Goal: Task Accomplishment & Management: Complete application form

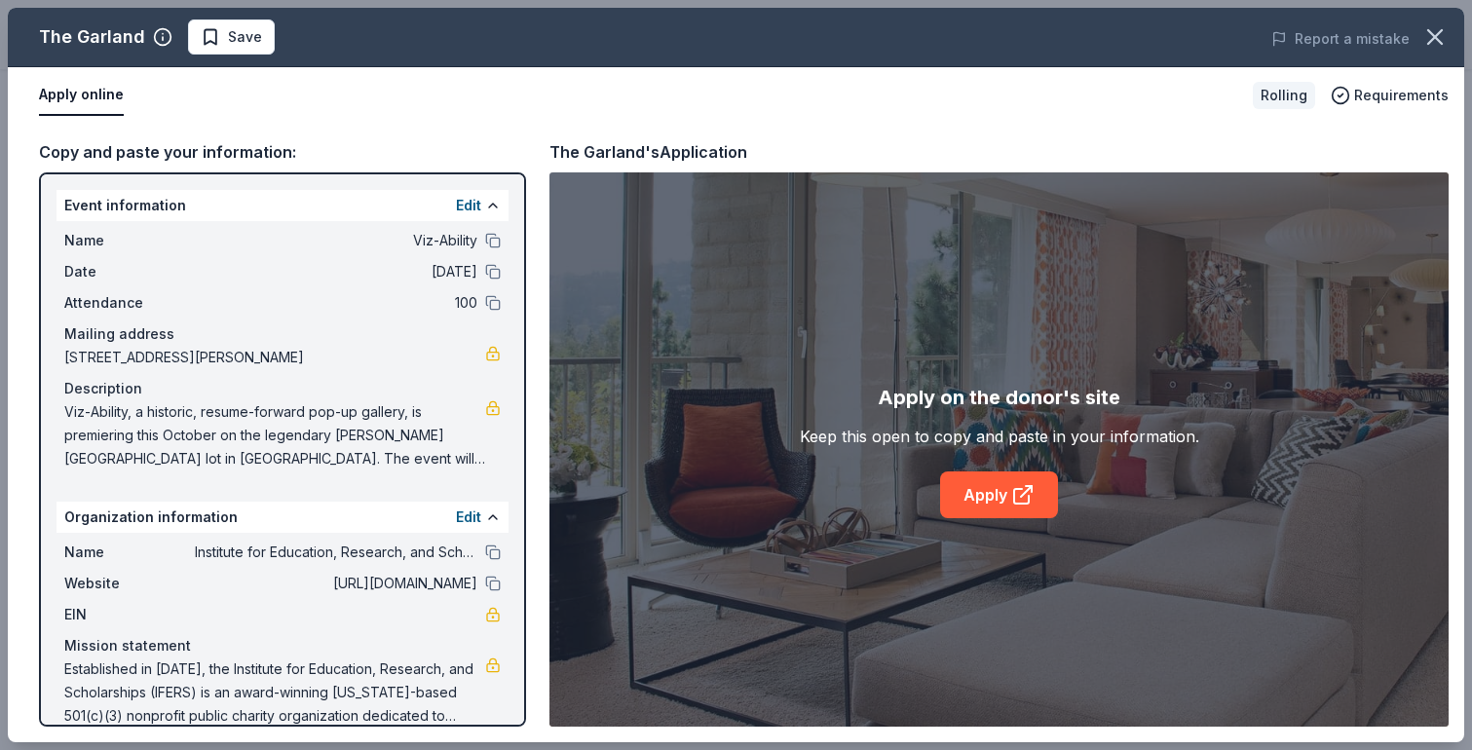
scroll to position [26, 0]
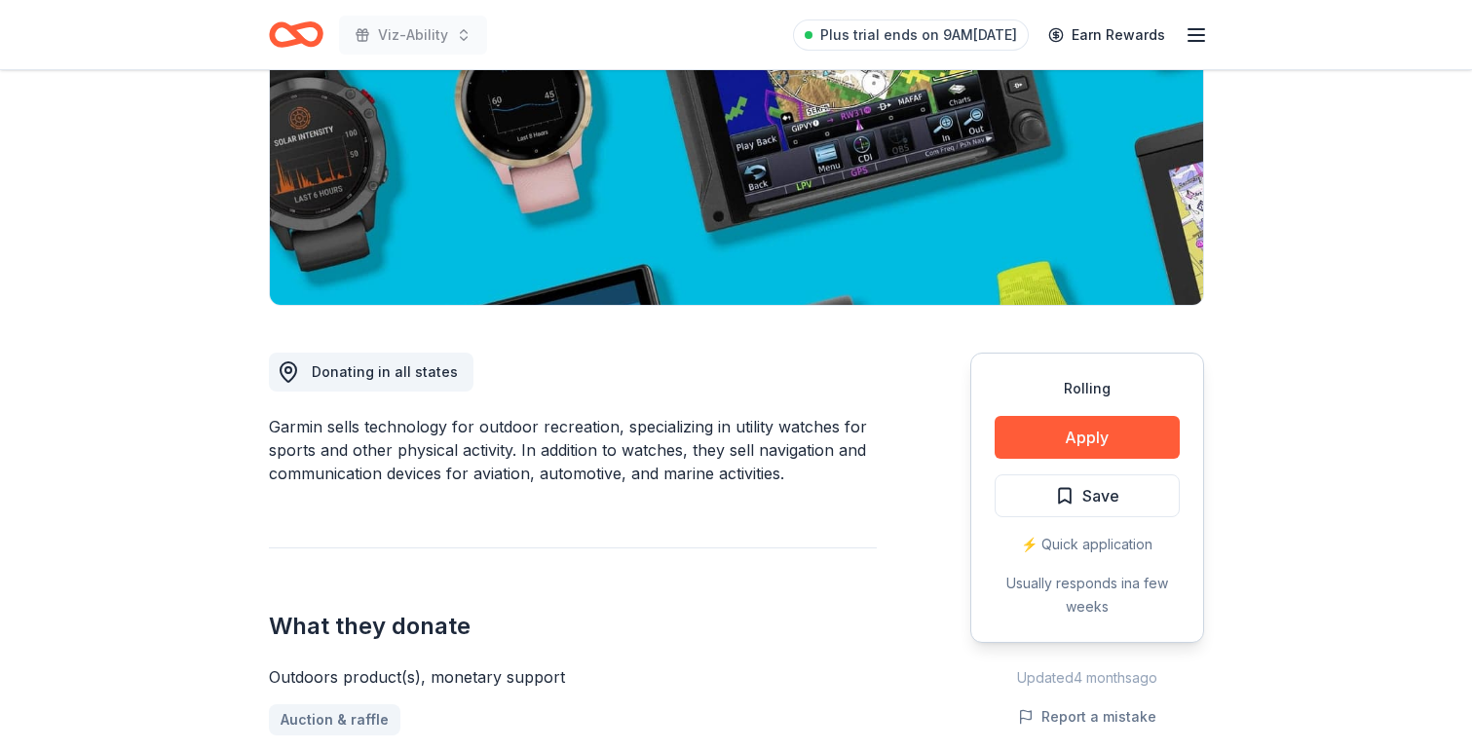
scroll to position [300, 0]
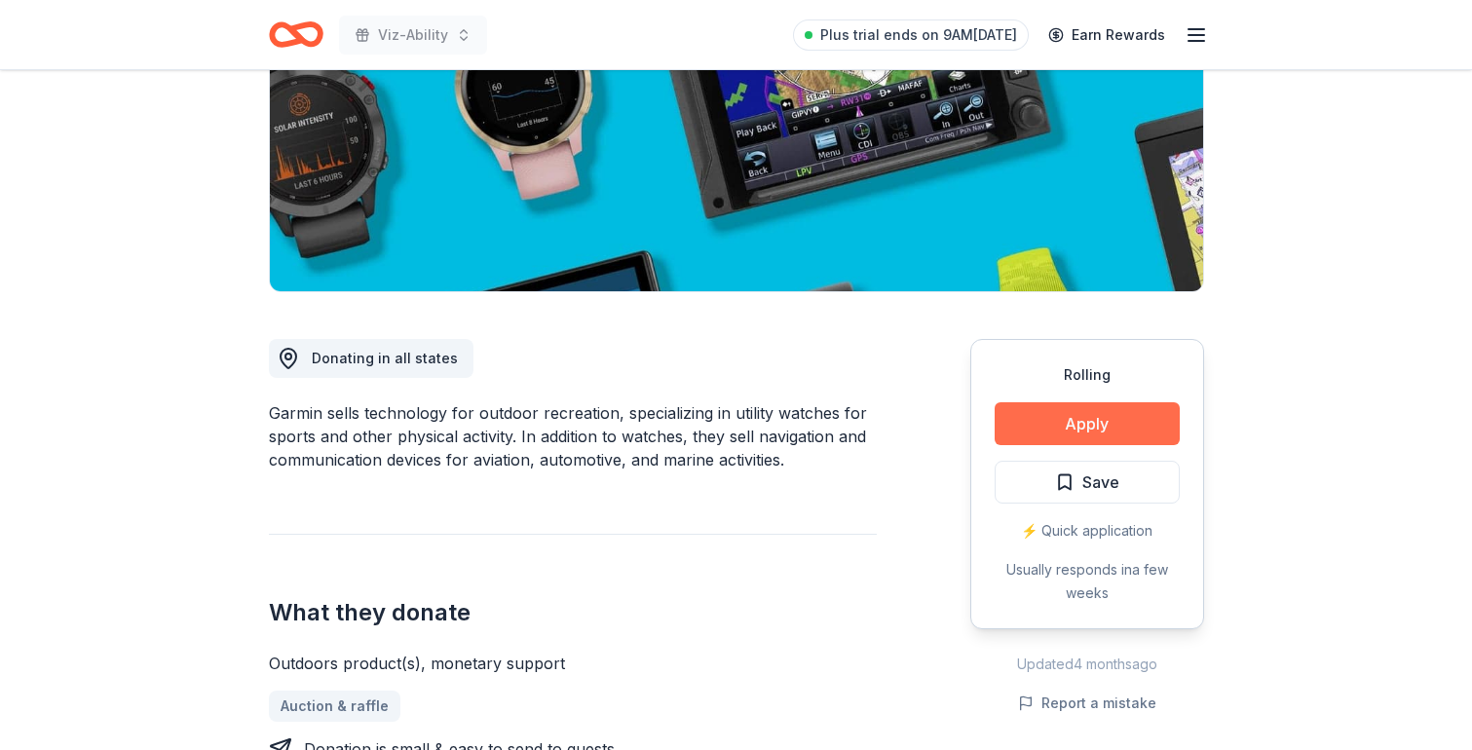
click at [1115, 414] on button "Apply" at bounding box center [1087, 423] width 185 height 43
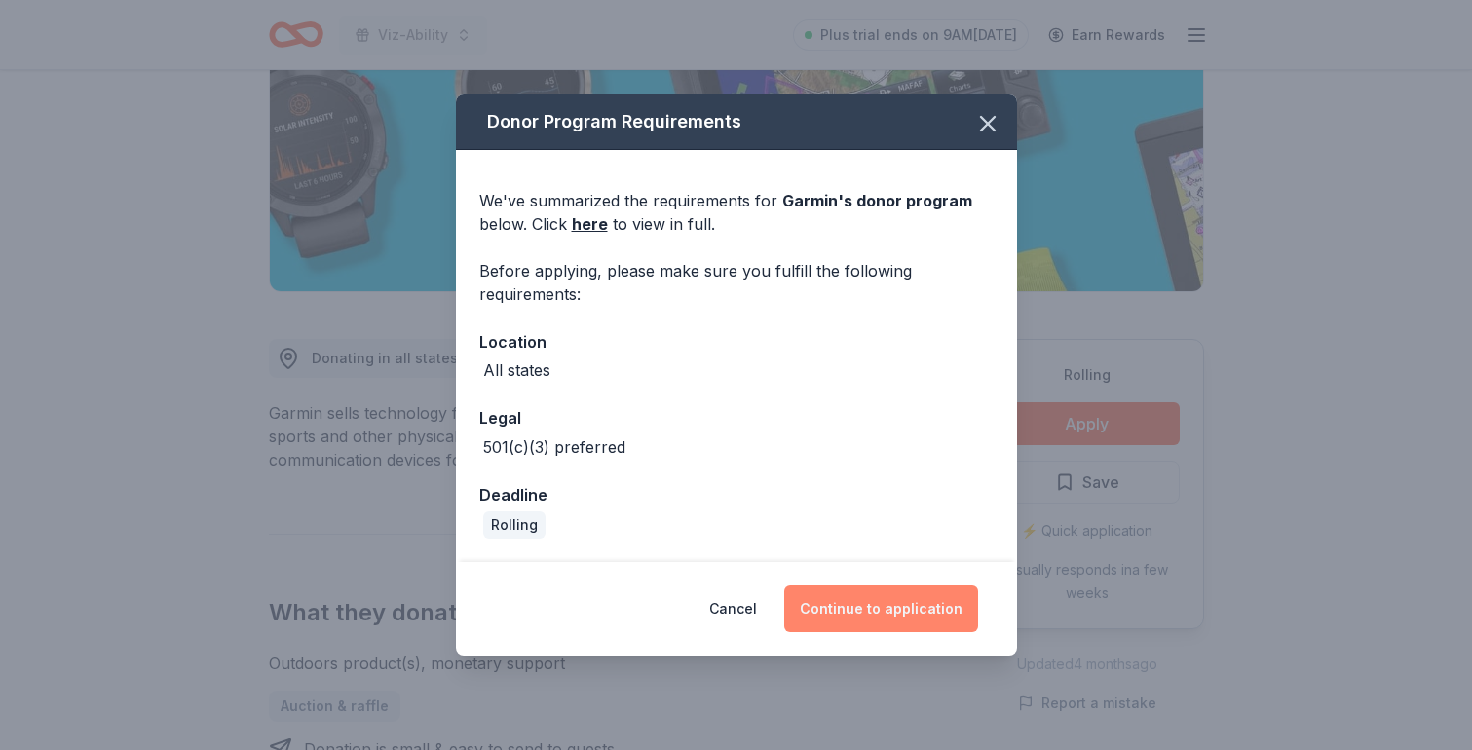
click at [909, 612] on button "Continue to application" at bounding box center [881, 609] width 194 height 47
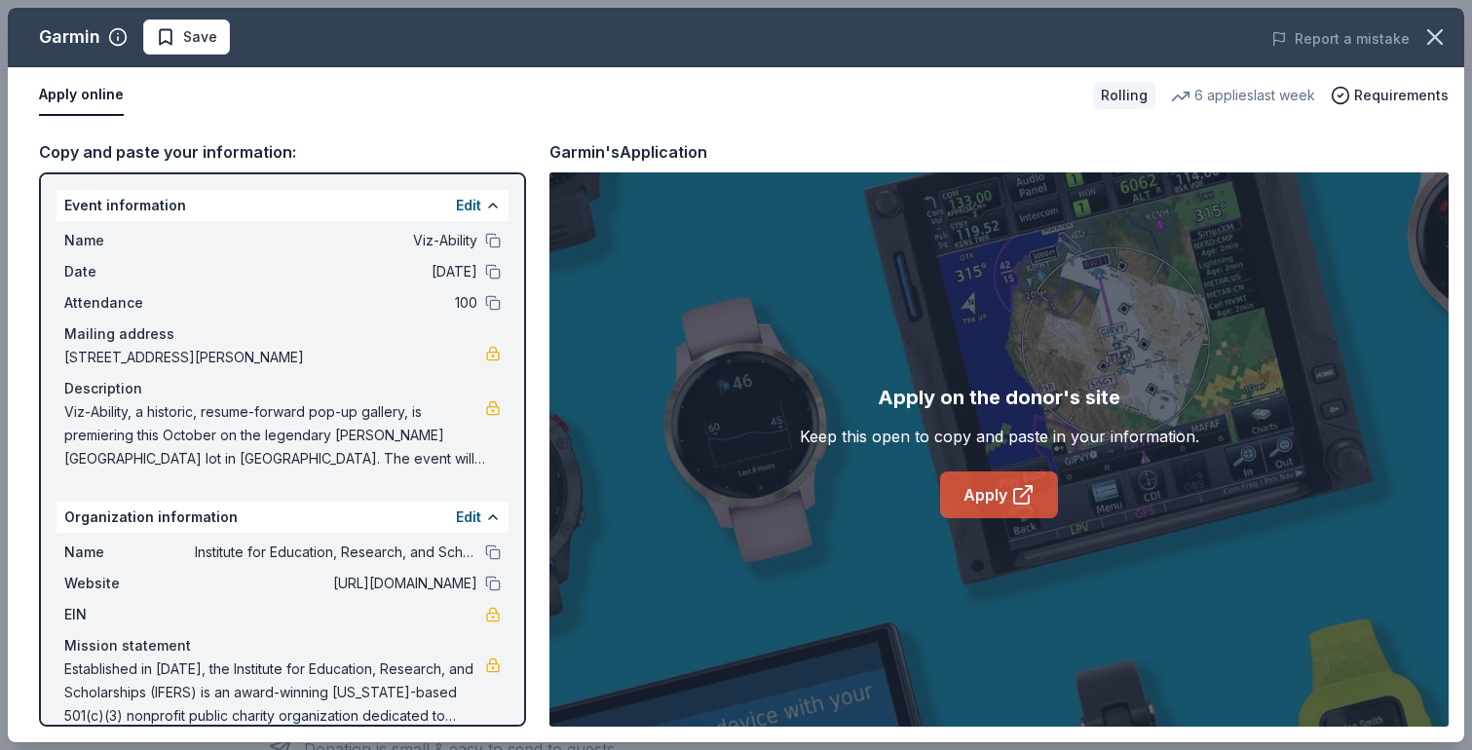
click at [1017, 512] on link "Apply" at bounding box center [999, 495] width 118 height 47
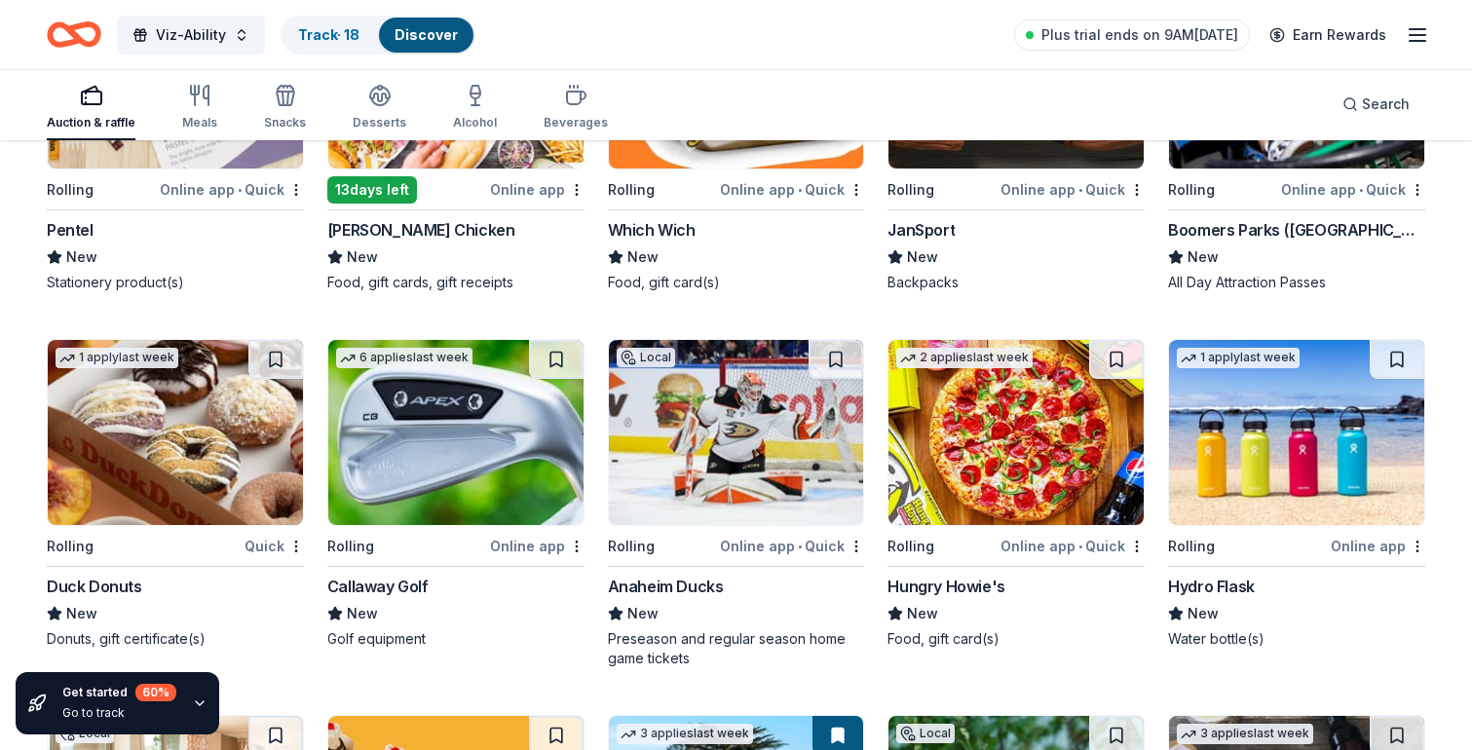
scroll to position [6462, 0]
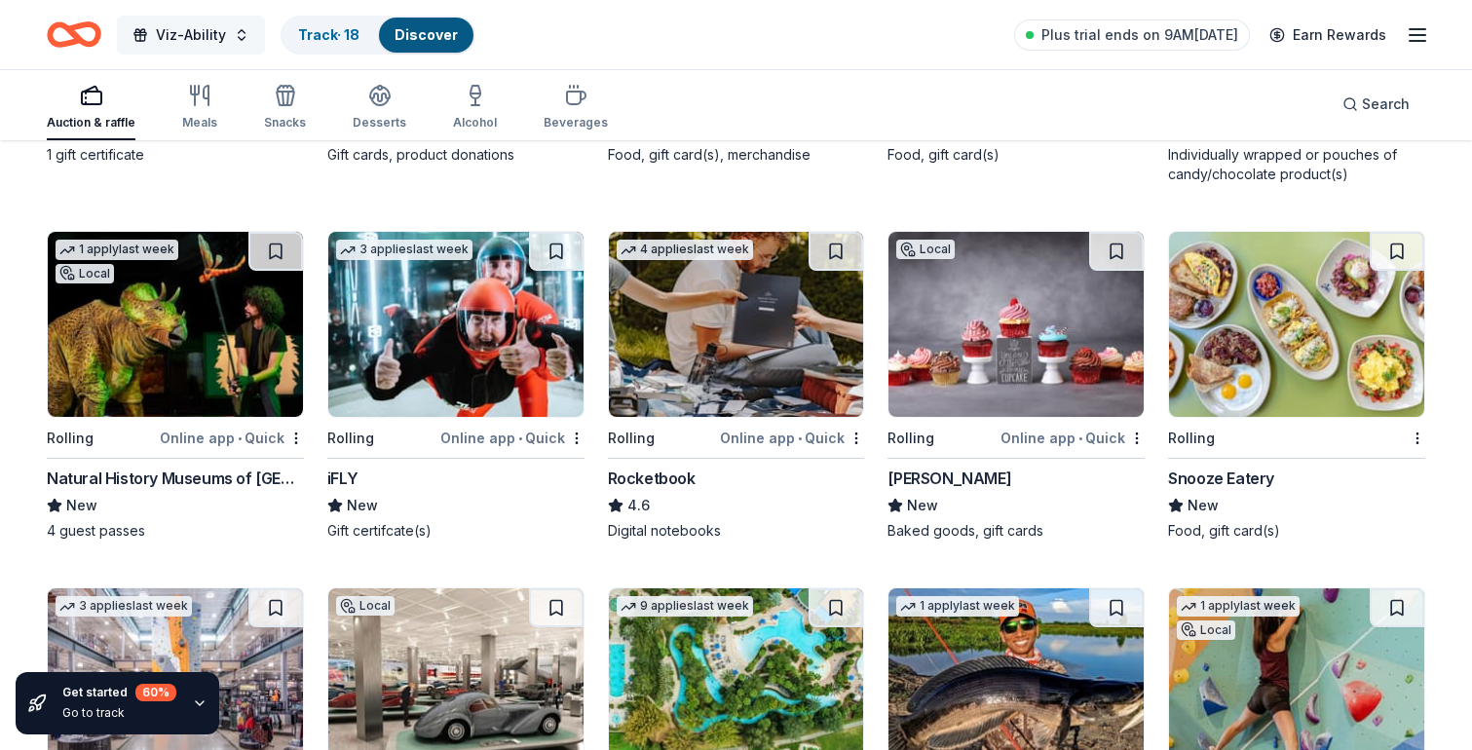
click at [217, 26] on span "Viz-Ability" at bounding box center [191, 34] width 70 height 23
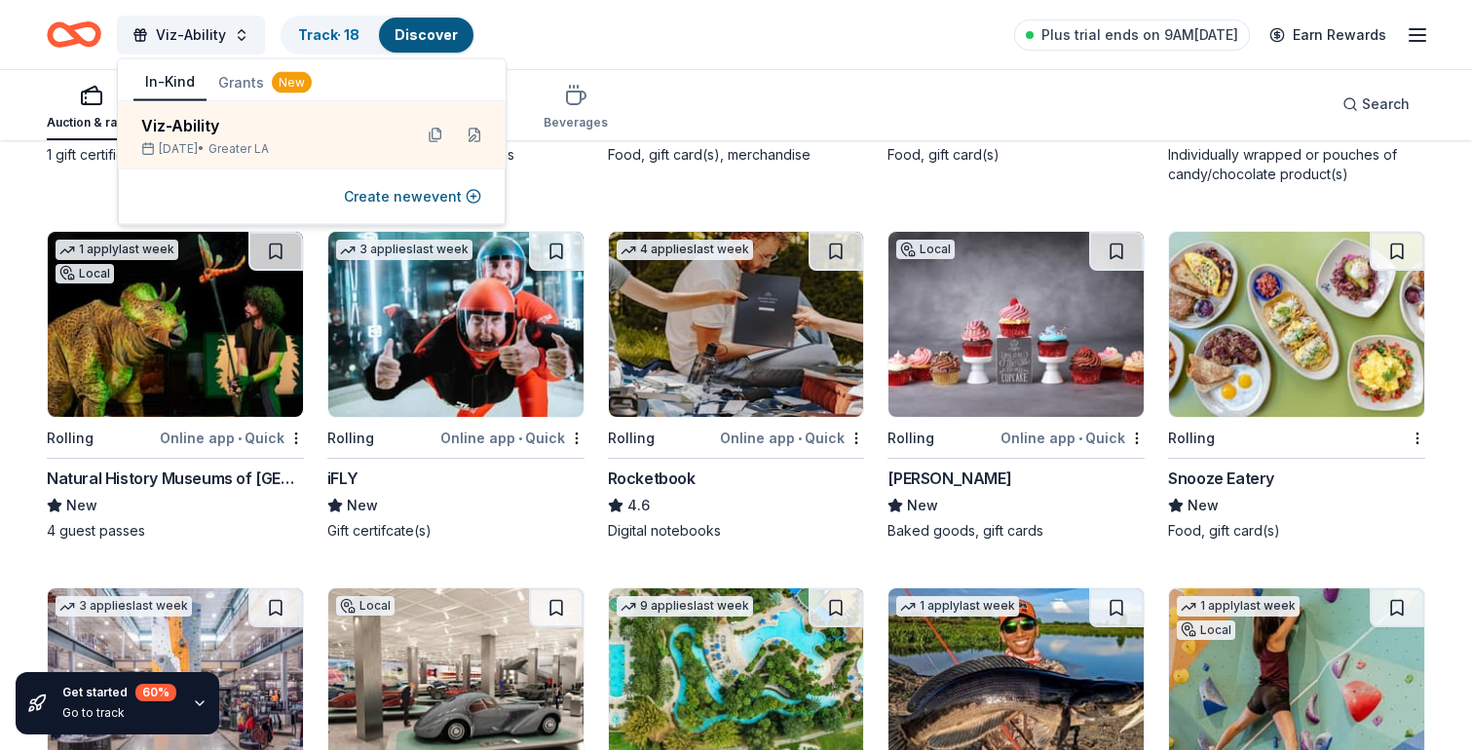
click at [631, 118] on div "Auction & raffle Meals Snacks Desserts Alcohol Beverages Search" at bounding box center [736, 104] width 1379 height 72
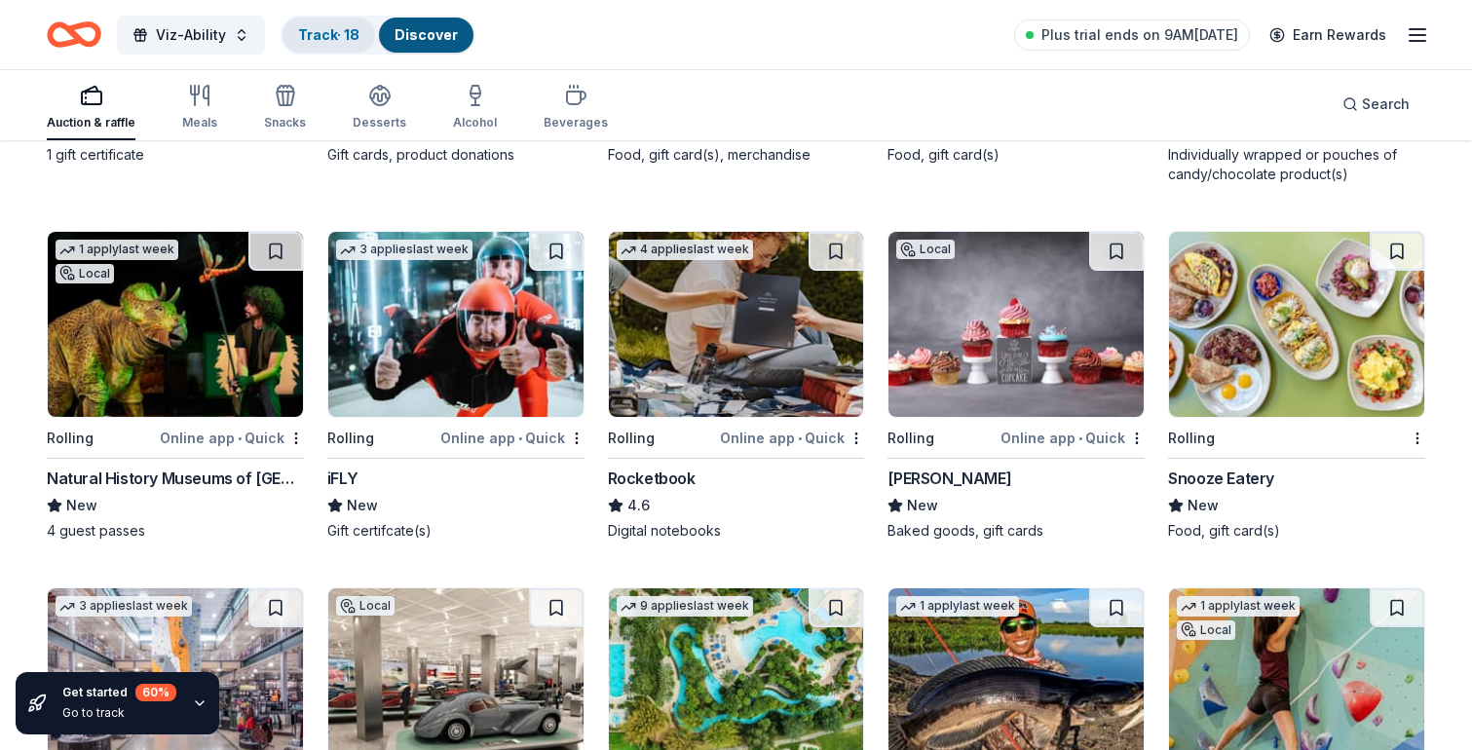
click at [322, 27] on link "Track · 18" at bounding box center [328, 34] width 61 height 17
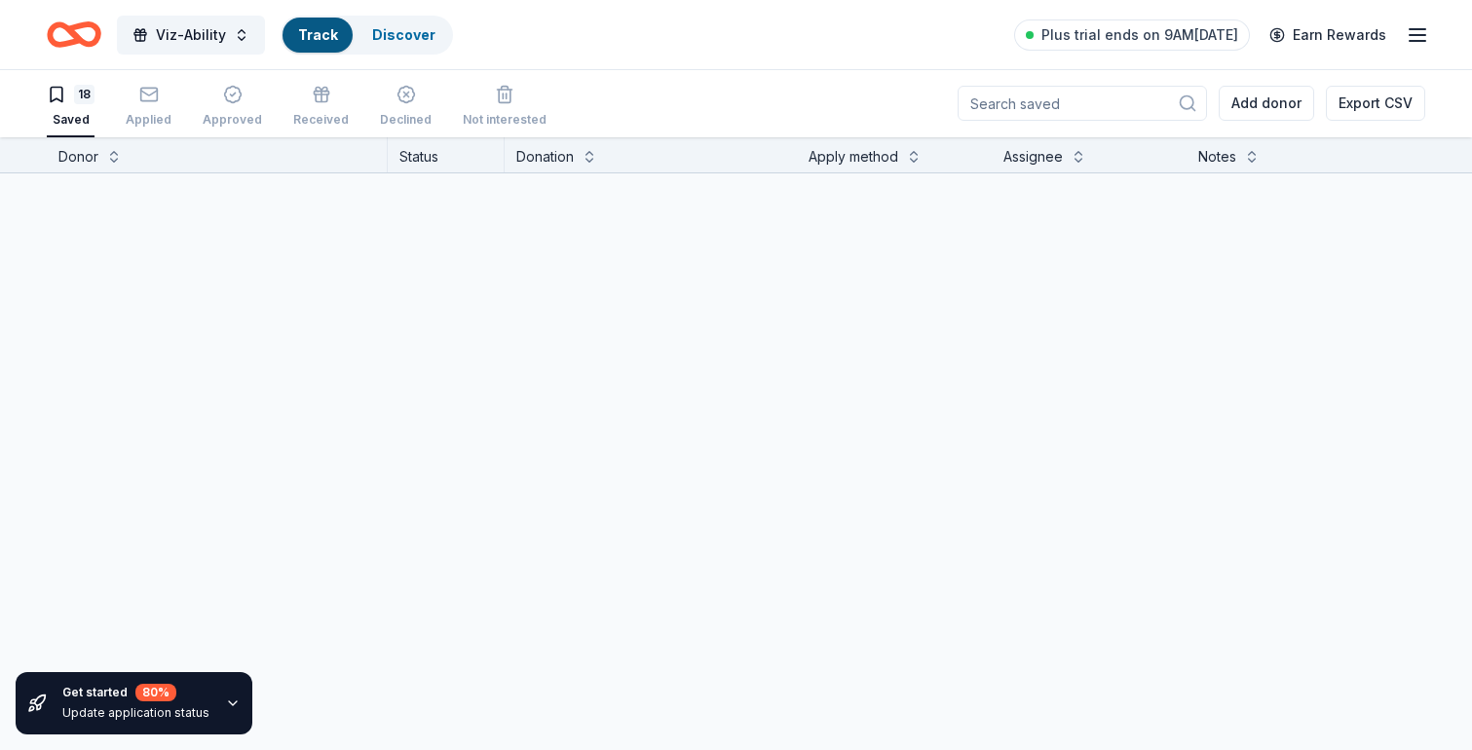
scroll to position [1, 0]
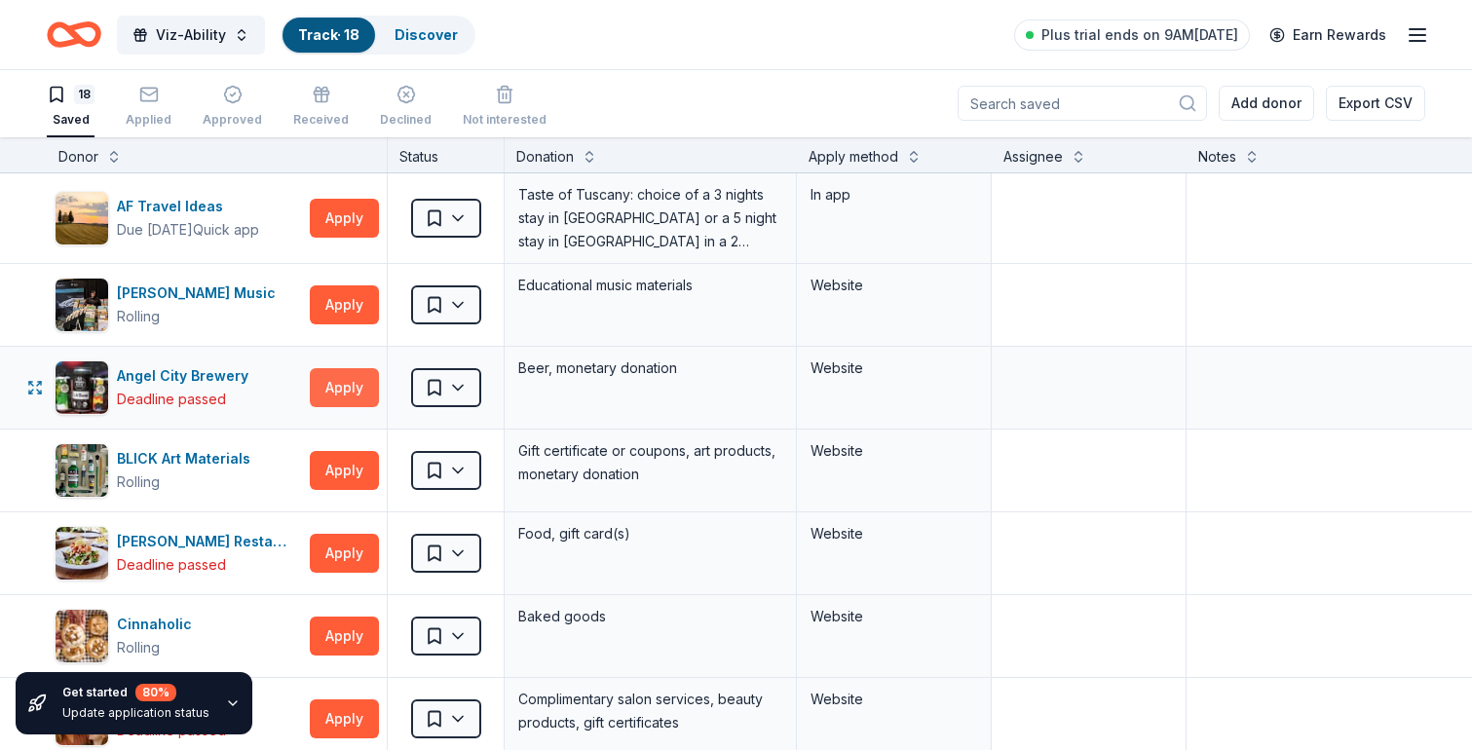
click at [364, 389] on button "Apply" at bounding box center [344, 387] width 69 height 39
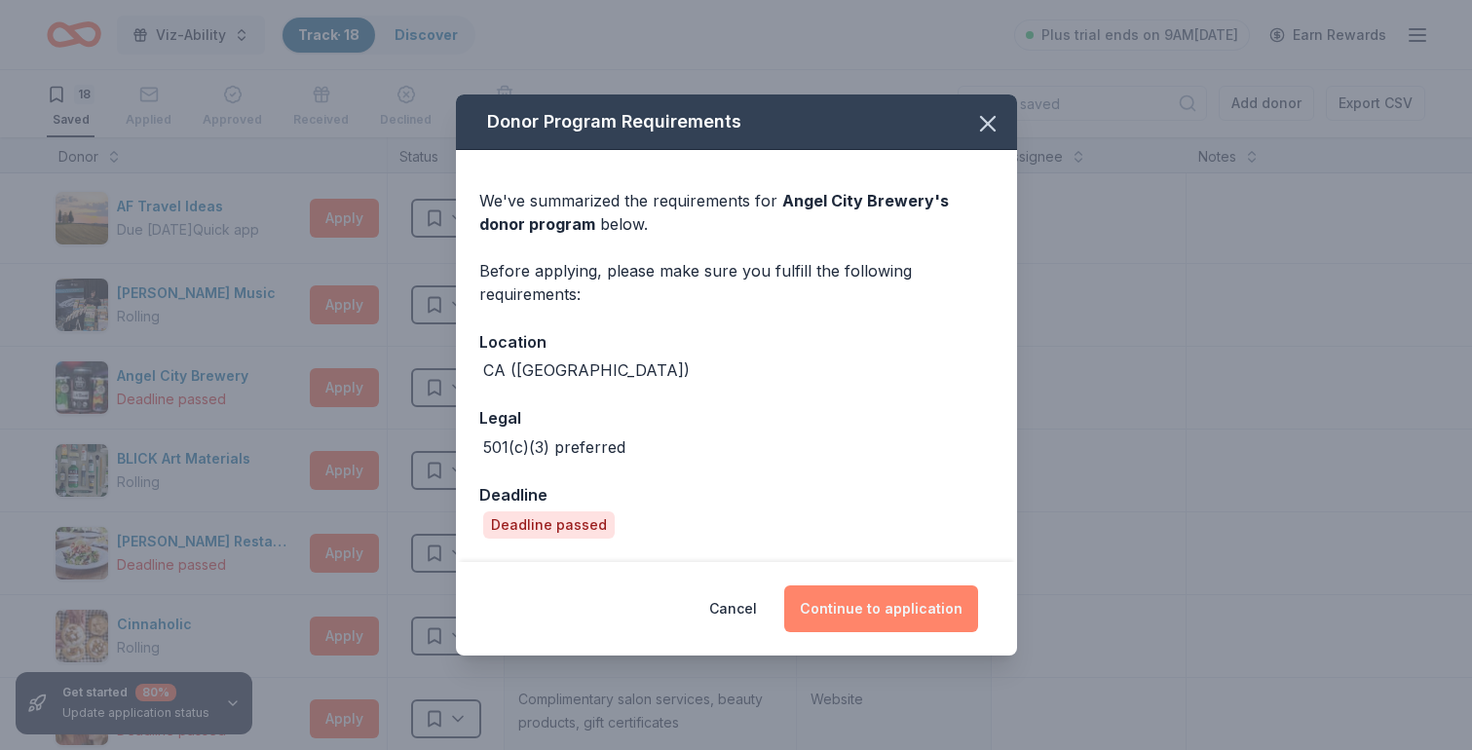
click at [914, 626] on button "Continue to application" at bounding box center [881, 609] width 194 height 47
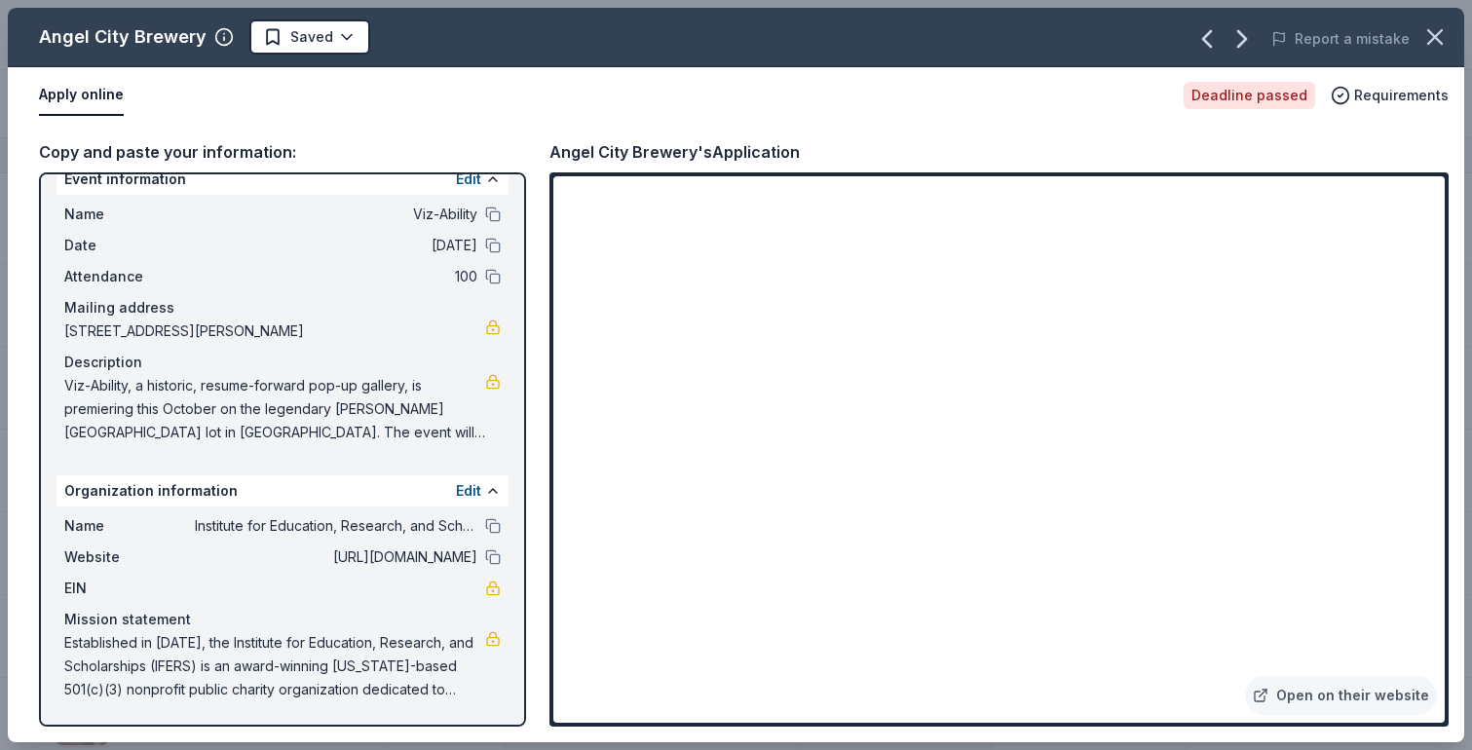
scroll to position [0, 0]
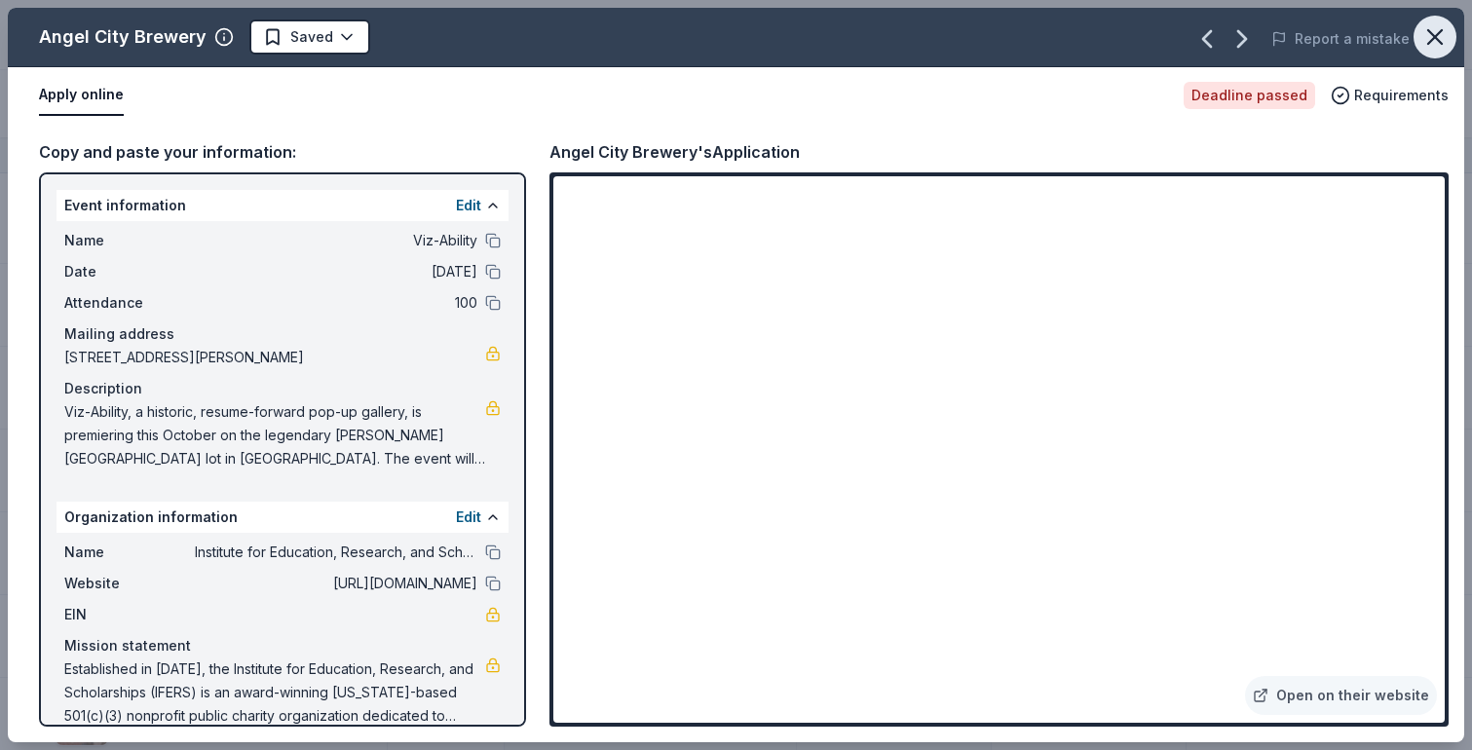
click at [1421, 30] on icon "button" at bounding box center [1434, 36] width 27 height 27
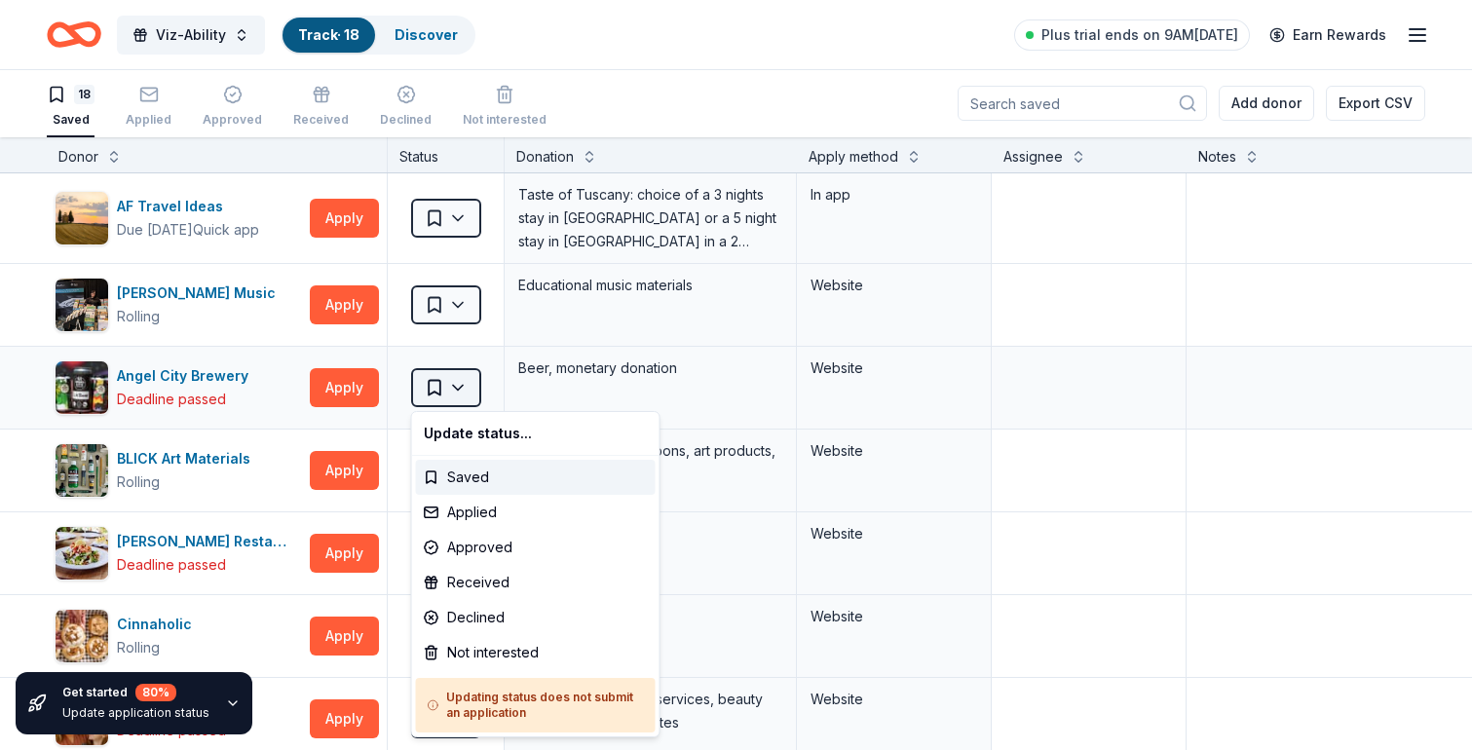
click at [436, 397] on html "Viz-Ability Track · 18 Discover Plus trial ends on 9AM, 10/1 Earn Rewards 18 Sa…" at bounding box center [736, 374] width 1472 height 750
click at [481, 517] on div "Applied" at bounding box center [536, 512] width 240 height 35
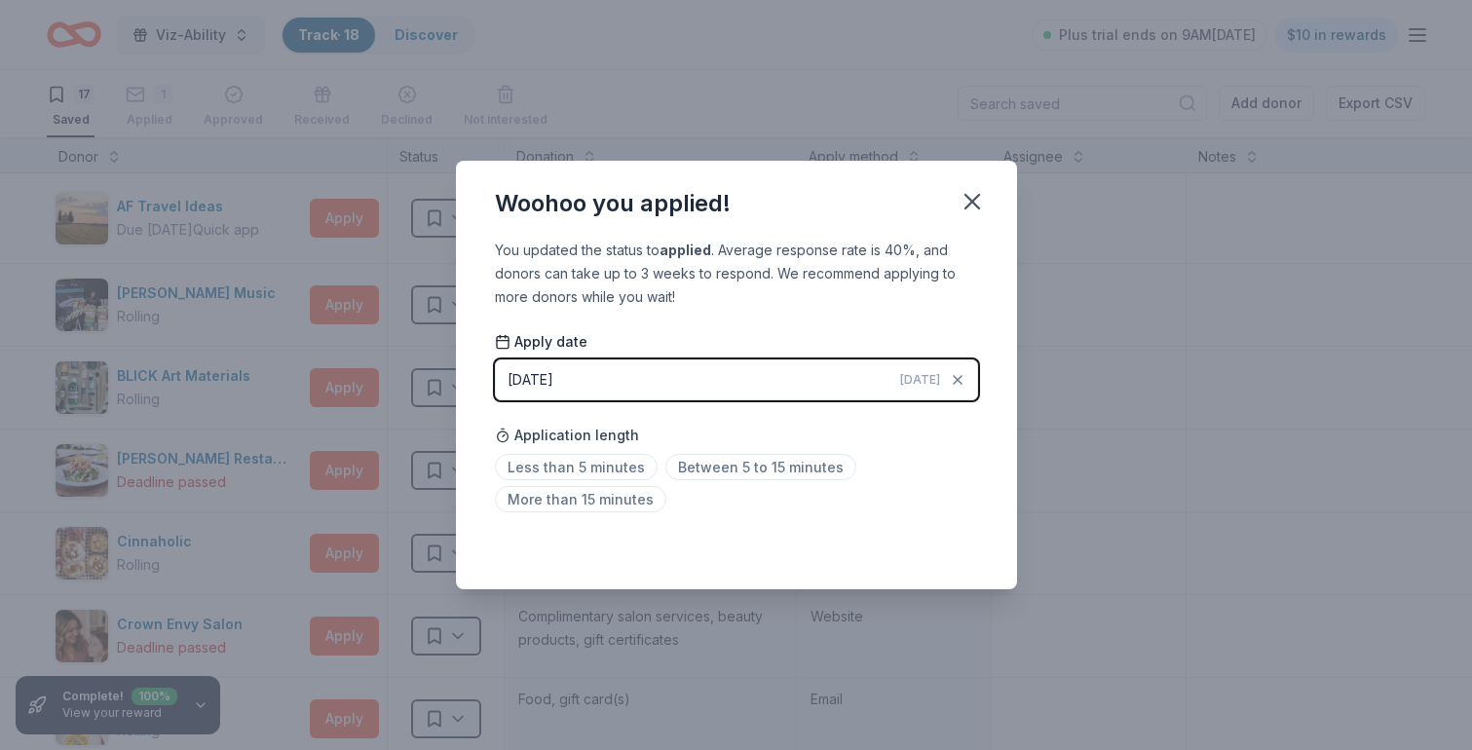
click at [830, 382] on button "09/25/2025 Today" at bounding box center [736, 379] width 483 height 41
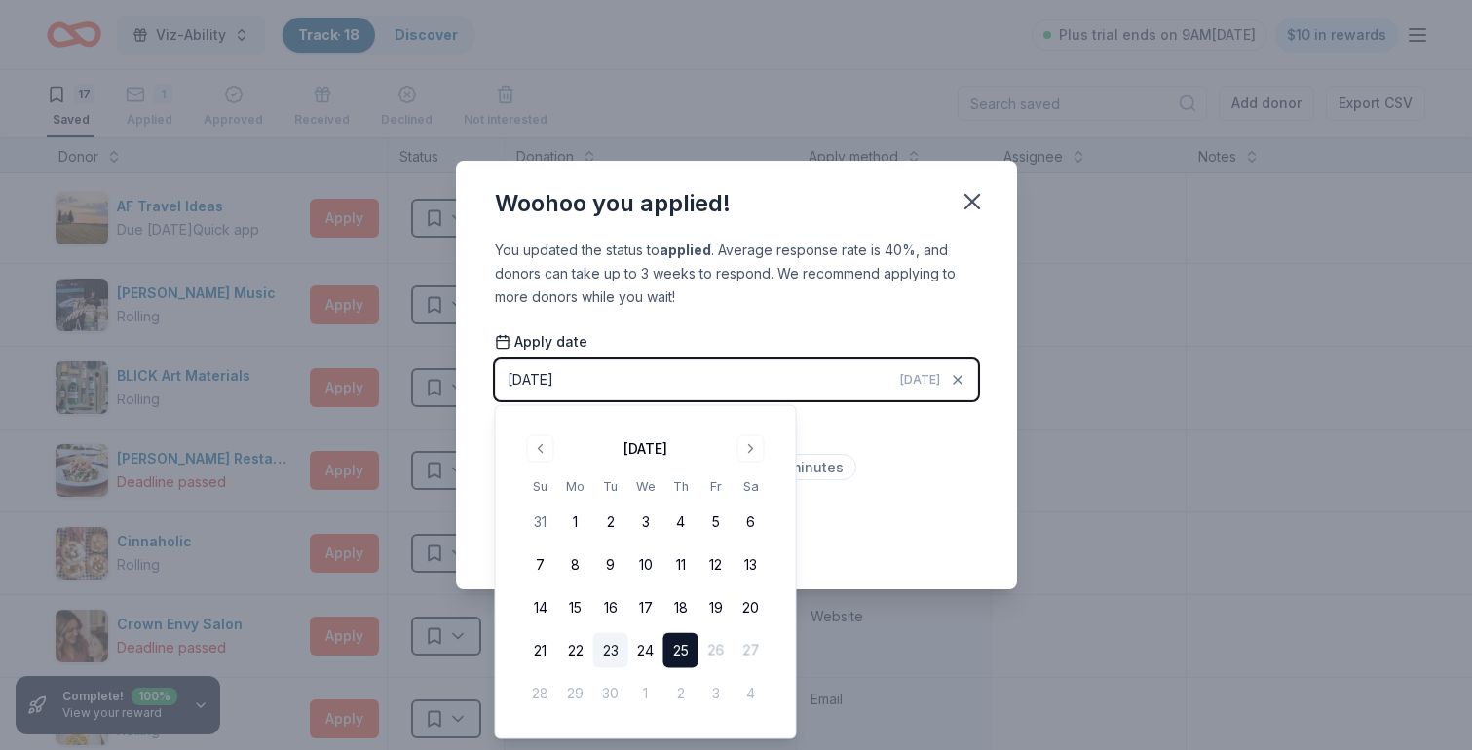
click at [609, 650] on button "23" at bounding box center [610, 650] width 35 height 35
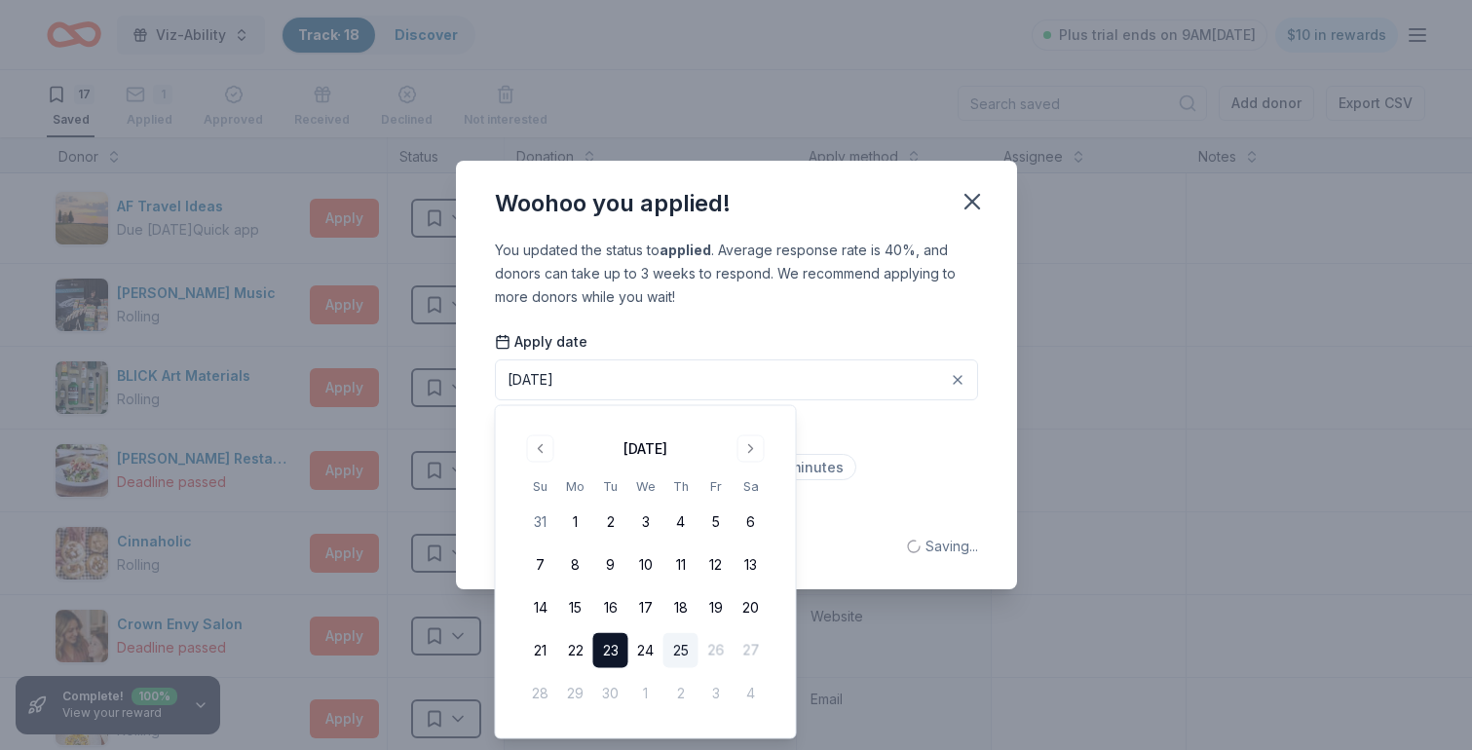
click at [699, 313] on div "You updated the status to applied . Average response rate is 40%, and donors ca…" at bounding box center [736, 414] width 561 height 351
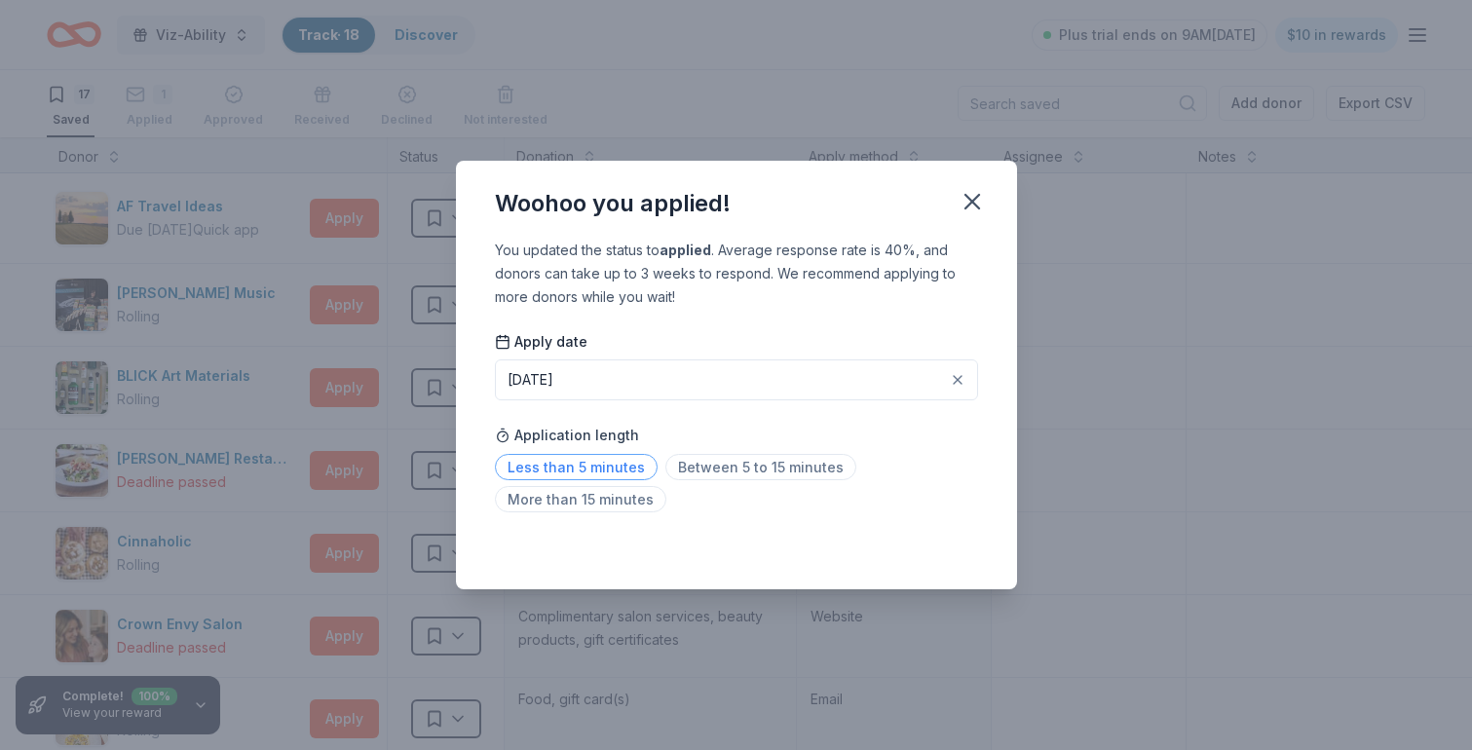
click at [627, 463] on span "Less than 5 minutes" at bounding box center [576, 467] width 163 height 26
click at [968, 203] on icon "button" at bounding box center [972, 201] width 27 height 27
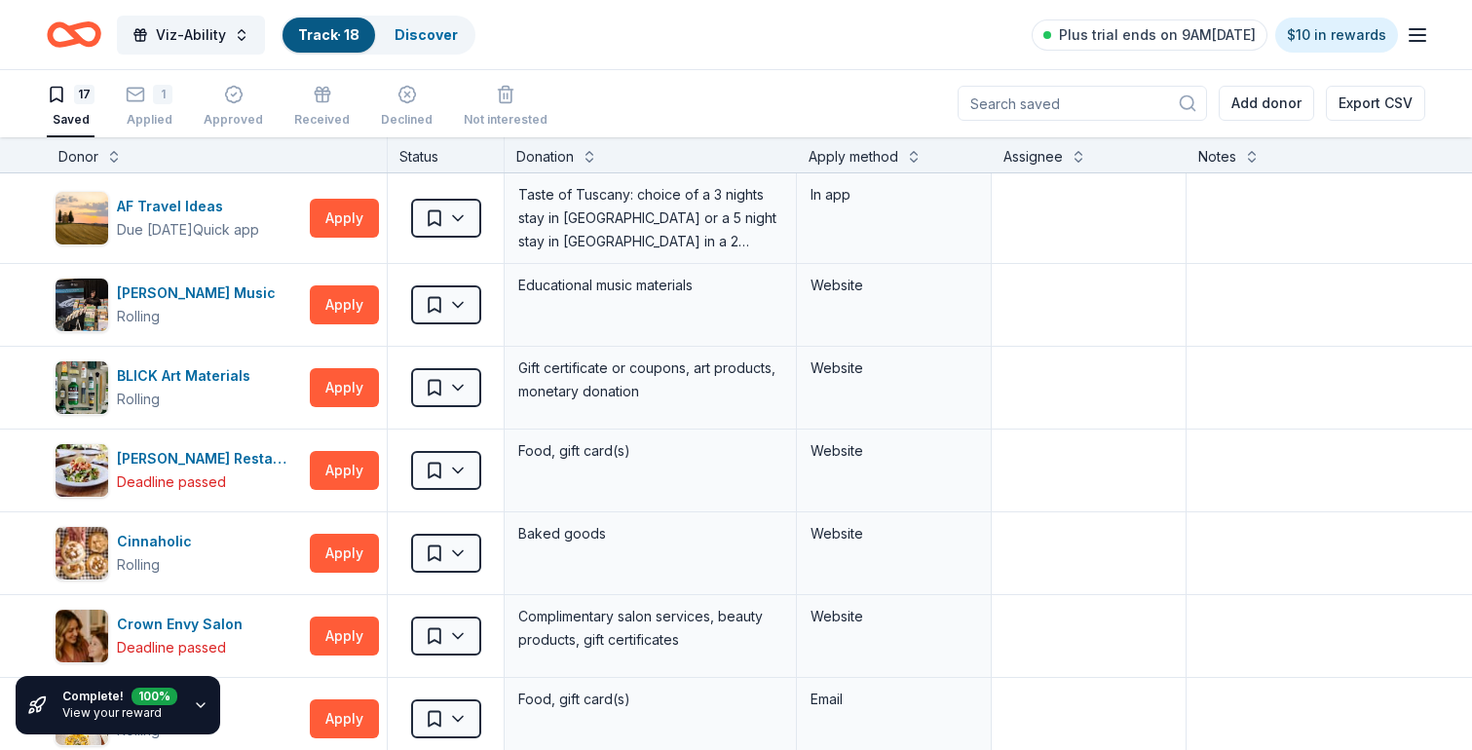
click at [193, 691] on div "Complete! 100 % View your reward" at bounding box center [118, 705] width 205 height 58
click at [194, 707] on icon "button" at bounding box center [201, 706] width 16 height 16
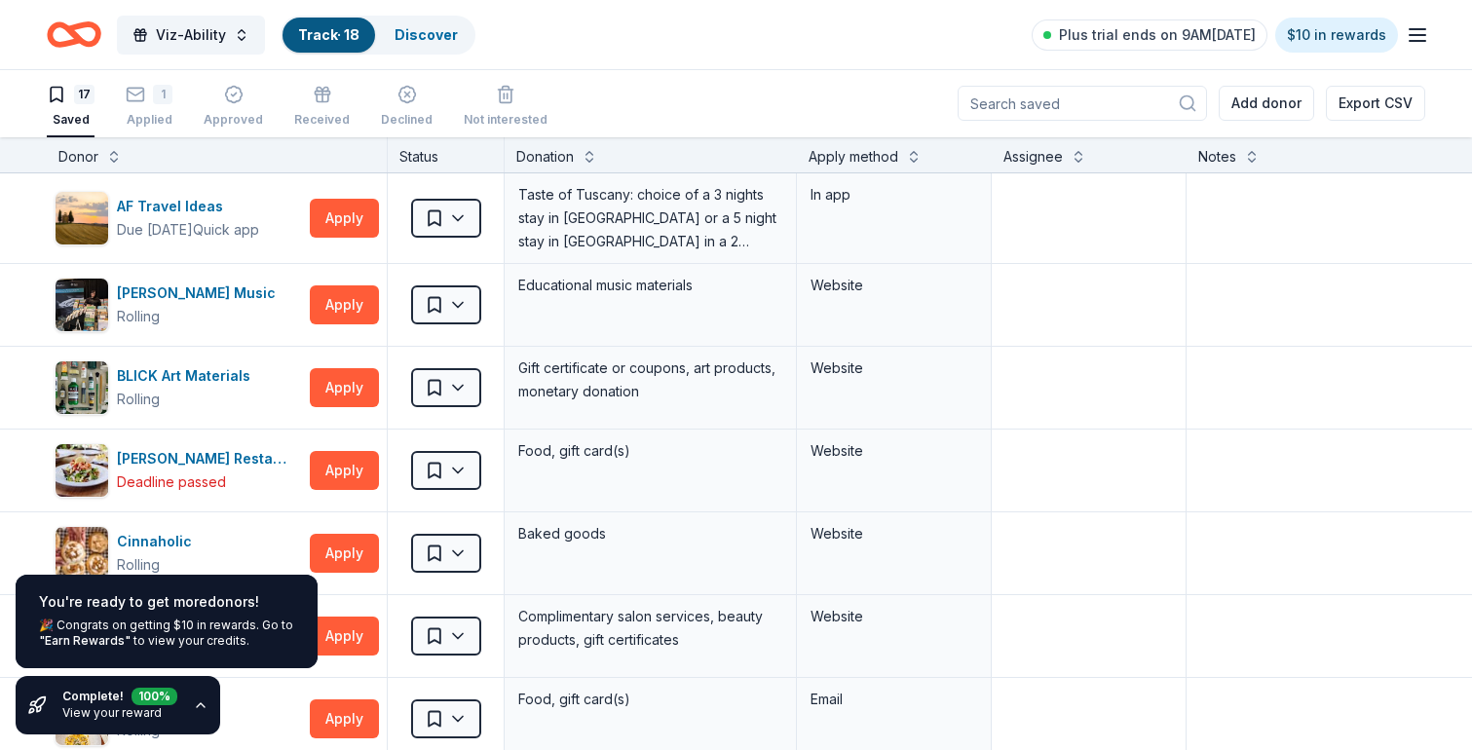
click at [200, 640] on div "🎉 Congrats on getting $10 in rewards. Go to "Earn Rewards" to view your credits." at bounding box center [166, 633] width 255 height 31
click at [185, 697] on div "Complete! 100 % View your reward" at bounding box center [118, 705] width 205 height 58
click at [204, 707] on icon "button" at bounding box center [201, 706] width 16 height 16
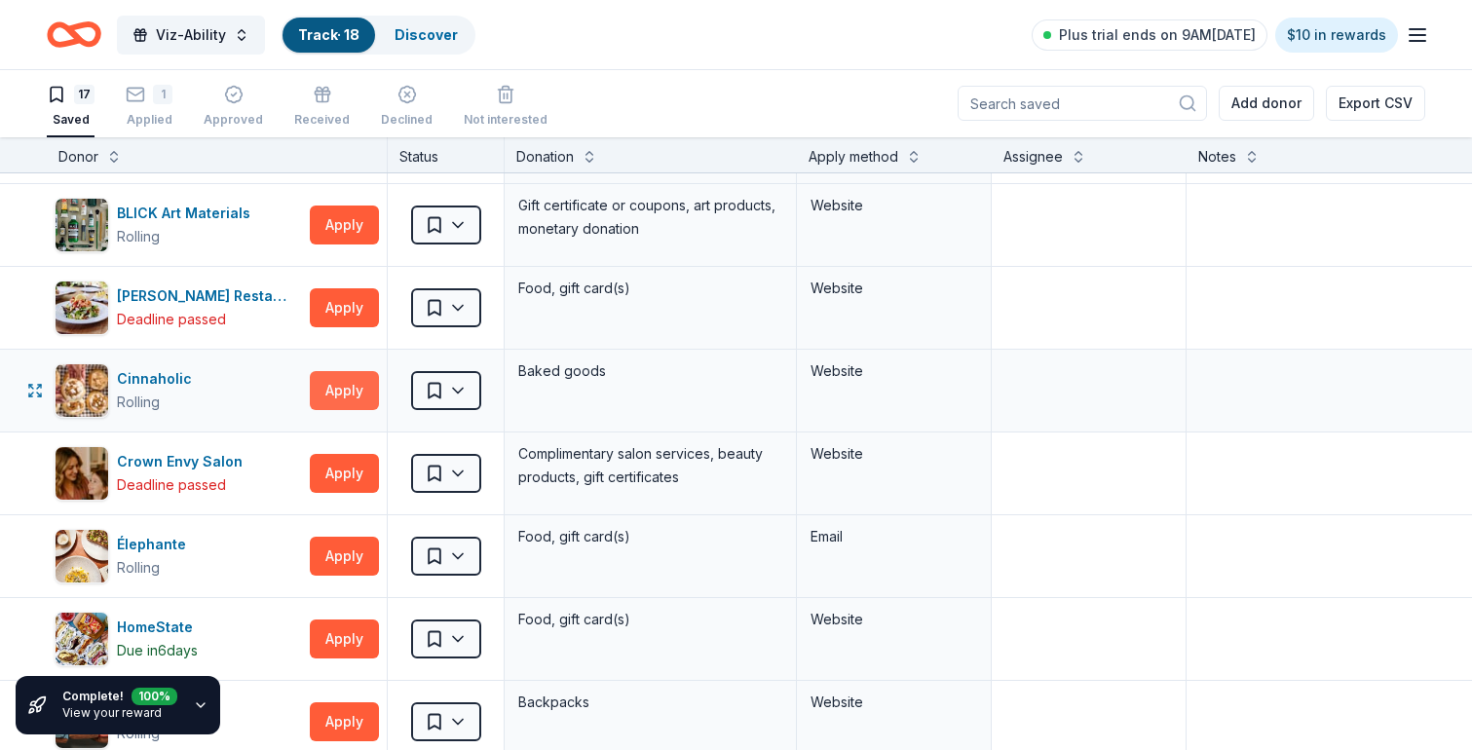
scroll to position [167, 0]
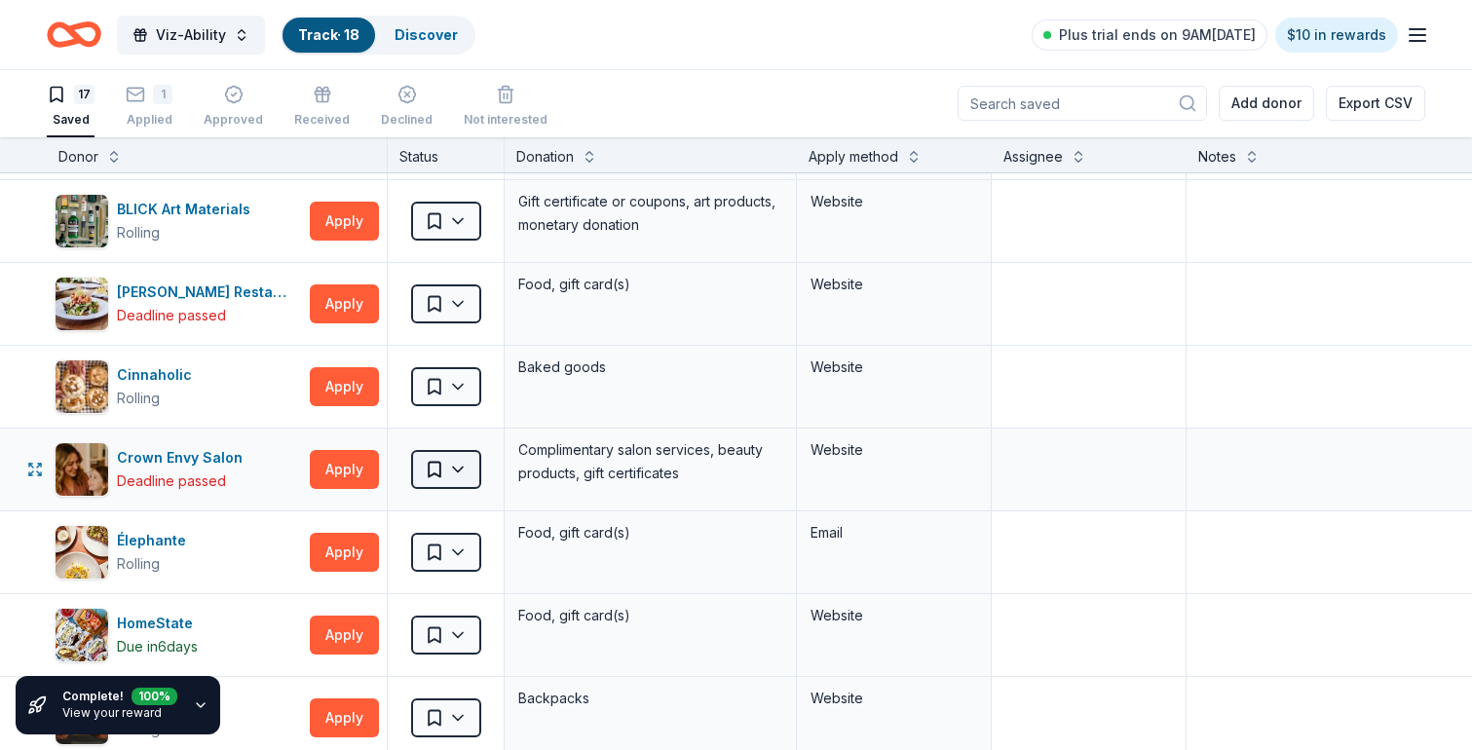
click at [450, 470] on html "Viz-Ability Track · 18 Discover Plus trial ends on 9AM, 10/1 $10 in rewards 17 …" at bounding box center [736, 374] width 1472 height 750
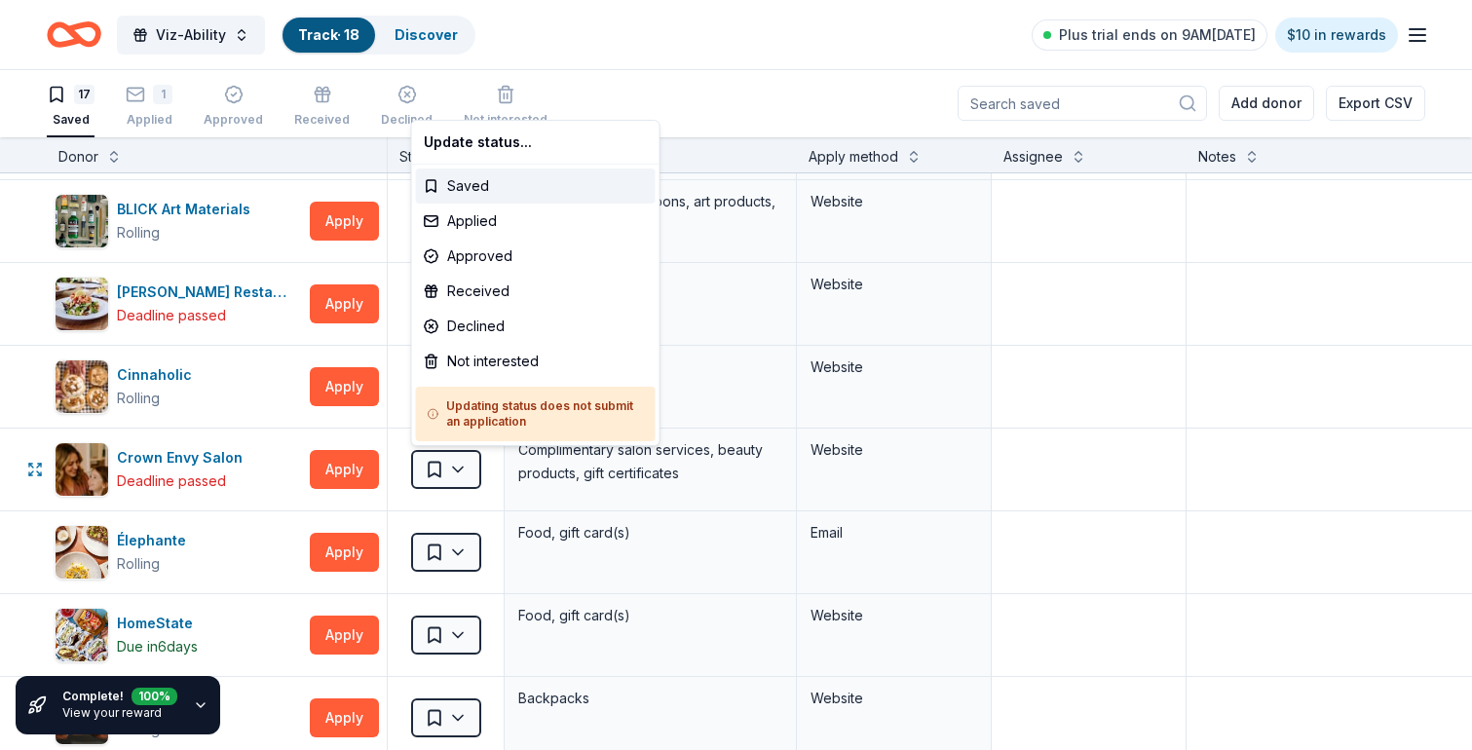
drag, startPoint x: 481, startPoint y: 360, endPoint x: 476, endPoint y: 455, distance: 94.6
click at [476, 455] on html "Viz-Ability Track · 18 Discover Plus trial ends on 9AM, 10/1 $10 in rewards 17 …" at bounding box center [736, 374] width 1472 height 750
click at [452, 468] on html "Viz-Ability Track · 18 Discover Plus trial ends on 9AM, 10/1 $10 in rewards 17 …" at bounding box center [736, 374] width 1472 height 750
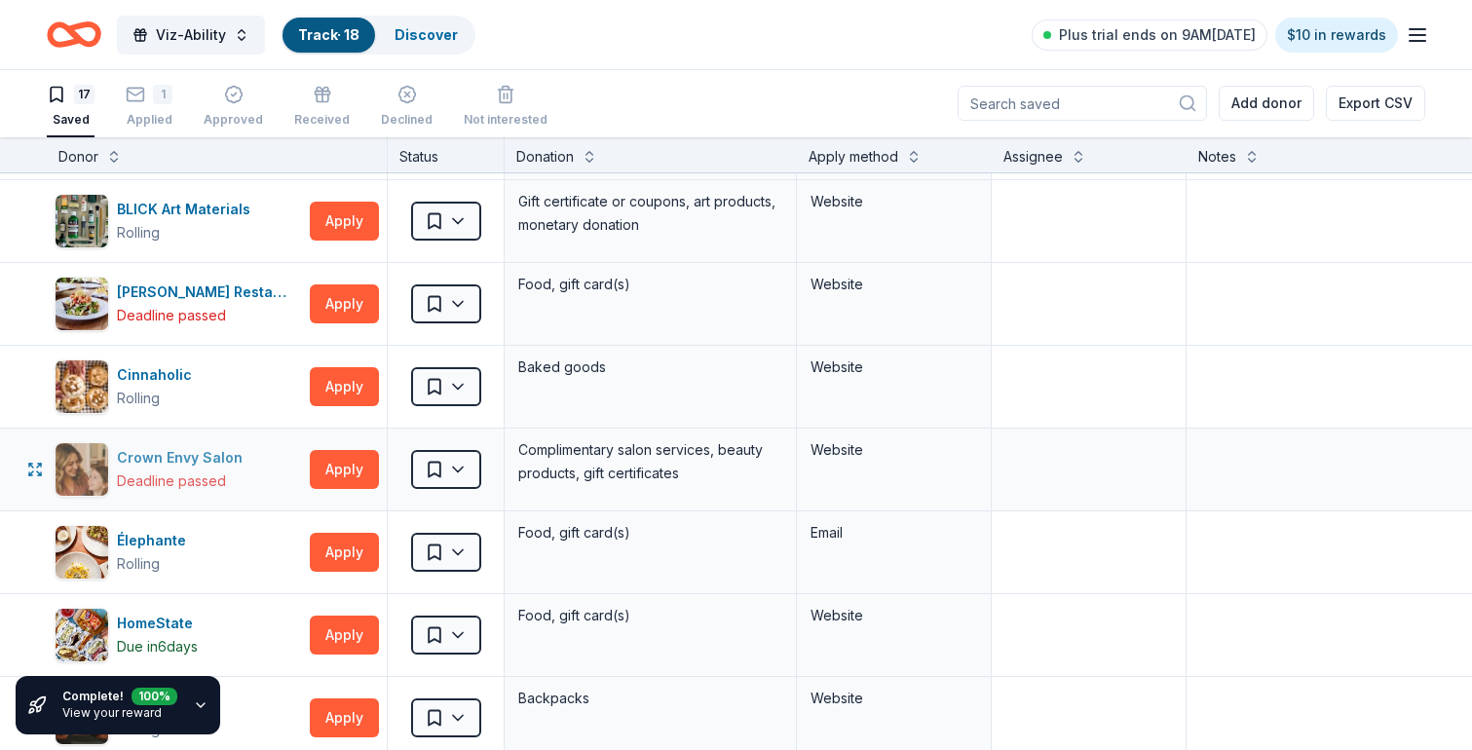
click at [96, 469] on img "button" at bounding box center [82, 469] width 53 height 53
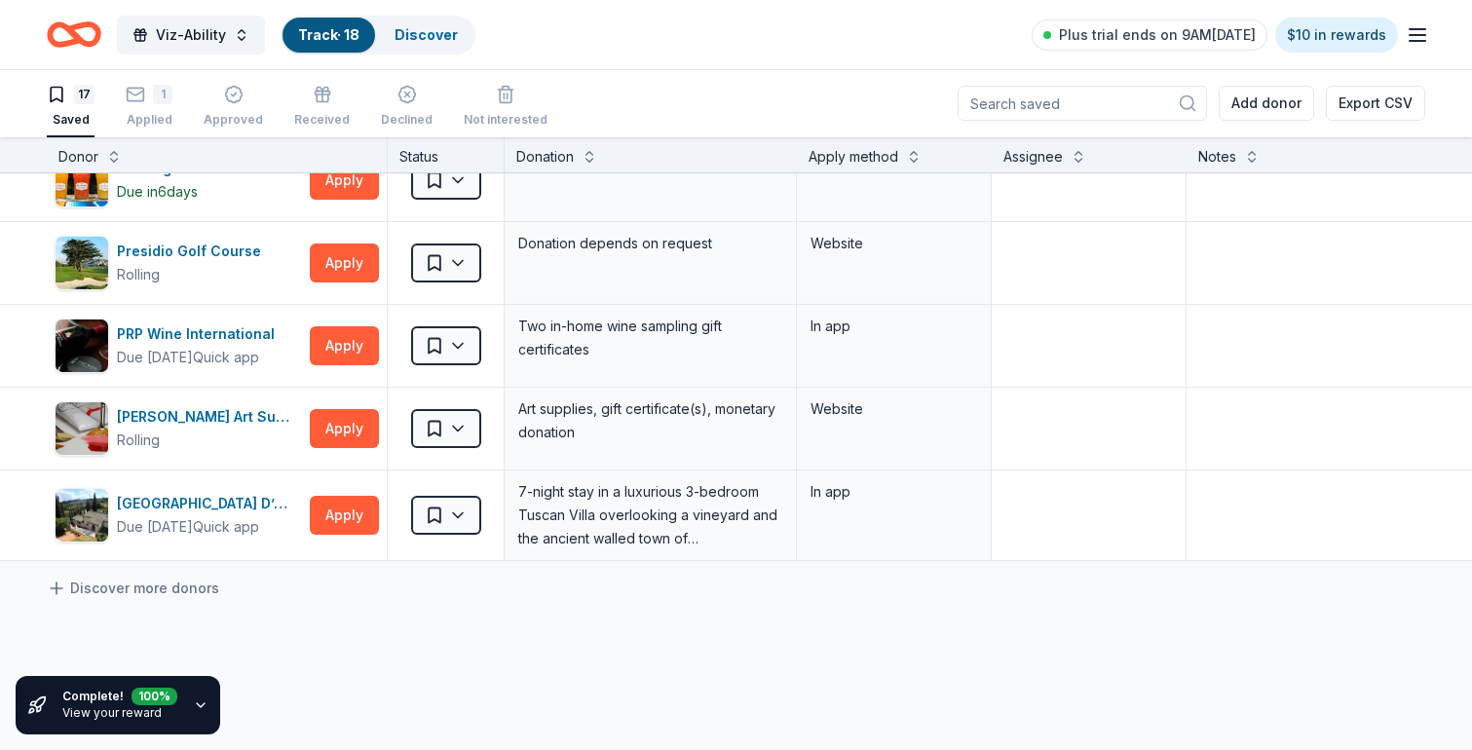
scroll to position [1028, 0]
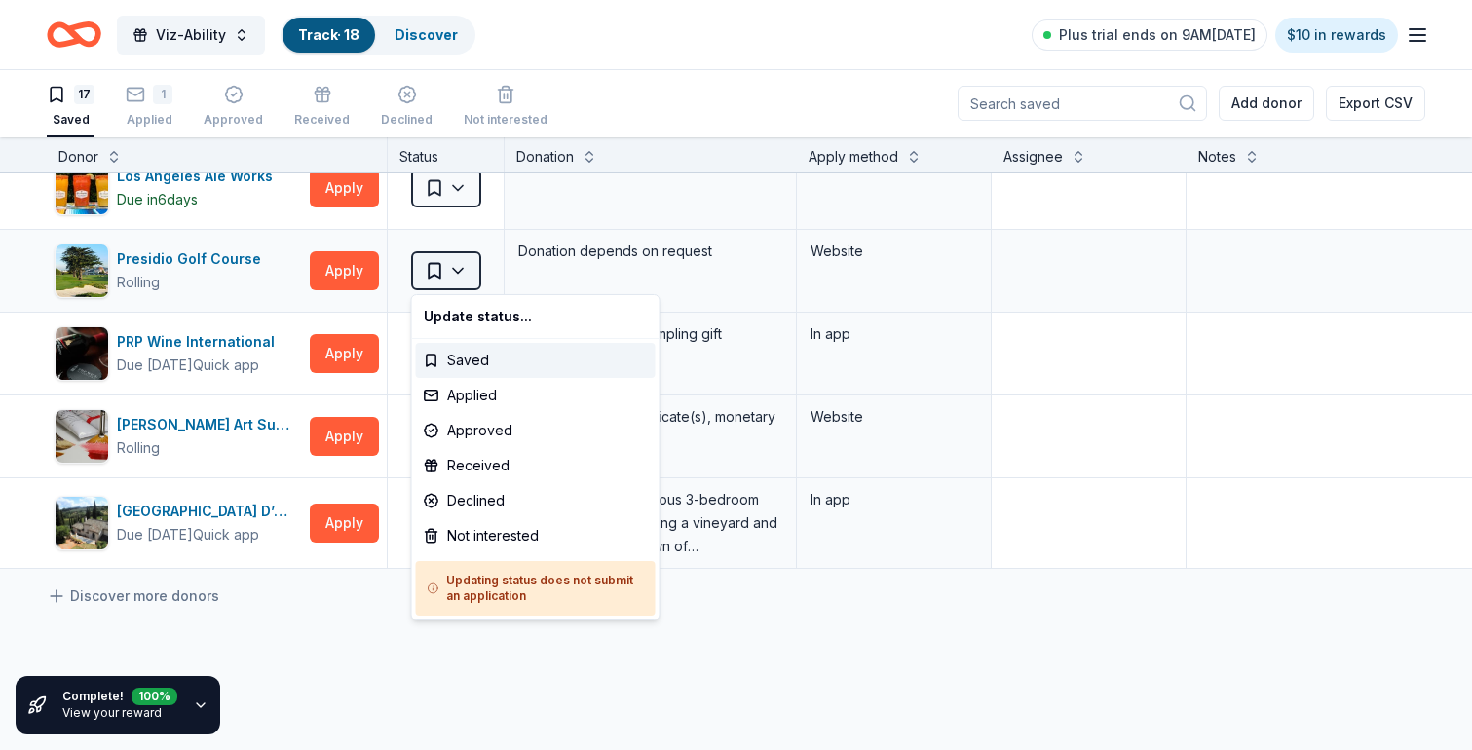
click at [472, 269] on html "Viz-Ability Track · 18 Discover Plus trial ends on 9AM, 10/1 $10 in rewards 17 …" at bounding box center [736, 374] width 1472 height 750
click at [465, 389] on div "Applied" at bounding box center [536, 395] width 240 height 35
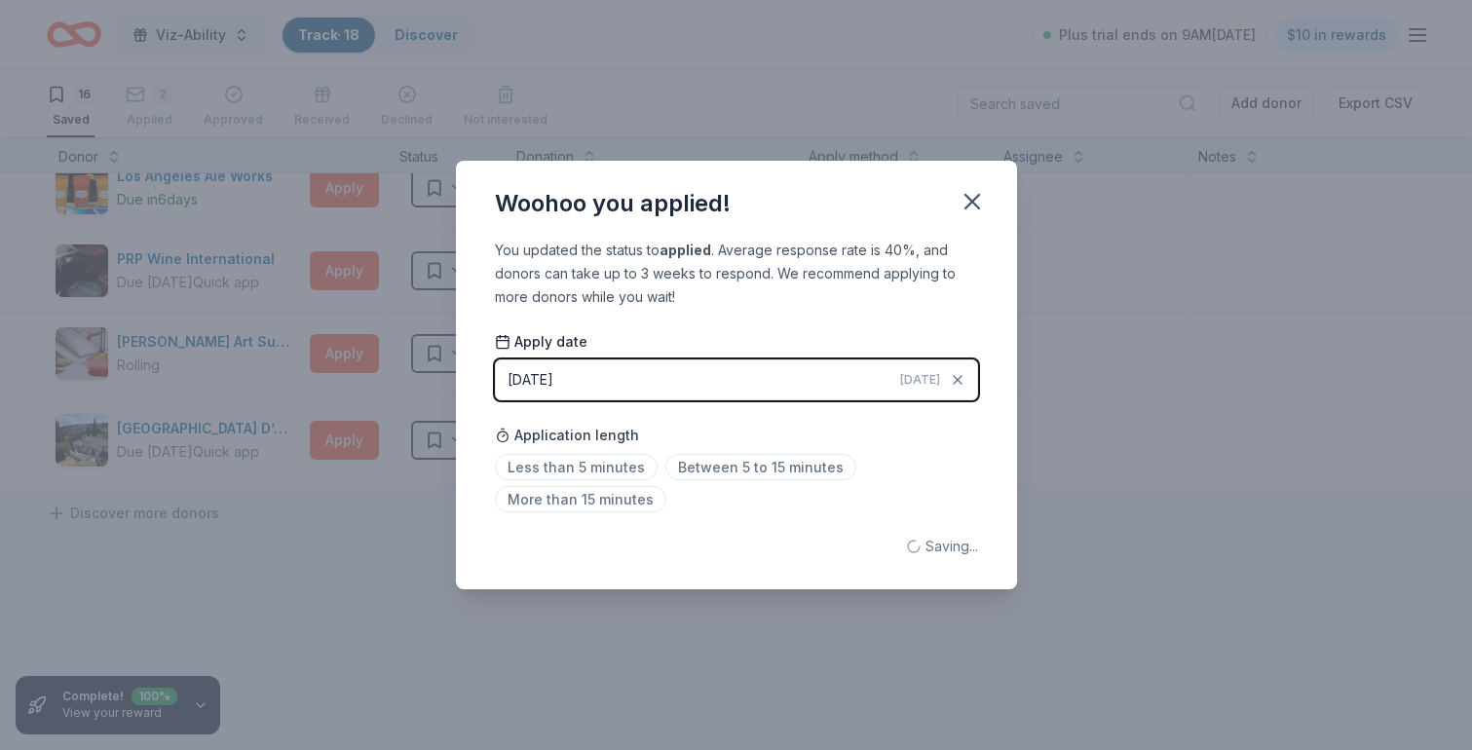
click at [660, 387] on button "09/25/2025 Today" at bounding box center [736, 379] width 483 height 41
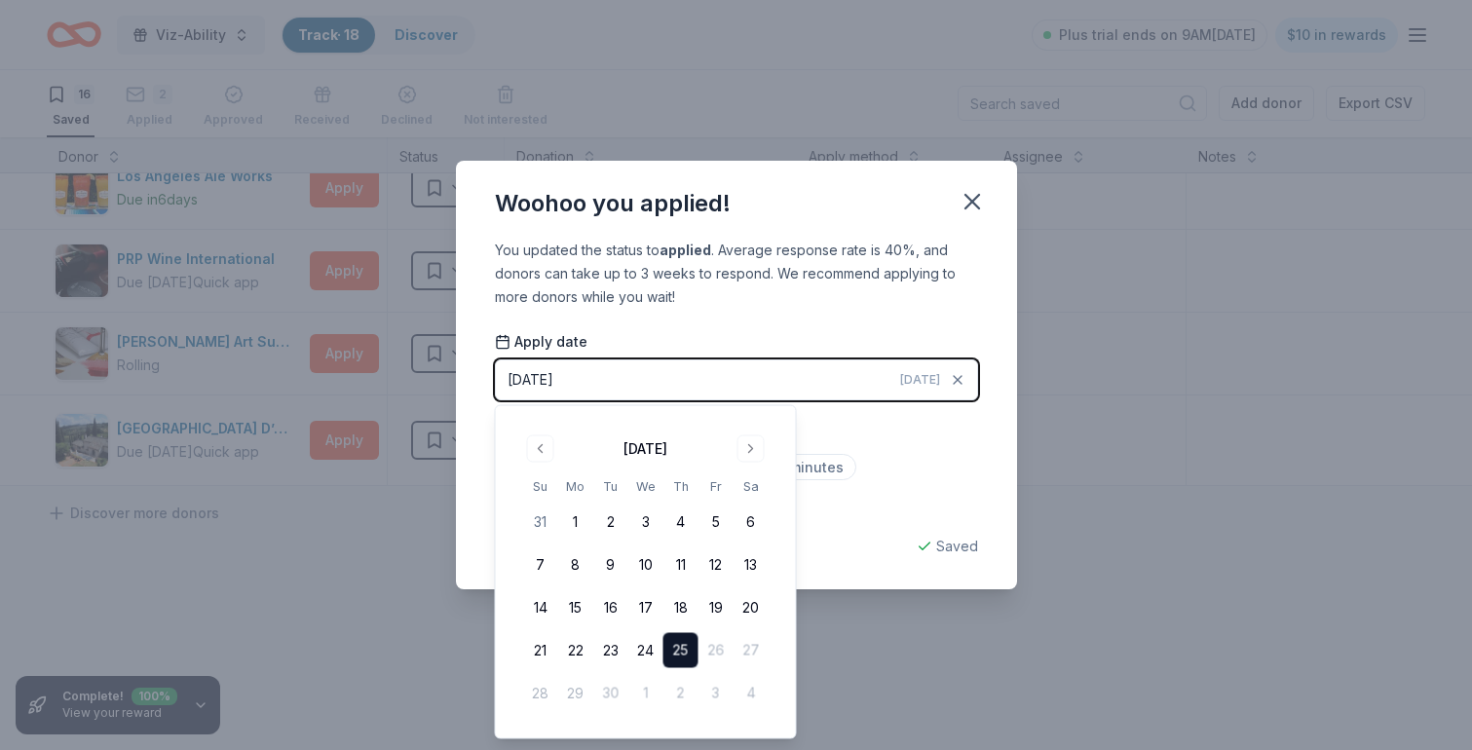
click at [849, 324] on div "You updated the status to applied . Average response rate is 40%, and donors ca…" at bounding box center [736, 414] width 561 height 351
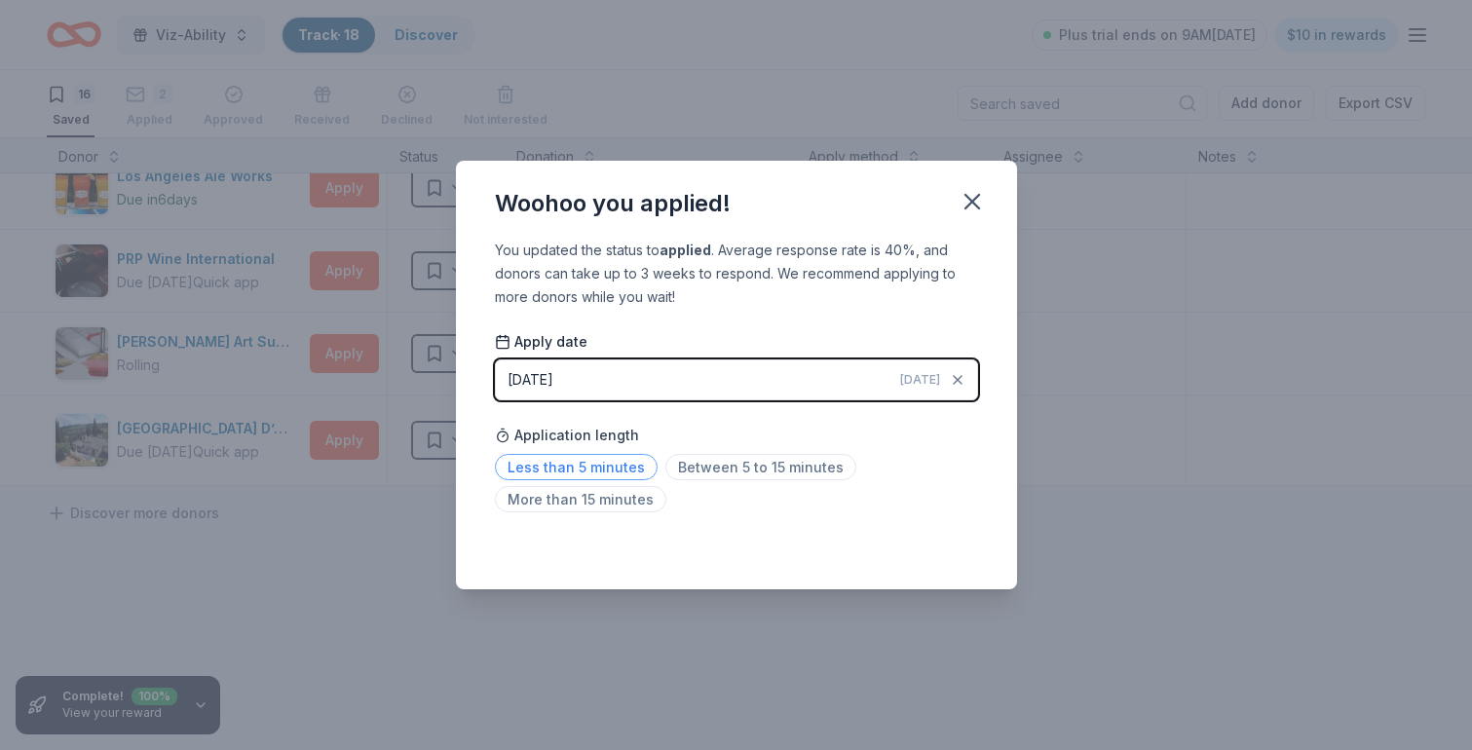
click at [607, 464] on span "Less than 5 minutes" at bounding box center [576, 467] width 163 height 26
click at [947, 551] on div "Saving..." at bounding box center [736, 546] width 483 height 23
click at [970, 544] on div "Saved" at bounding box center [736, 546] width 483 height 23
click at [973, 197] on icon "button" at bounding box center [972, 201] width 27 height 27
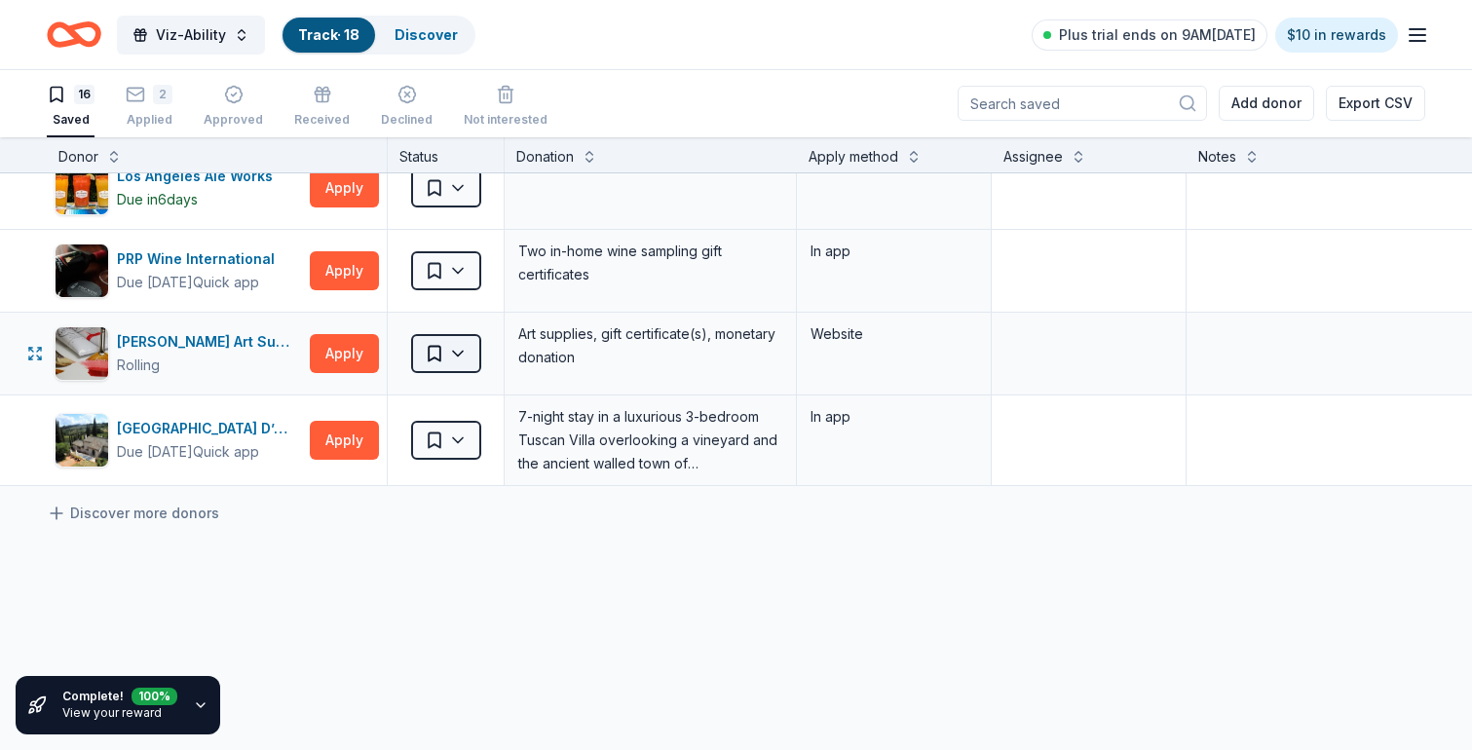
click at [468, 356] on html "Viz-Ability Track · 18 Discover Plus trial ends on 9AM, 10/1 $10 in rewards 16 …" at bounding box center [736, 374] width 1472 height 750
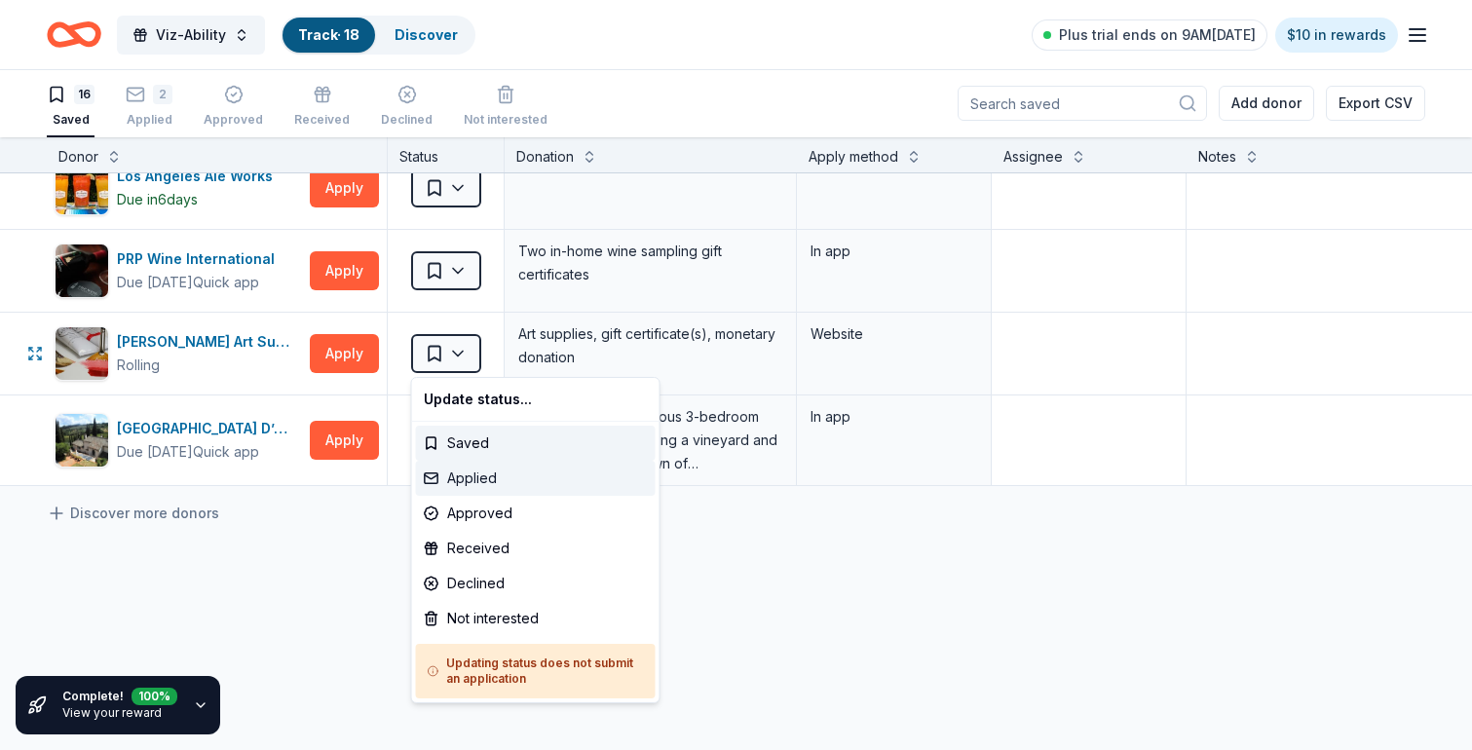
click at [472, 487] on div "Applied" at bounding box center [536, 478] width 240 height 35
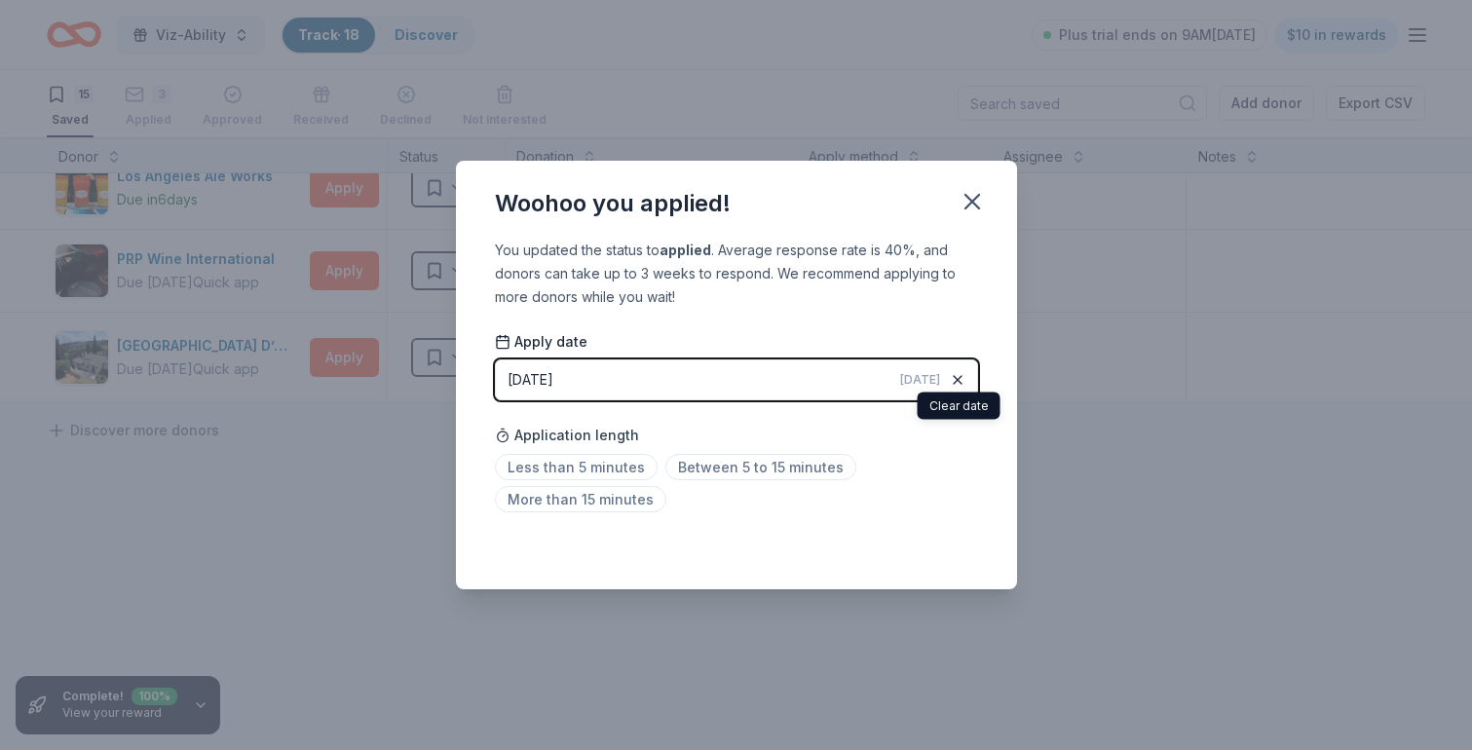
click at [958, 380] on icon "button" at bounding box center [958, 380] width 8 height 8
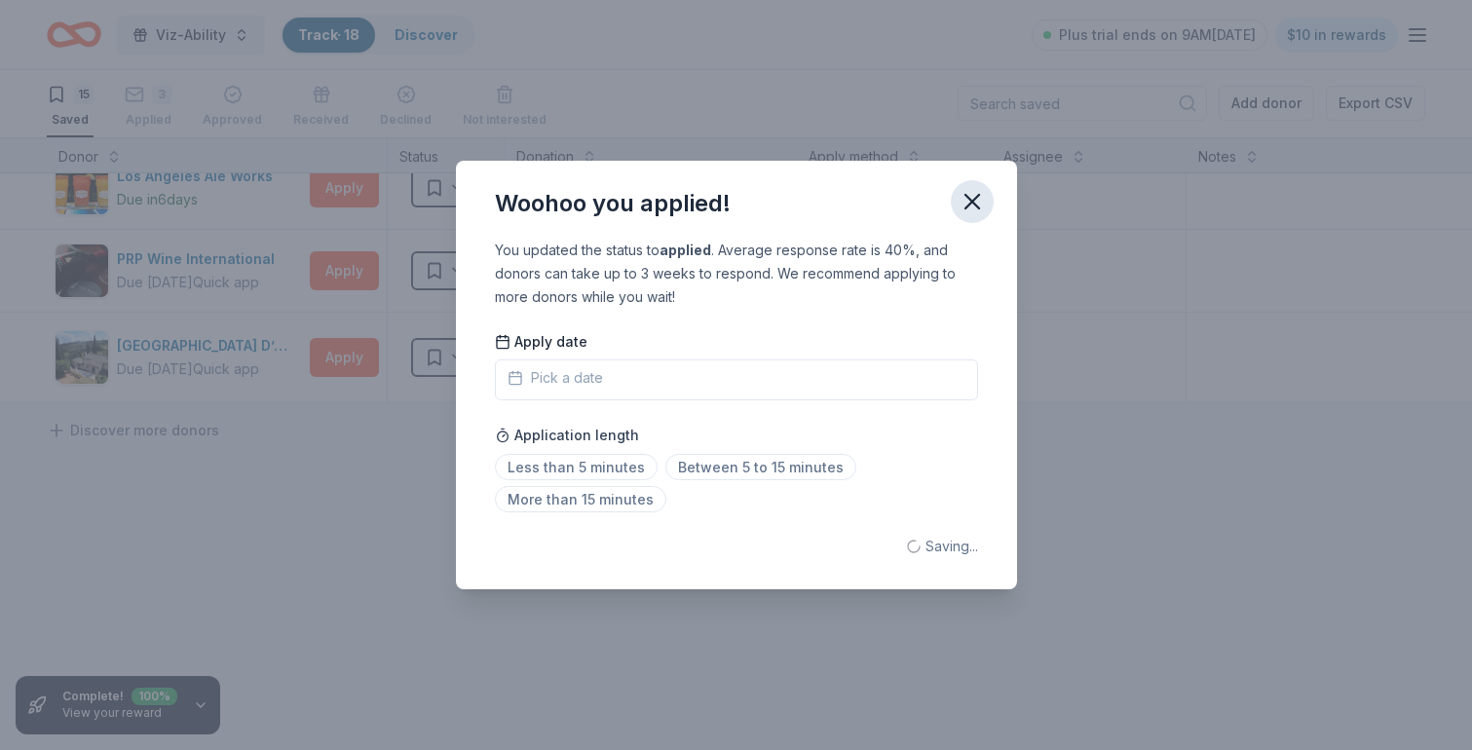
click at [972, 200] on icon "button" at bounding box center [972, 201] width 27 height 27
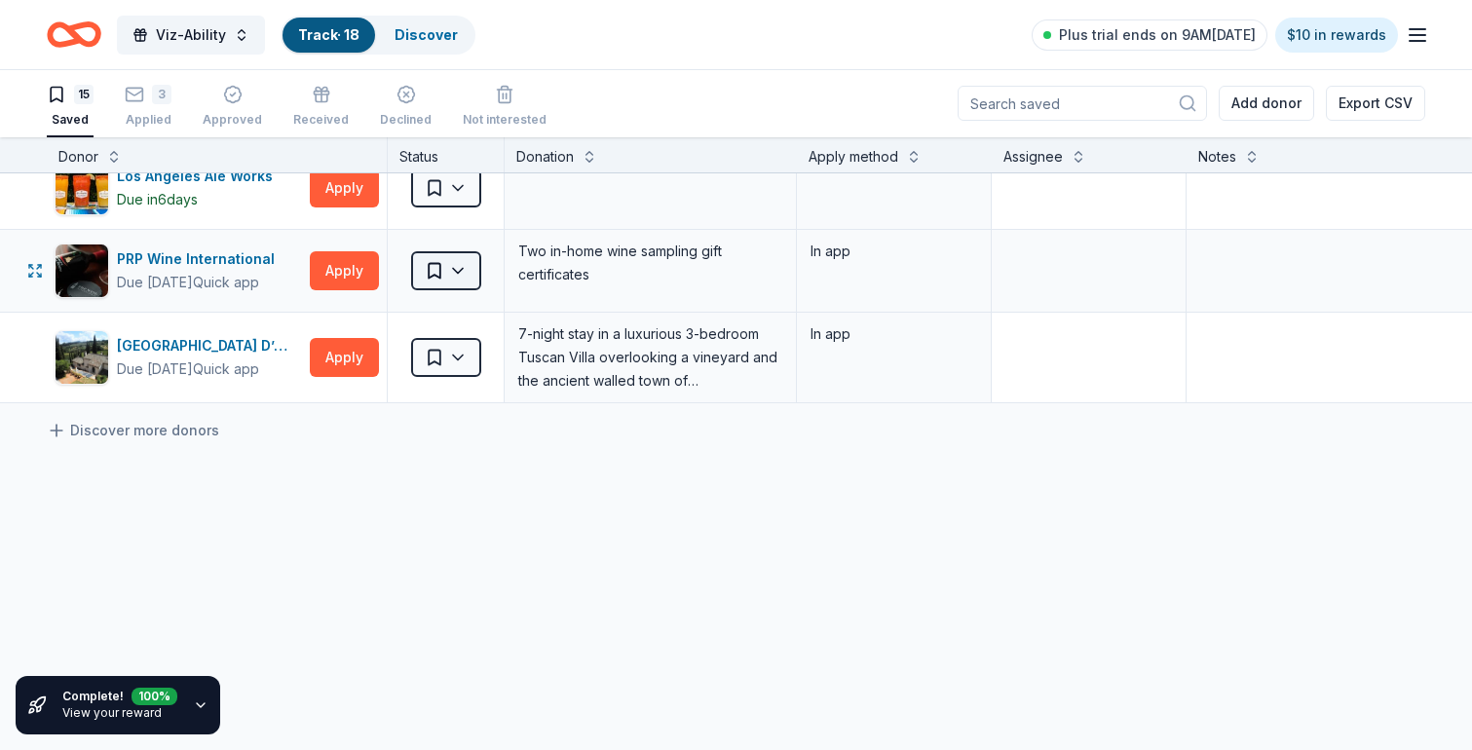
click at [473, 272] on html "Viz-Ability Track · 18 Discover Plus trial ends on 9AM, 10/1 $10 in rewards 15 …" at bounding box center [736, 374] width 1472 height 750
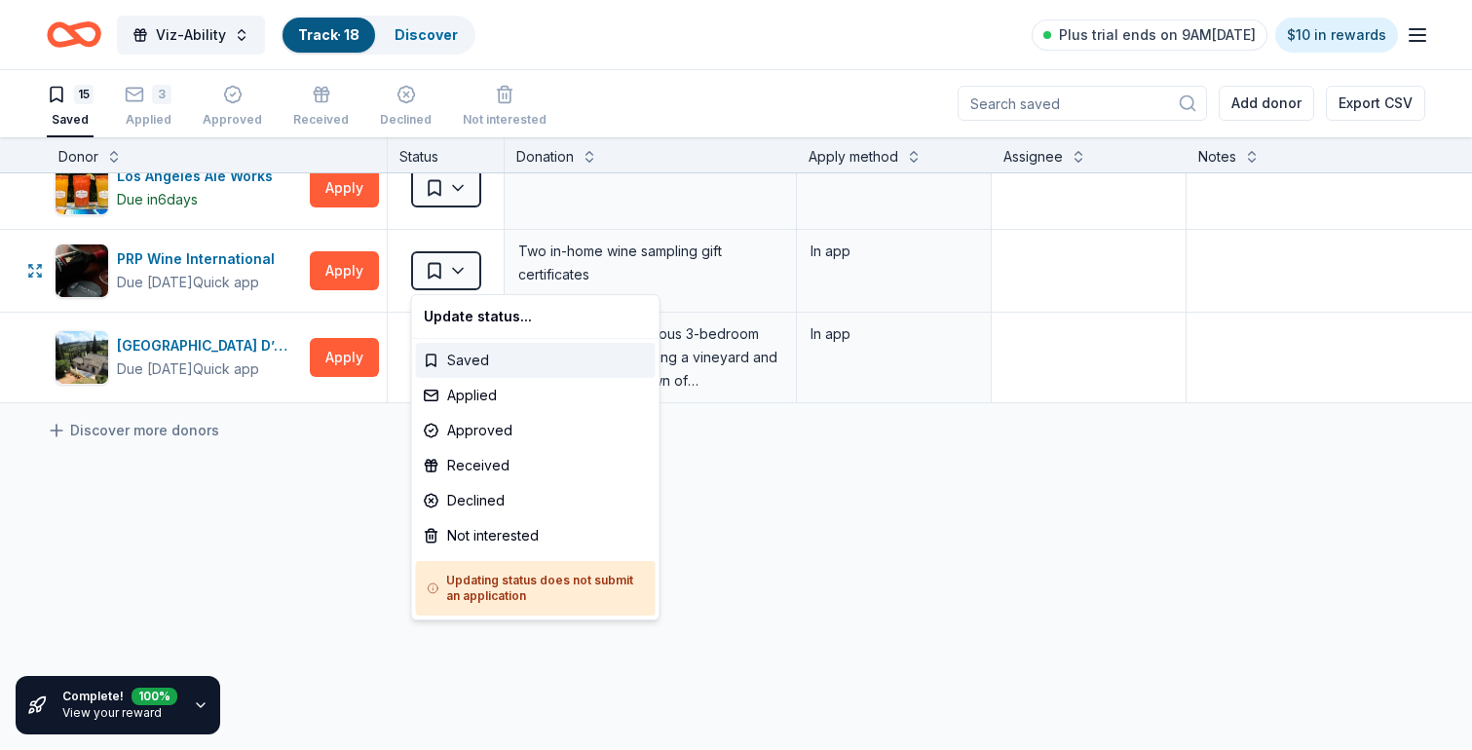
click at [473, 358] on div "Saved" at bounding box center [536, 360] width 240 height 35
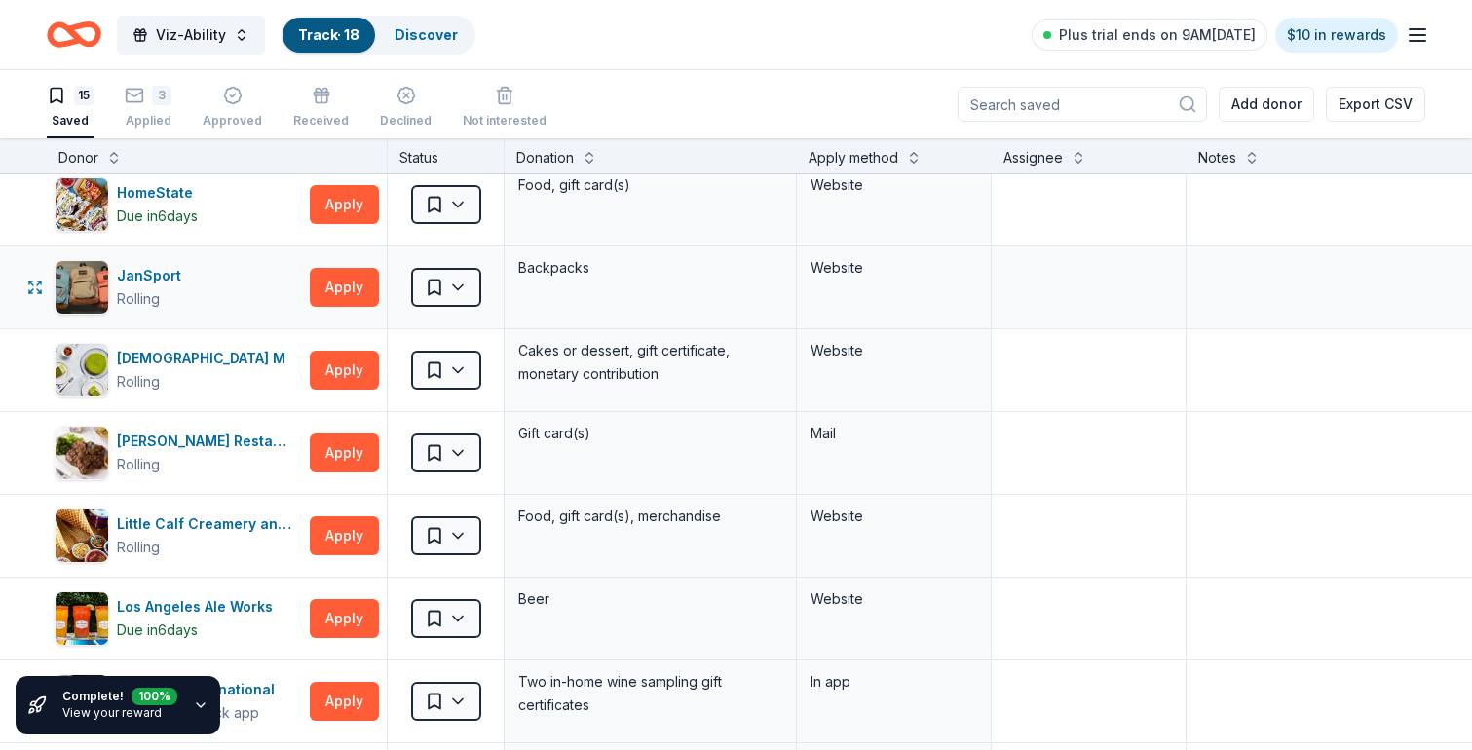
scroll to position [602, 0]
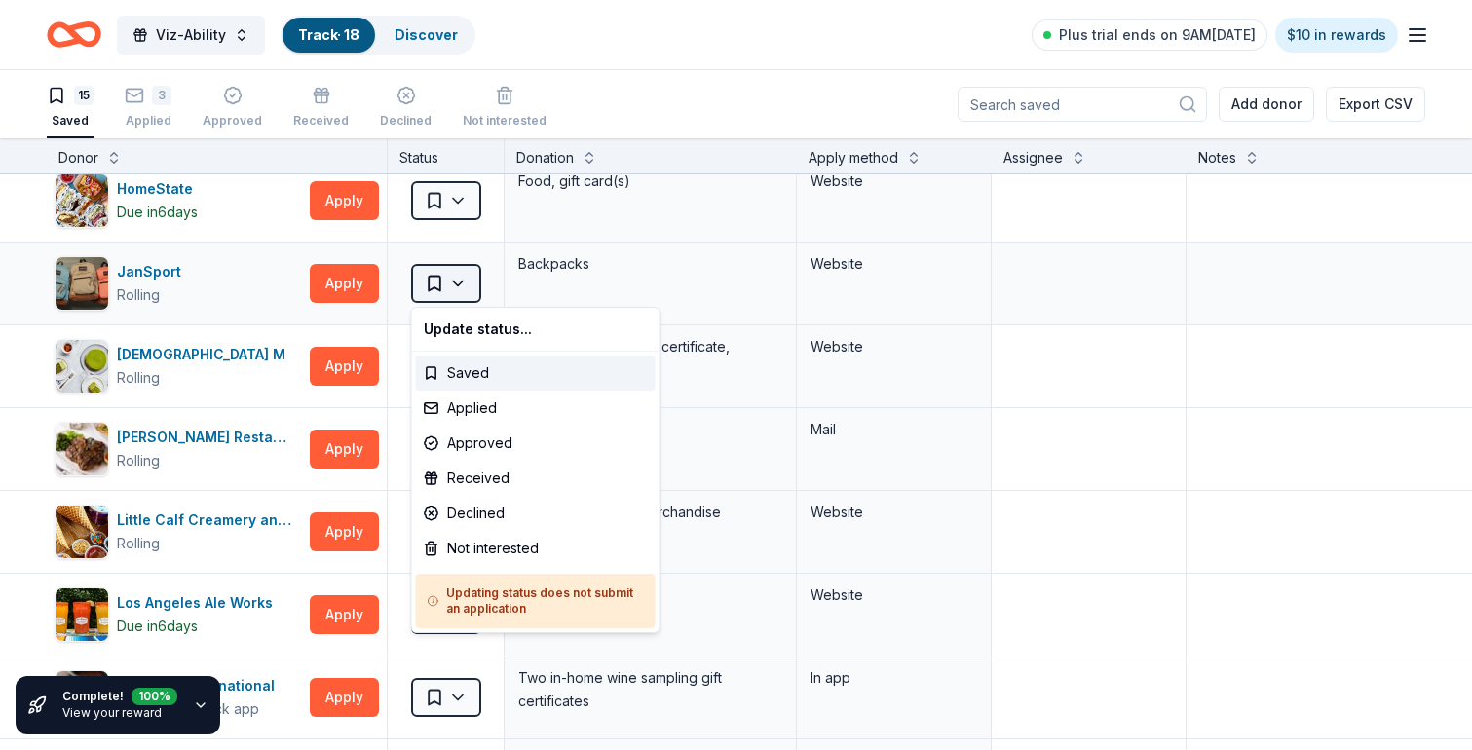
click at [451, 279] on html "Viz-Ability Track · 18 Discover Plus trial ends on 9AM, 10/1 $10 in rewards 15 …" at bounding box center [736, 375] width 1472 height 750
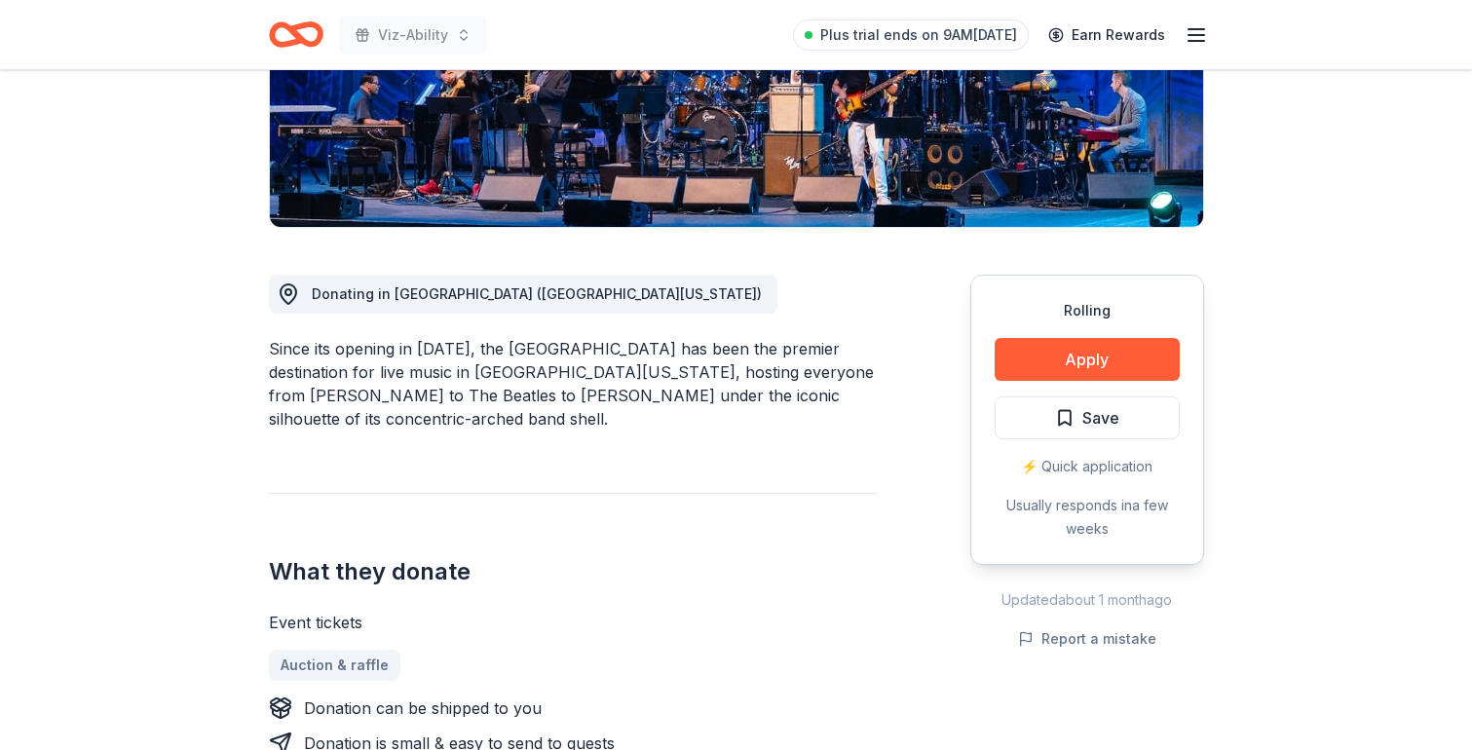
scroll to position [325, 0]
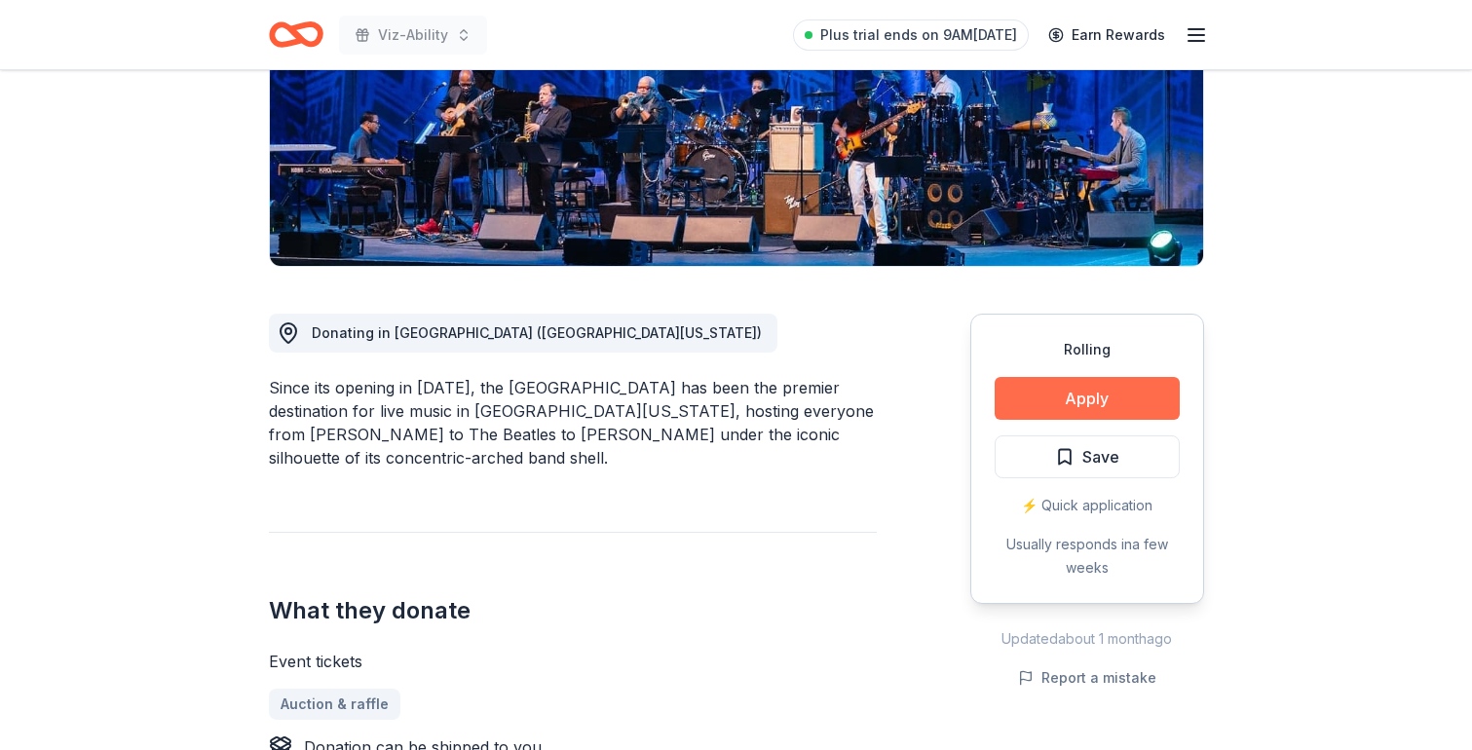
click at [1043, 392] on button "Apply" at bounding box center [1087, 398] width 185 height 43
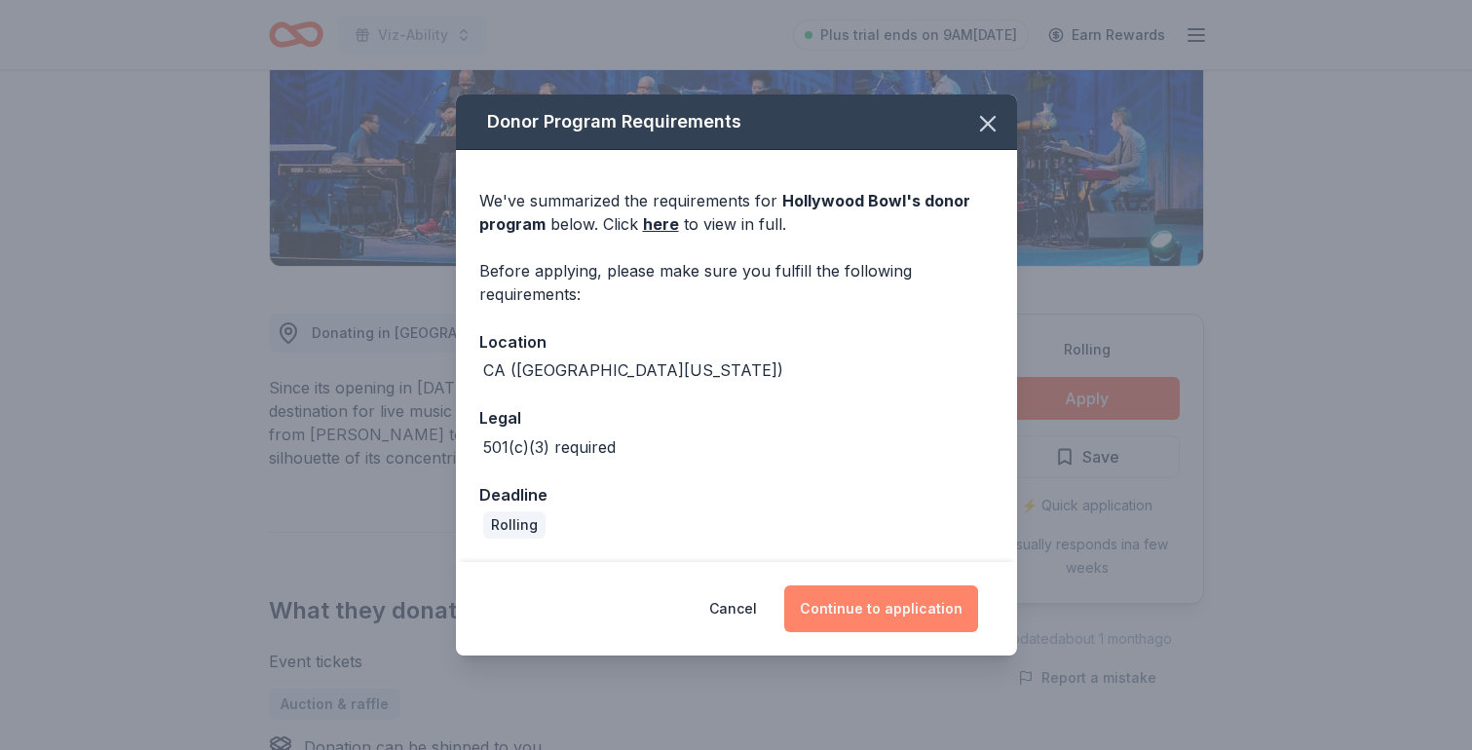
click at [849, 606] on button "Continue to application" at bounding box center [881, 609] width 194 height 47
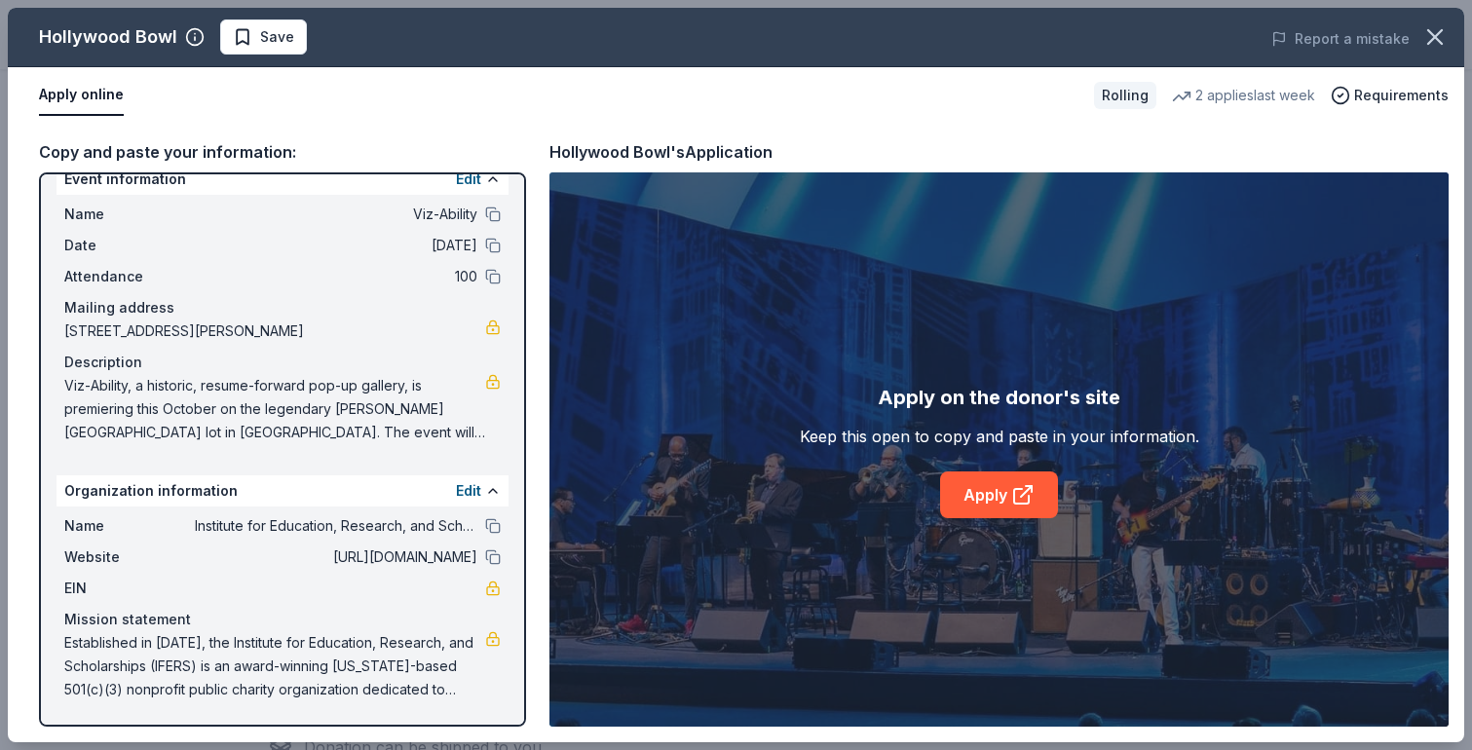
scroll to position [0, 0]
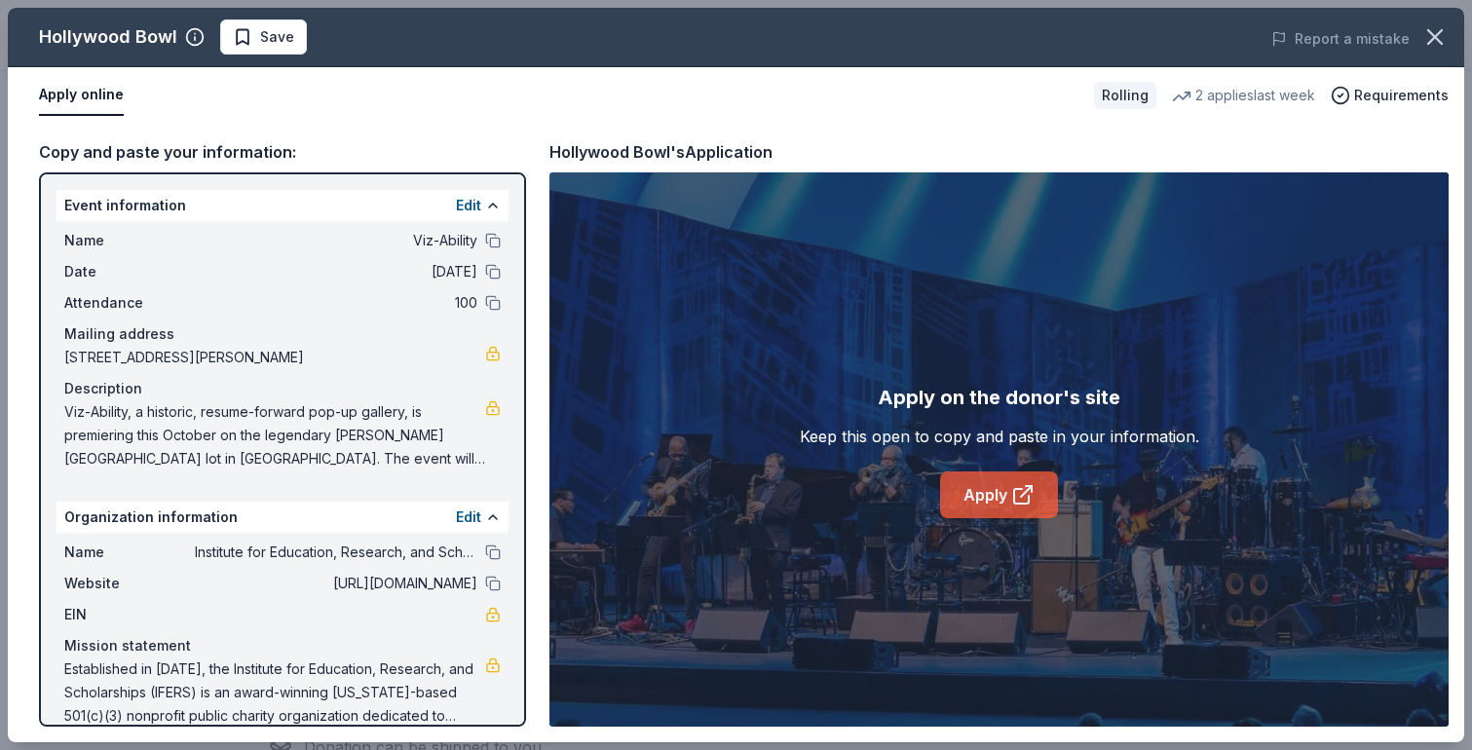
click at [981, 511] on link "Apply" at bounding box center [999, 495] width 118 height 47
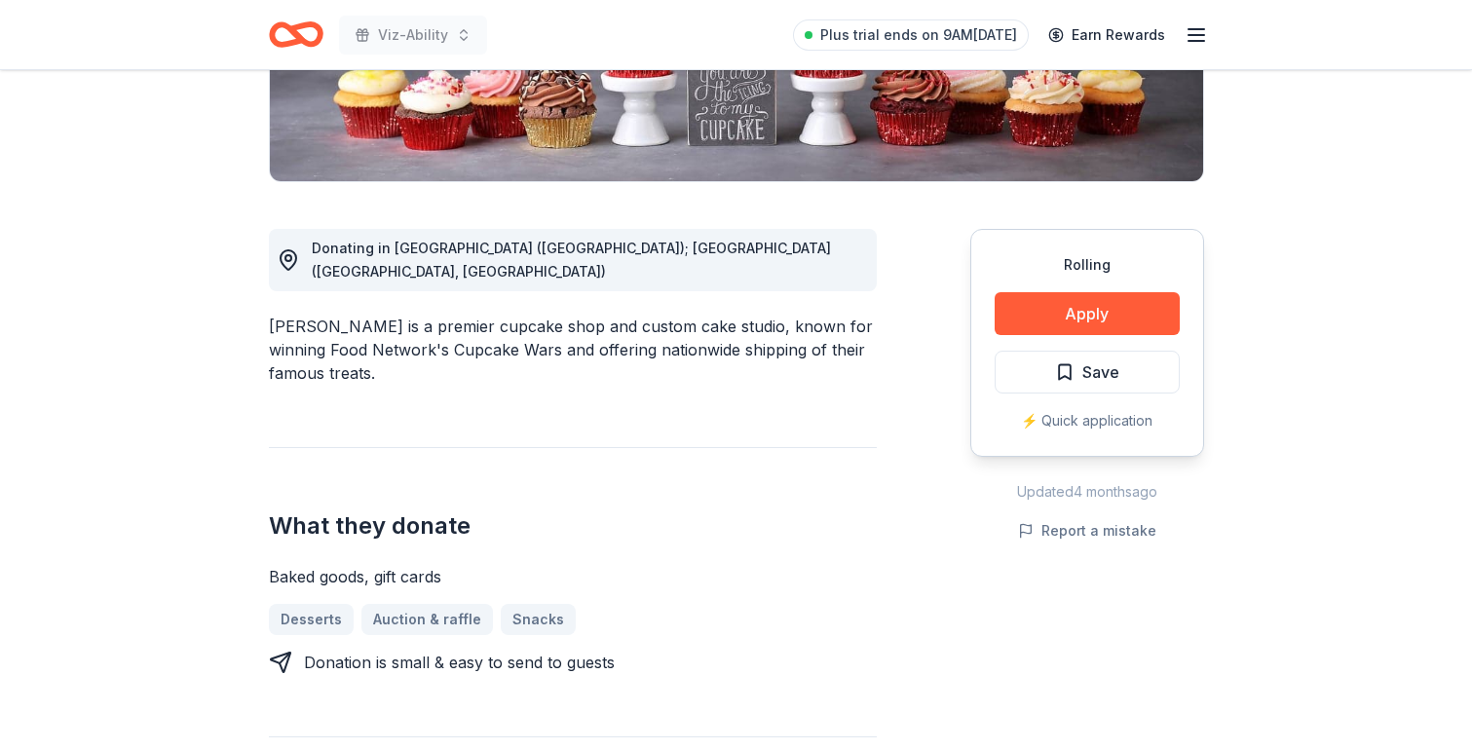
scroll to position [409, 0]
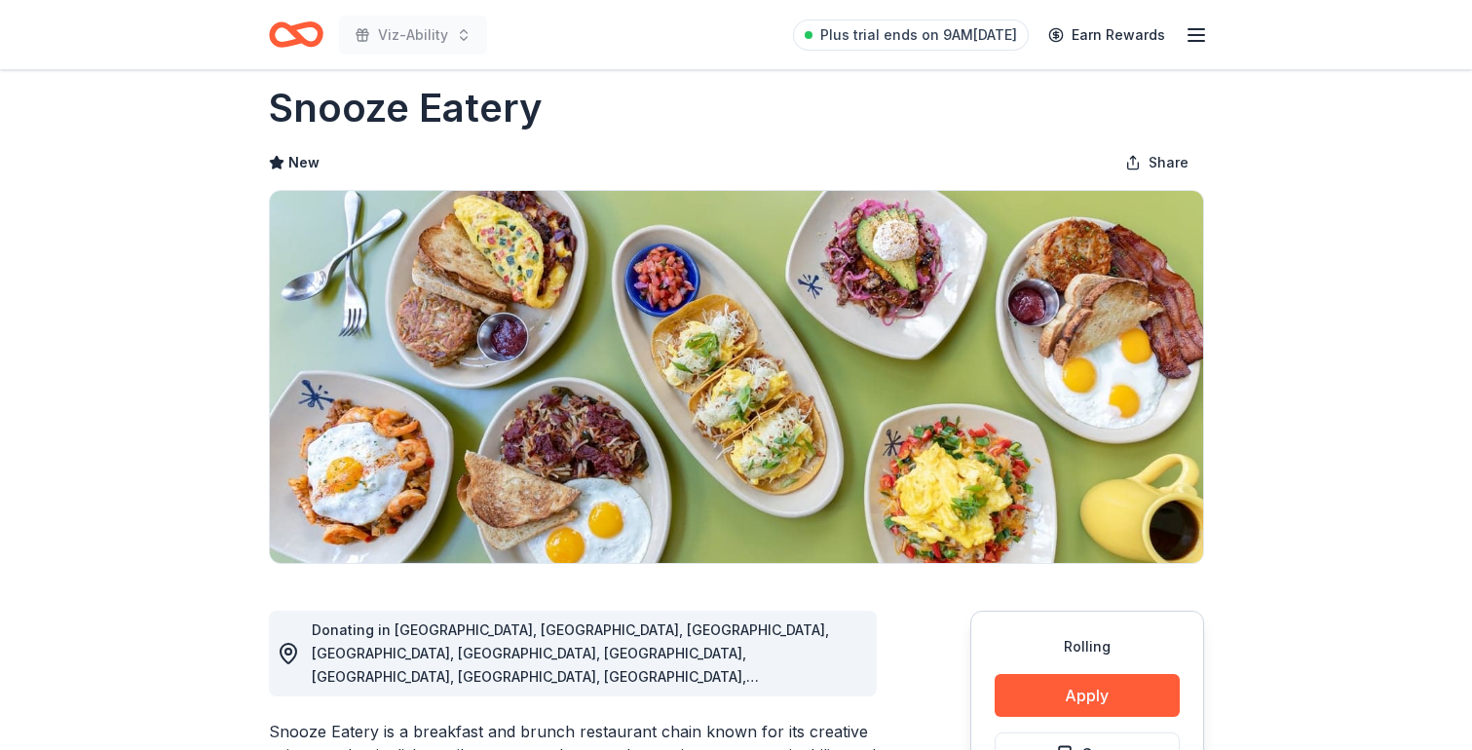
scroll to position [30, 0]
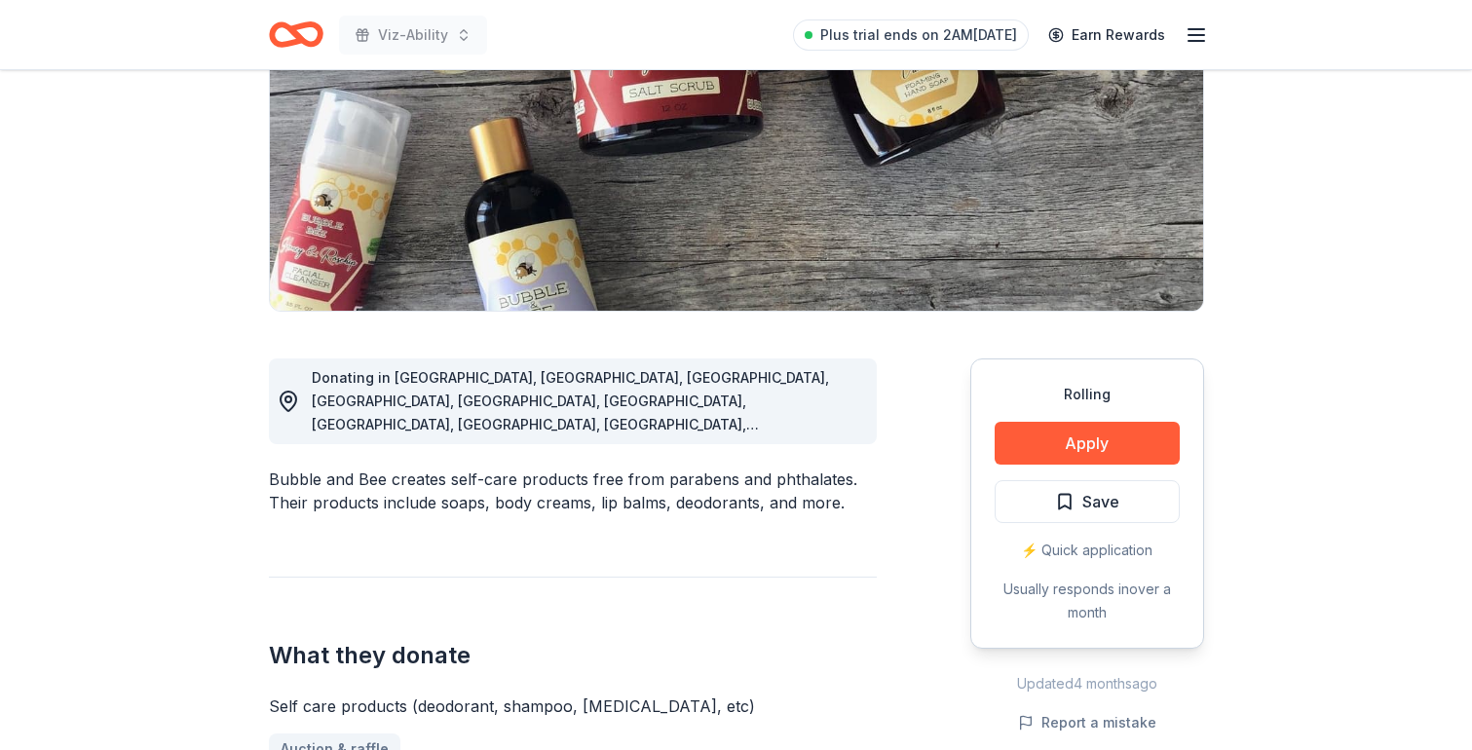
scroll to position [282, 0]
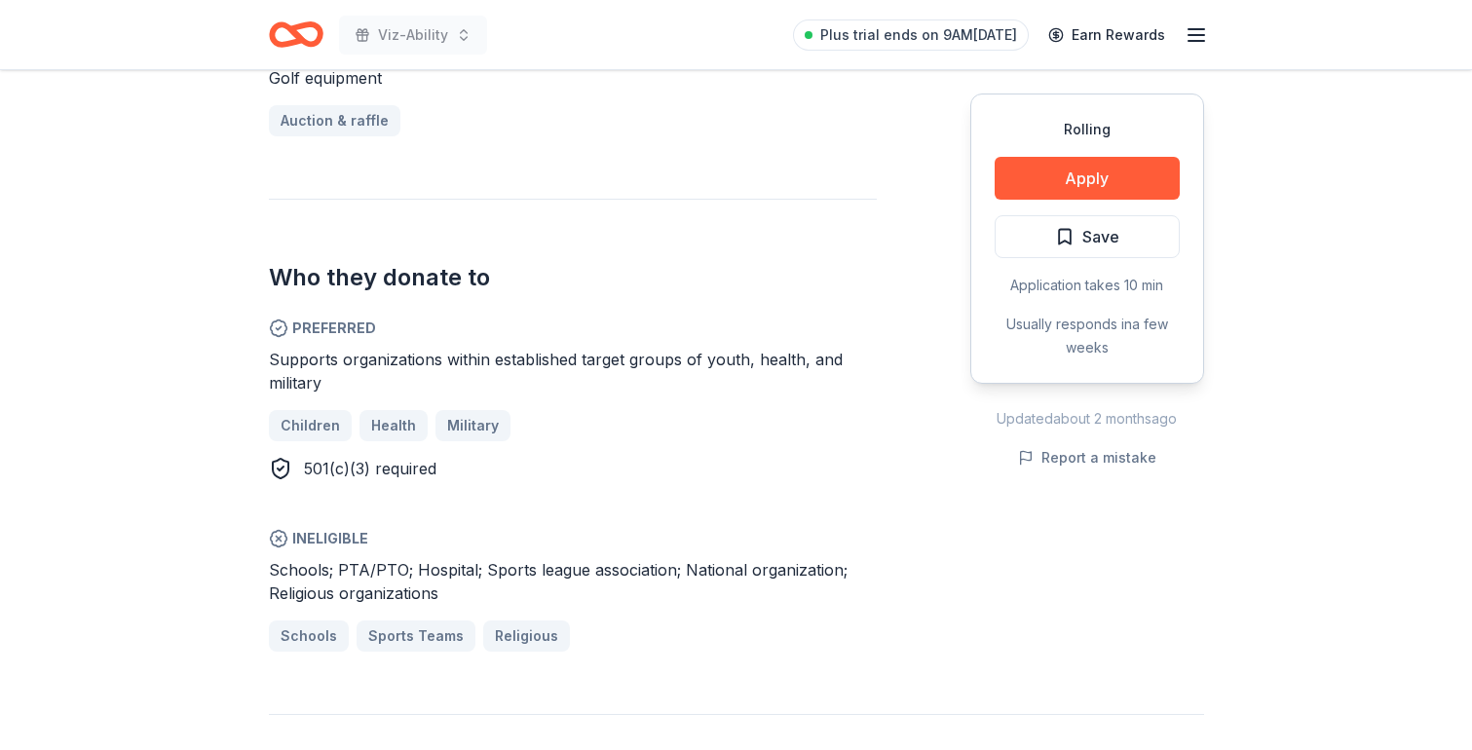
scroll to position [885, 0]
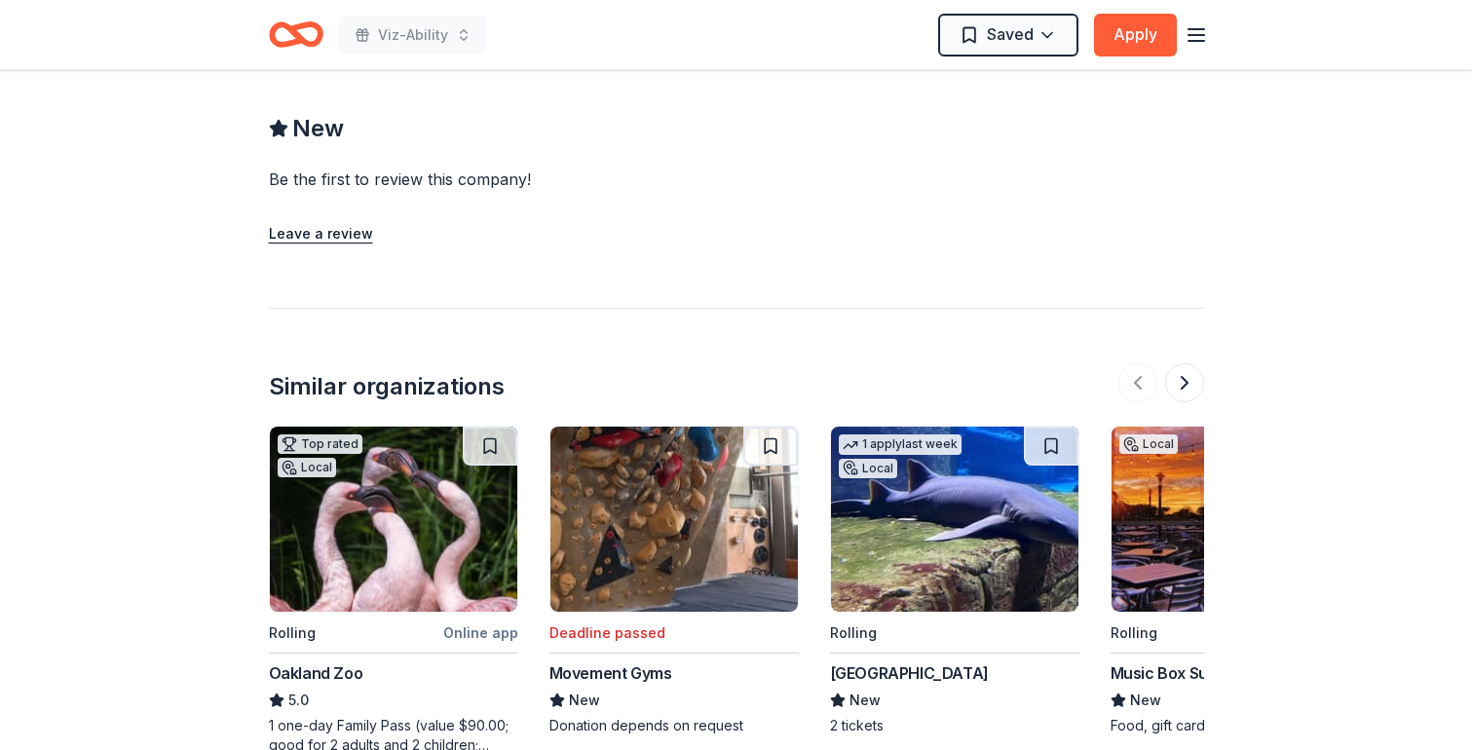
scroll to position [2103, 0]
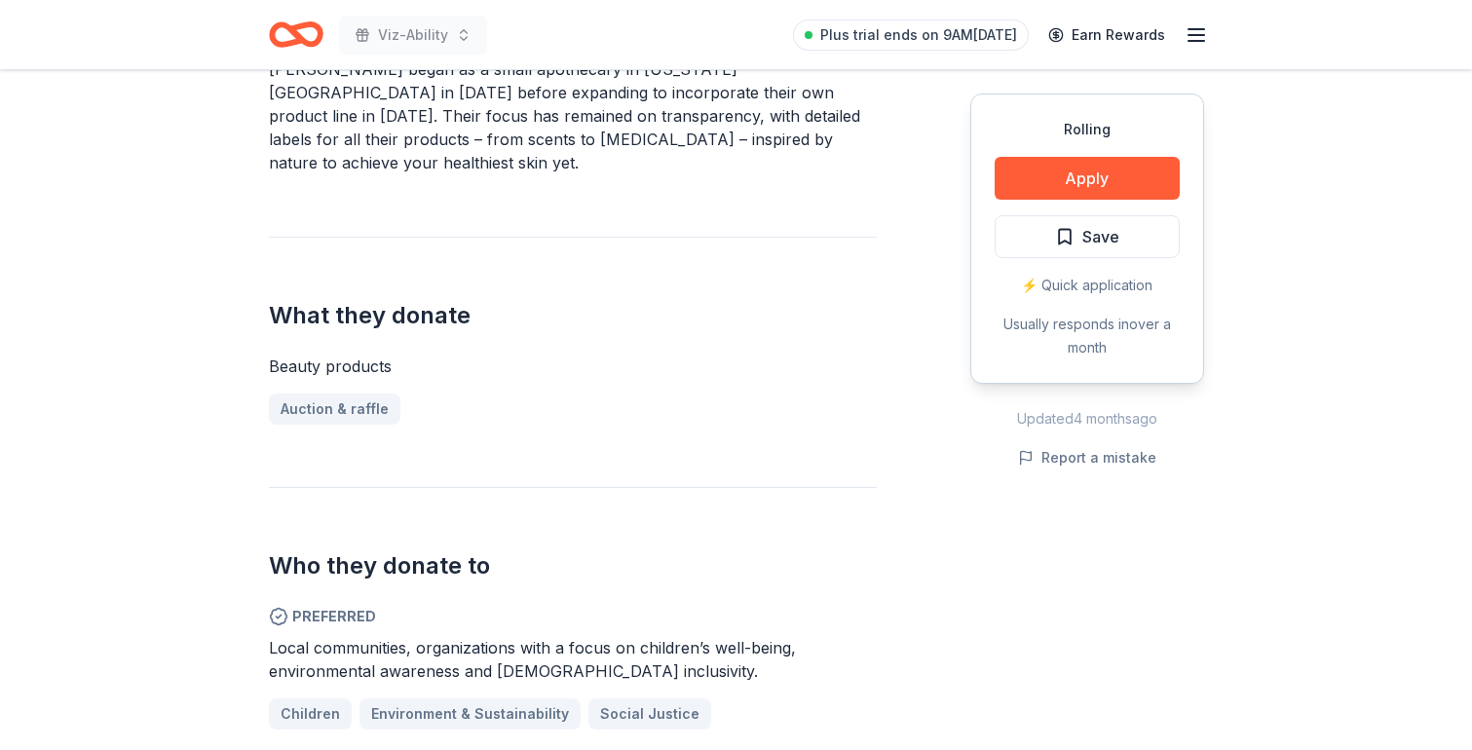
scroll to position [689, 0]
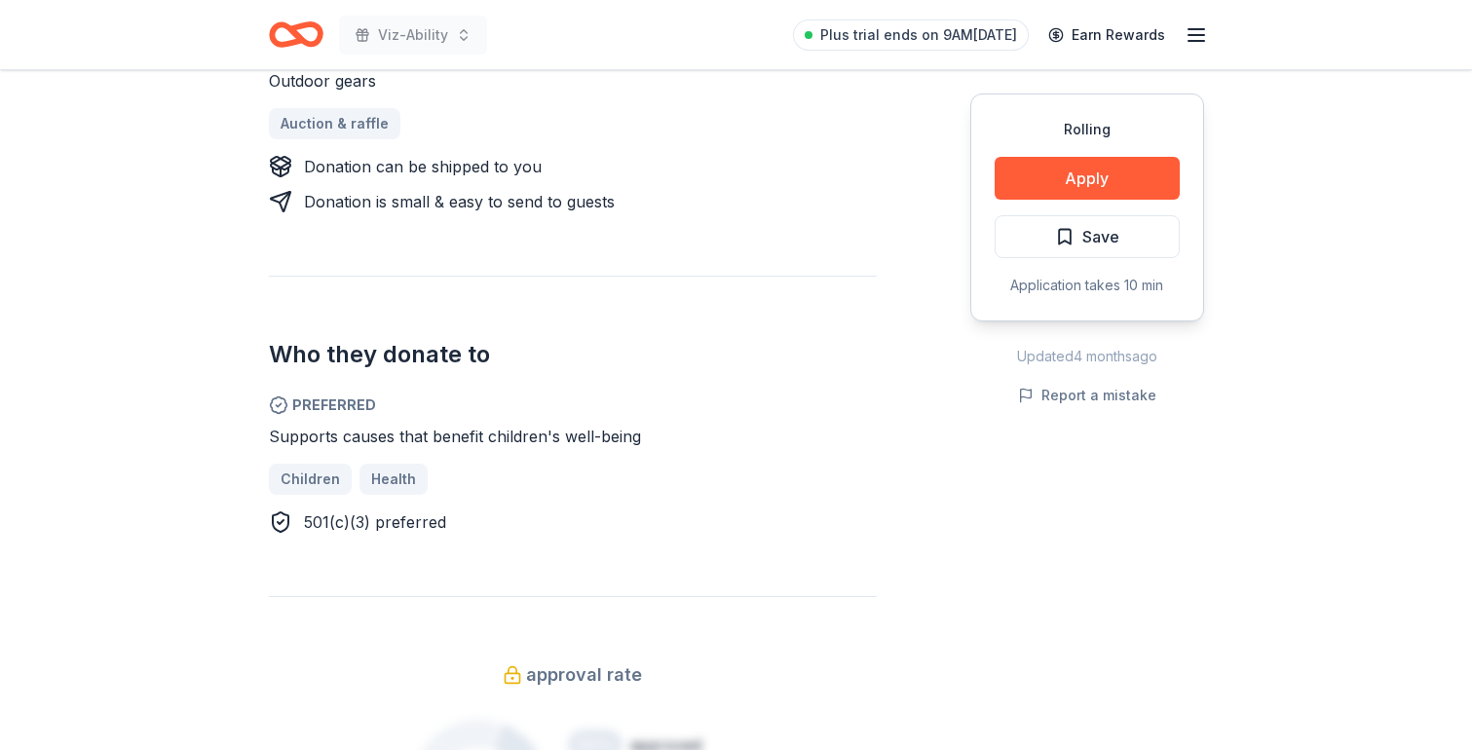
scroll to position [860, 0]
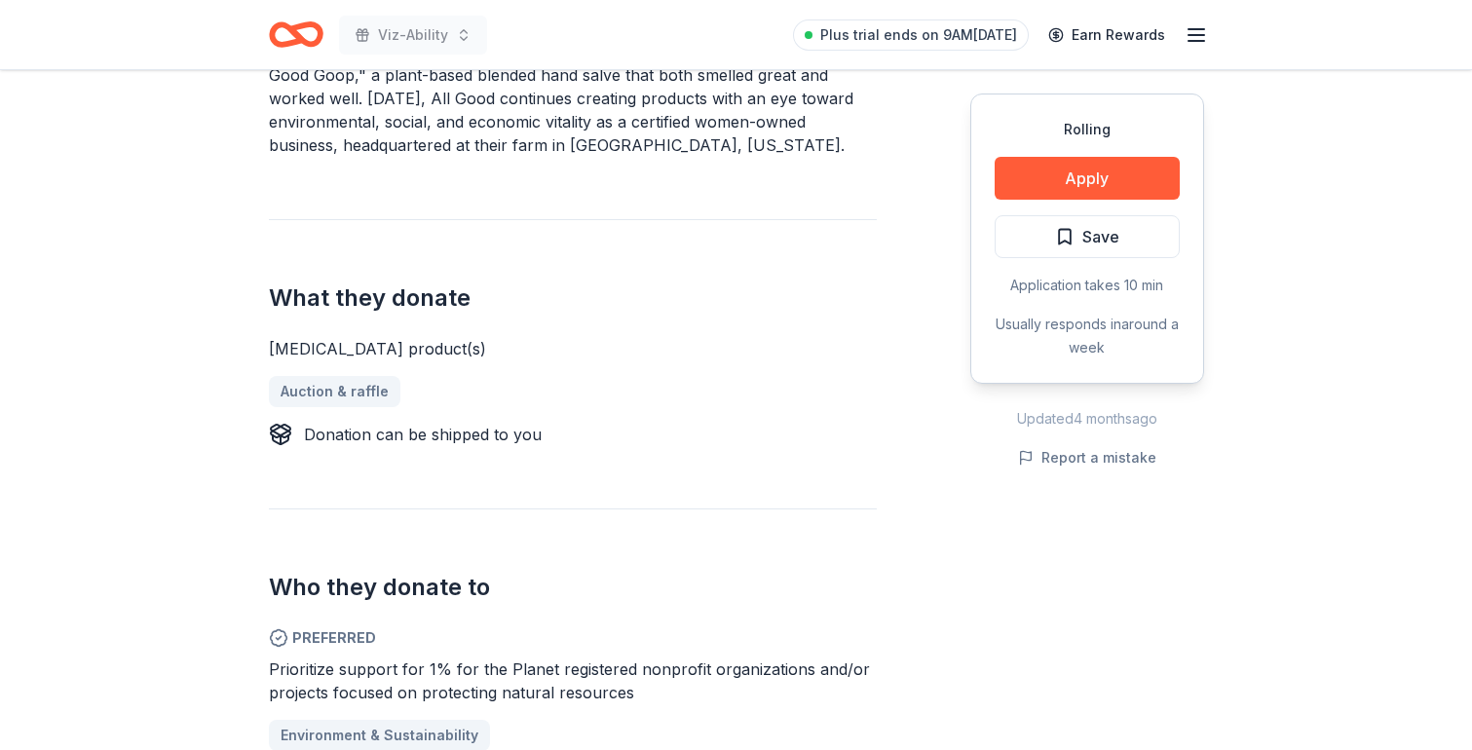
scroll to position [403, 0]
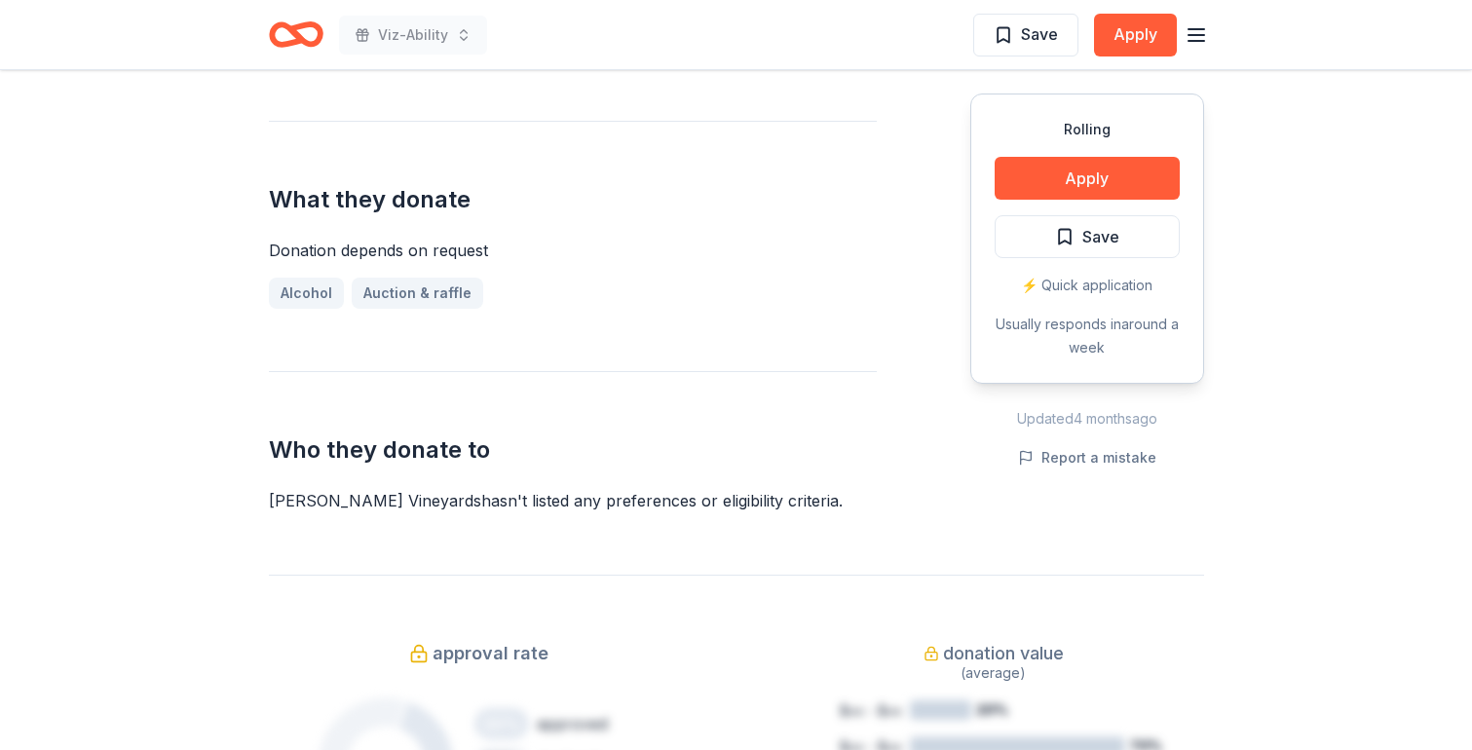
scroll to position [691, 0]
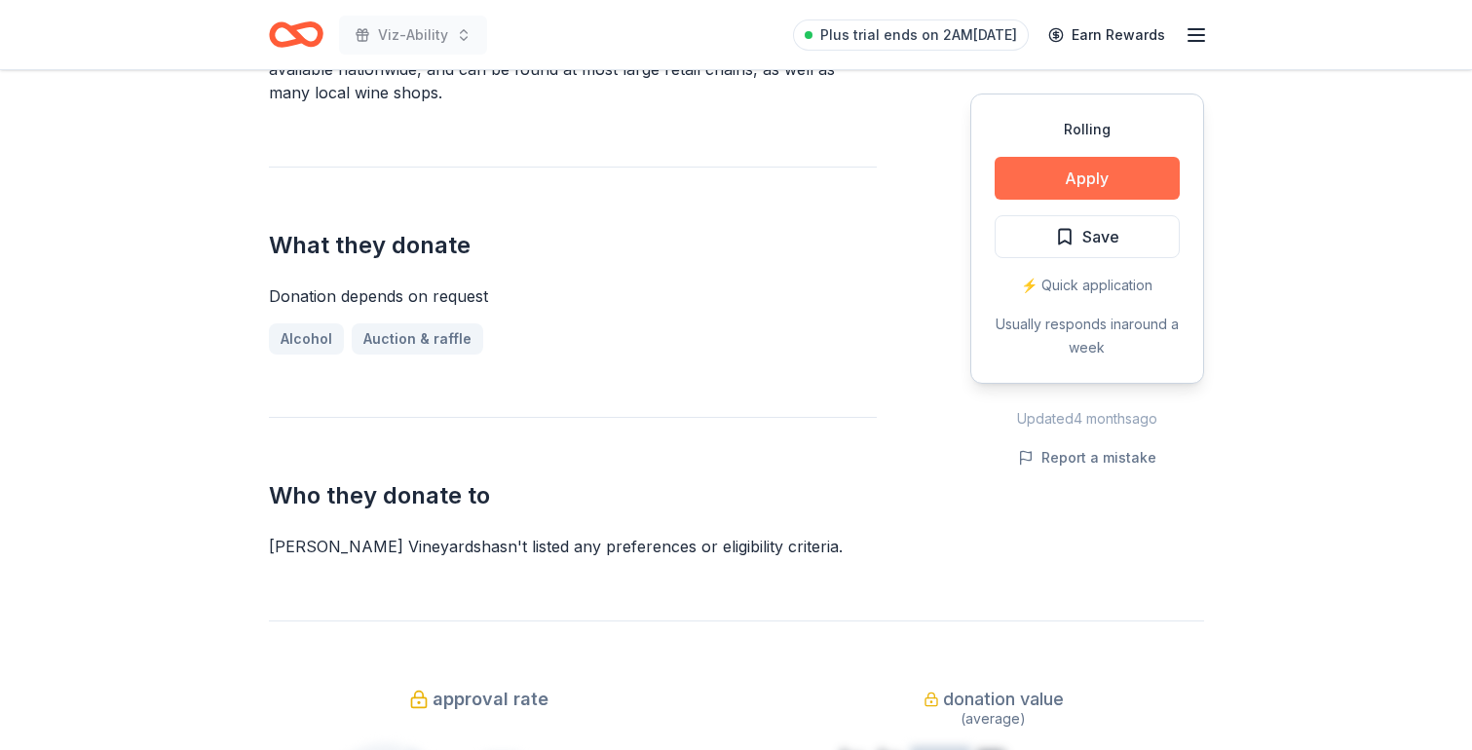
click at [1097, 196] on button "Apply" at bounding box center [1087, 178] width 185 height 43
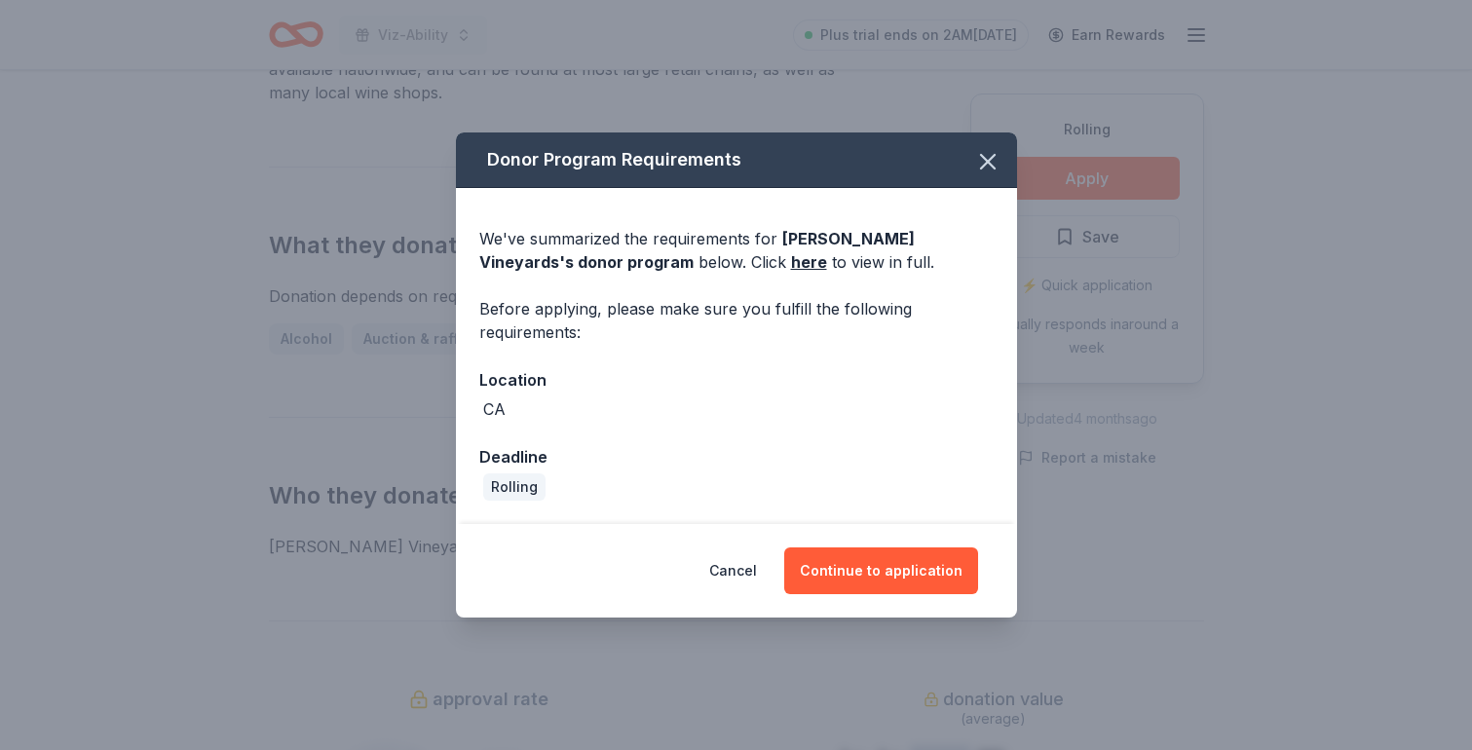
click at [1096, 187] on div "Donor Program Requirements We've summarized the requirements for [PERSON_NAME] …" at bounding box center [736, 375] width 1472 height 750
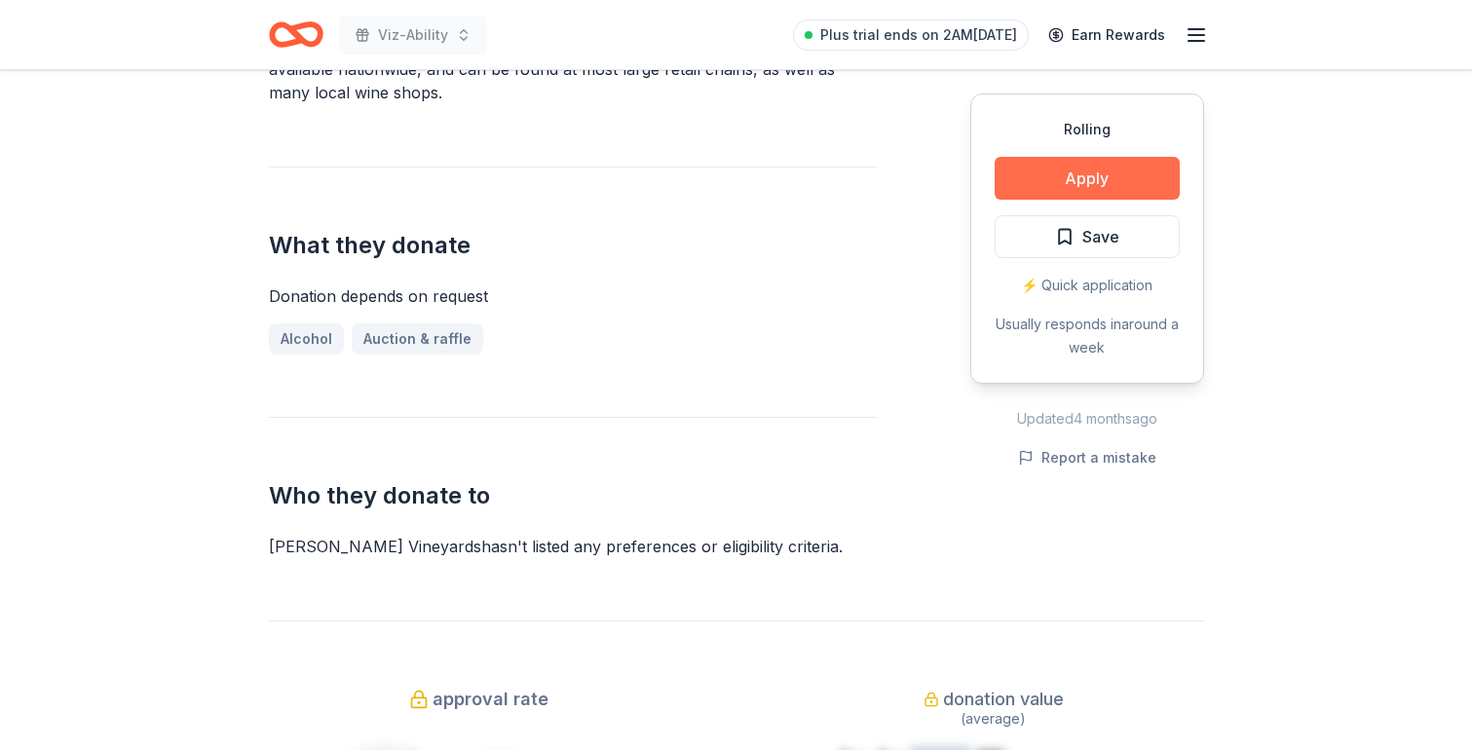
click at [1056, 196] on button "Apply" at bounding box center [1087, 178] width 185 height 43
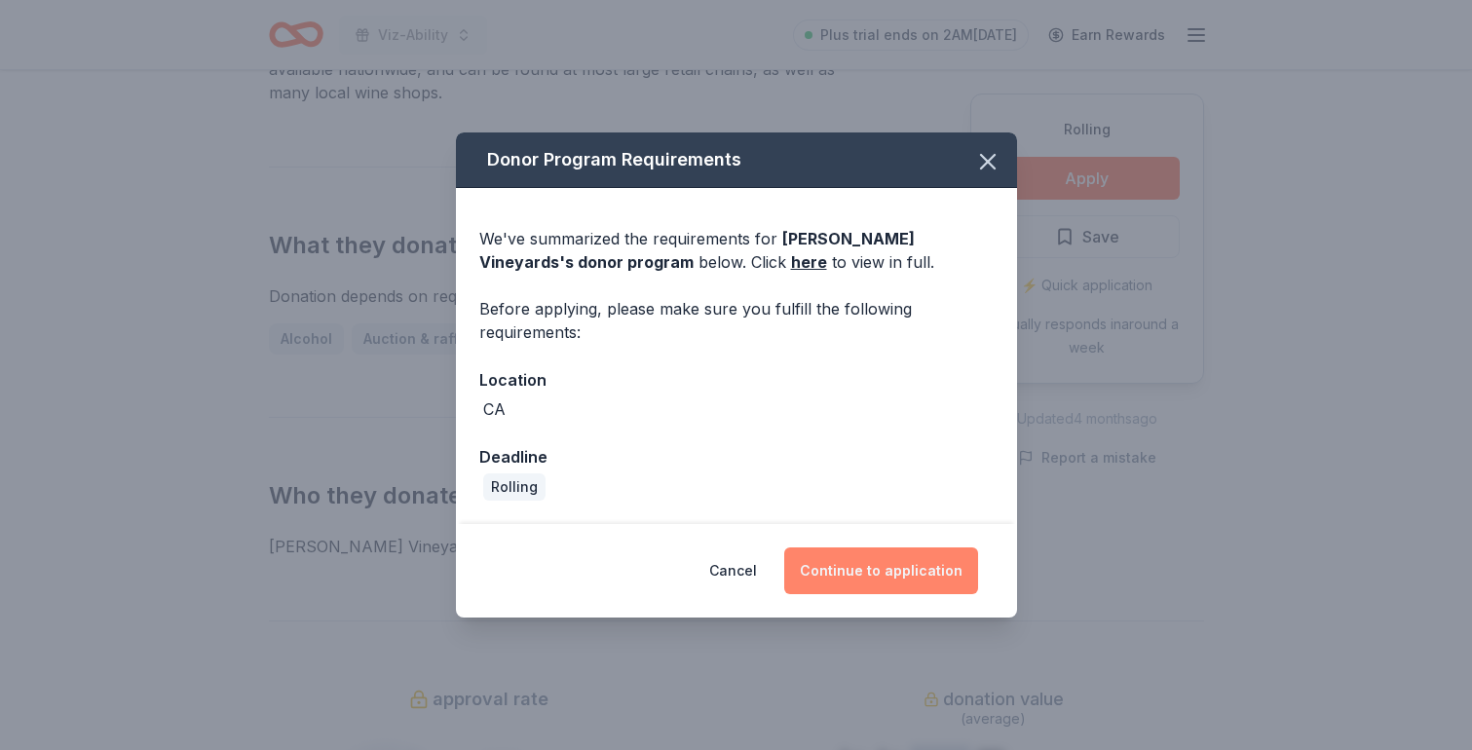
click at [914, 567] on button "Continue to application" at bounding box center [881, 571] width 194 height 47
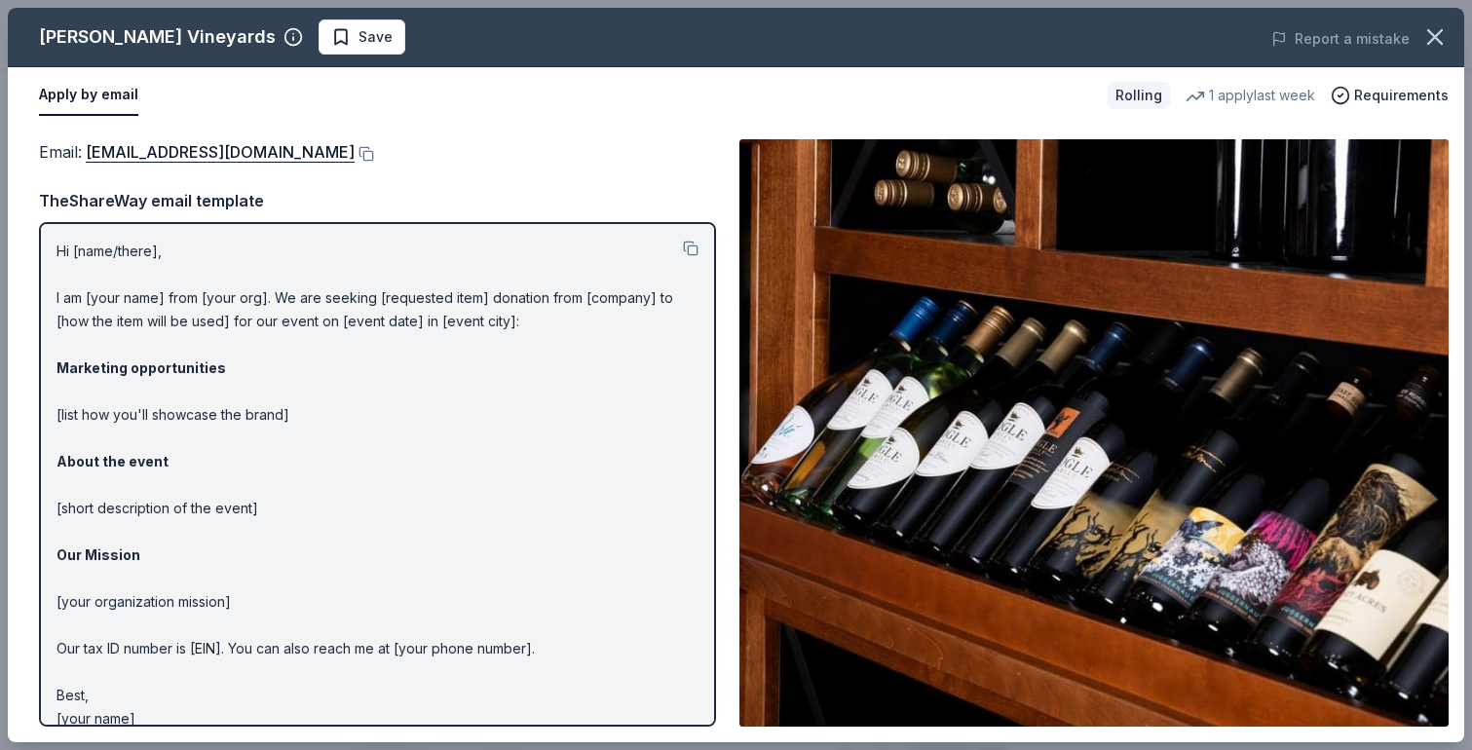
scroll to position [21, 0]
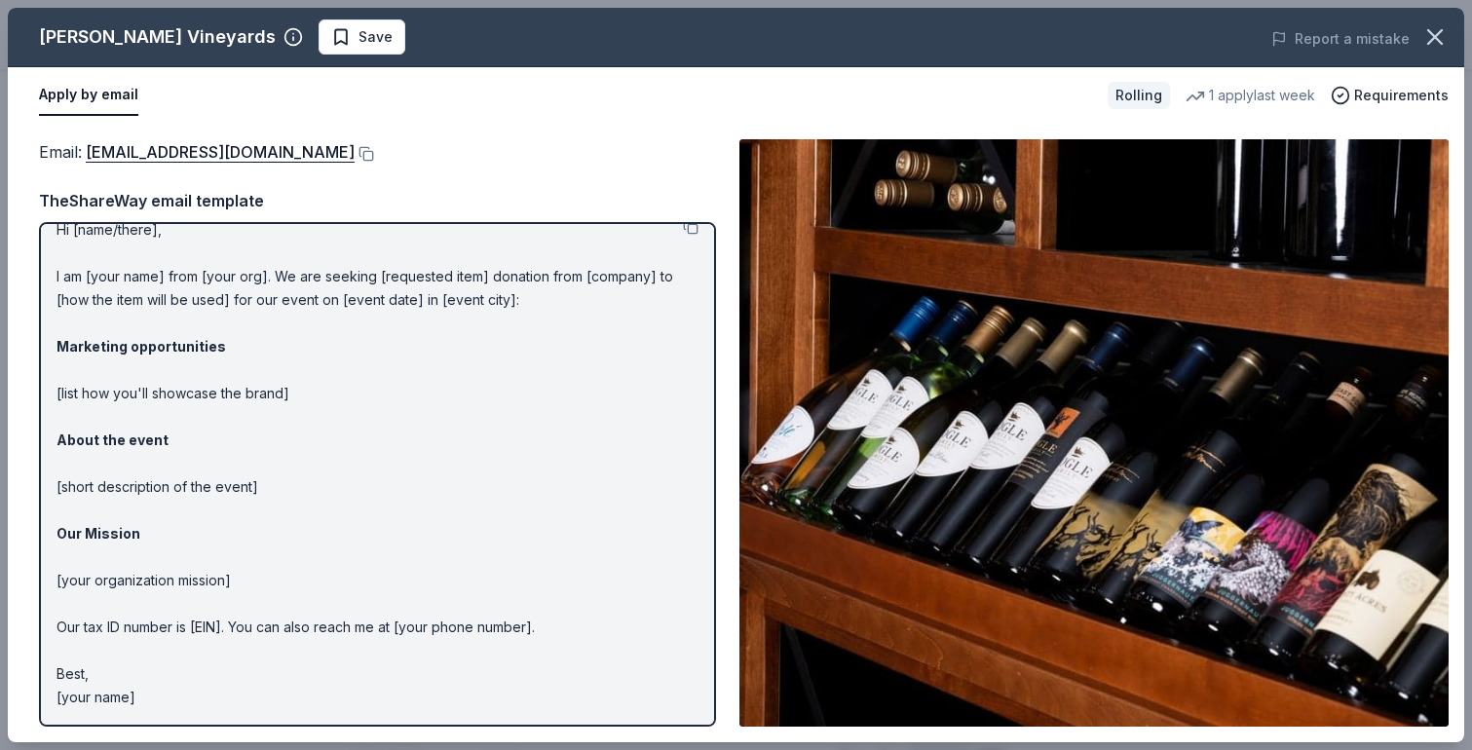
drag, startPoint x: 34, startPoint y: 37, endPoint x: 215, endPoint y: 39, distance: 181.2
click at [216, 40] on div "[PERSON_NAME] Vineyards Save" at bounding box center [445, 36] width 874 height 35
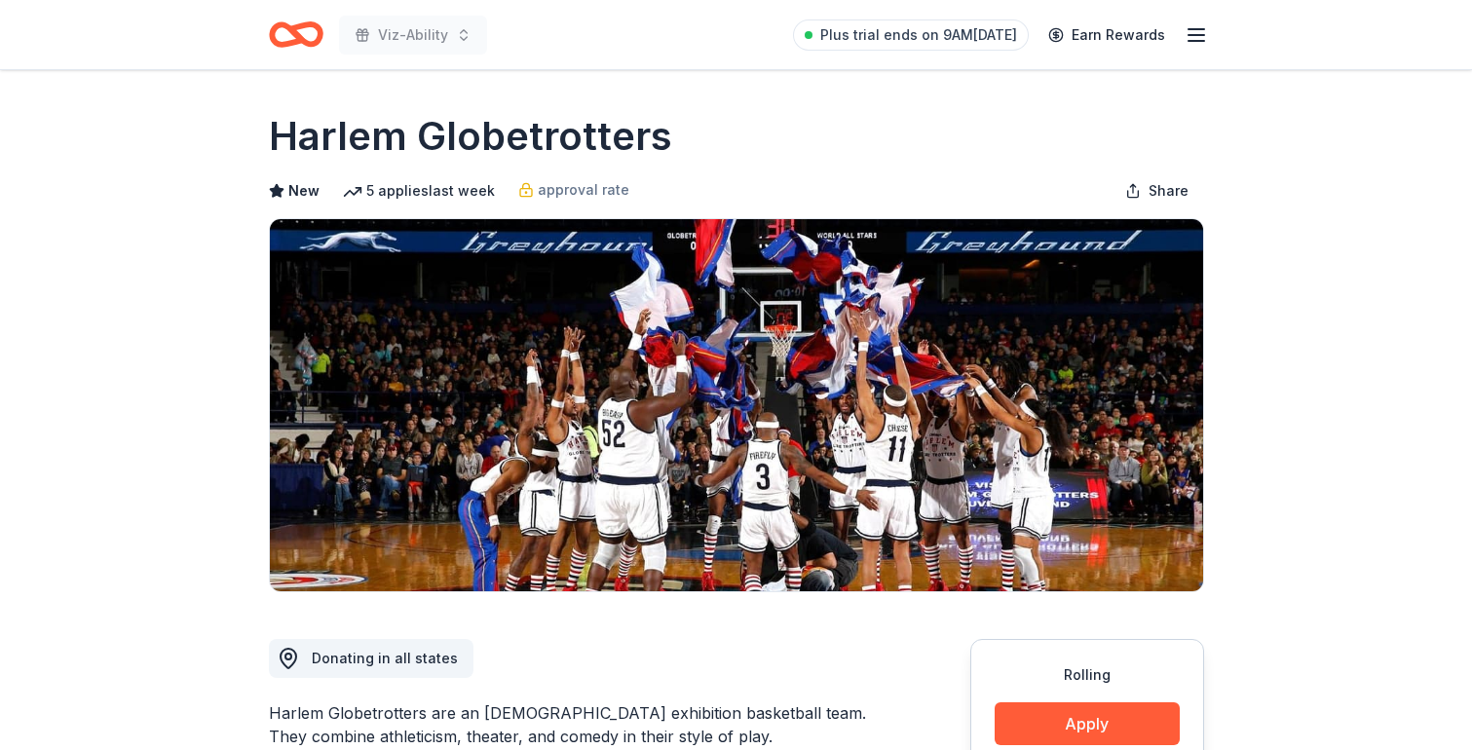
scroll to position [9, 0]
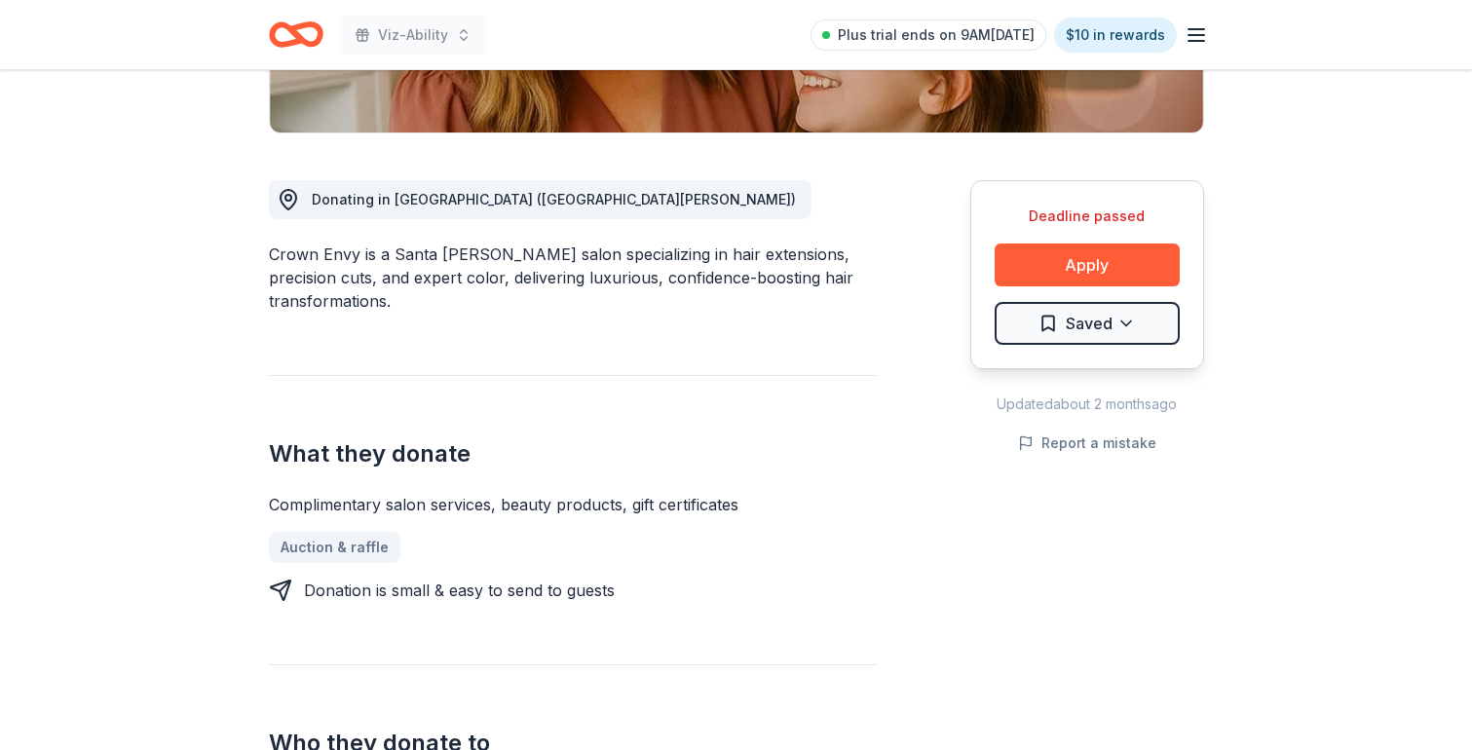
scroll to position [513, 0]
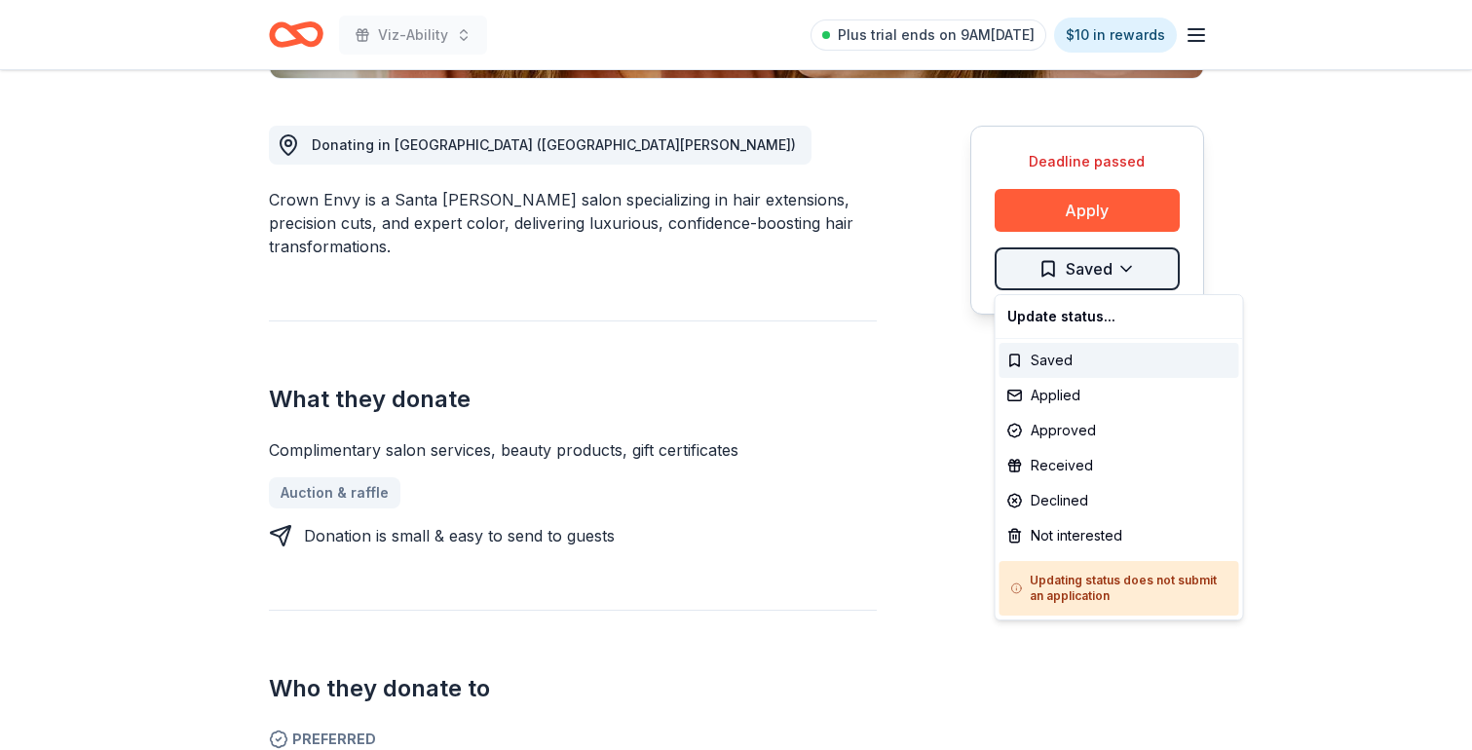
click at [1070, 537] on div "Not interested" at bounding box center [1120, 535] width 240 height 35
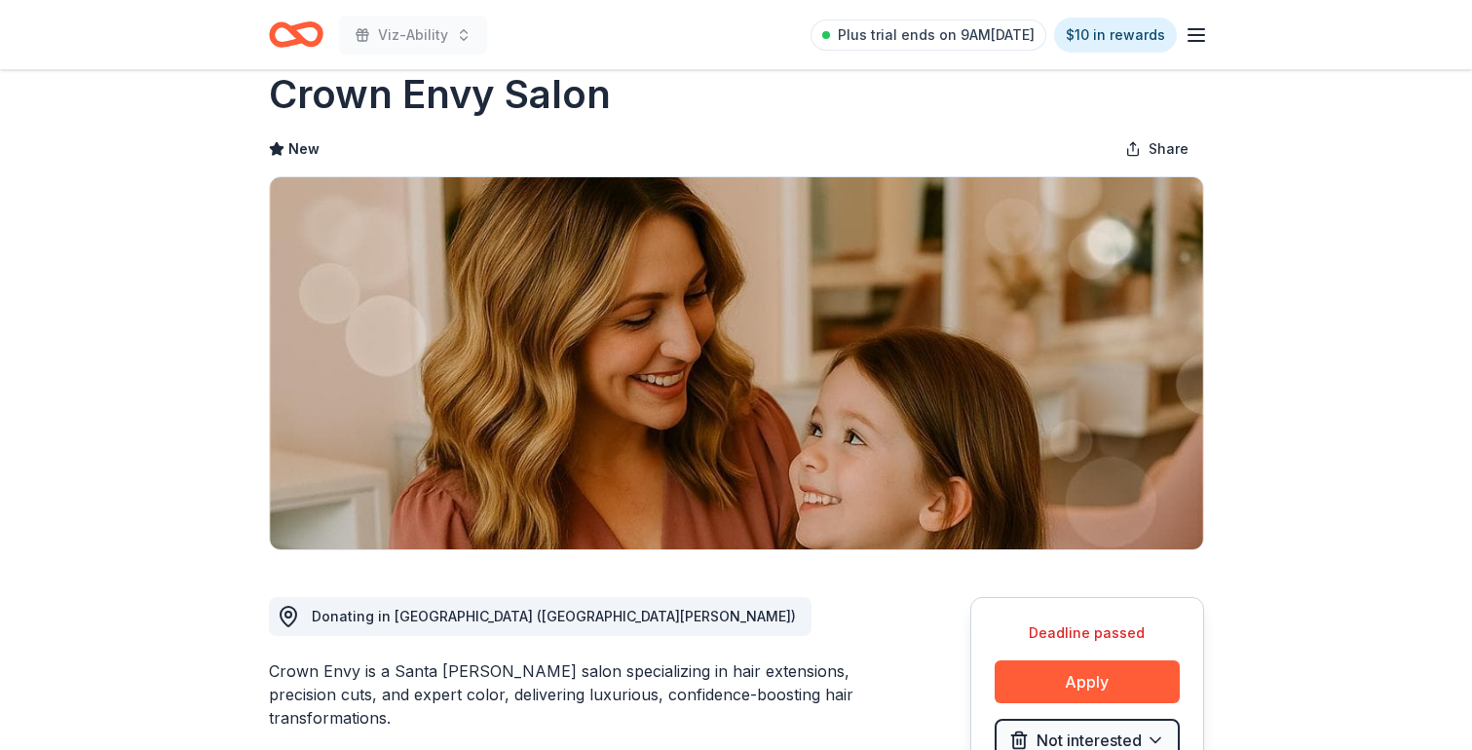
scroll to position [0, 0]
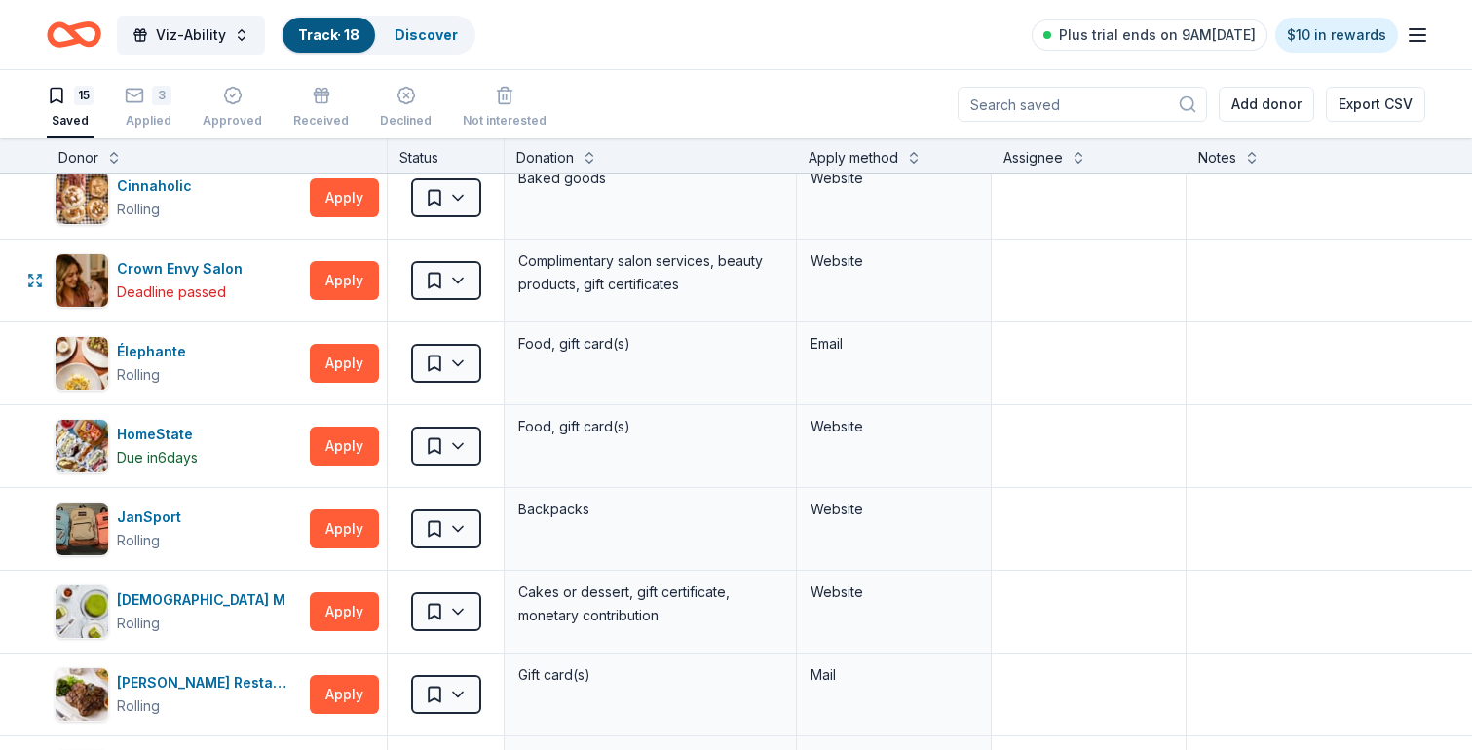
scroll to position [406, 0]
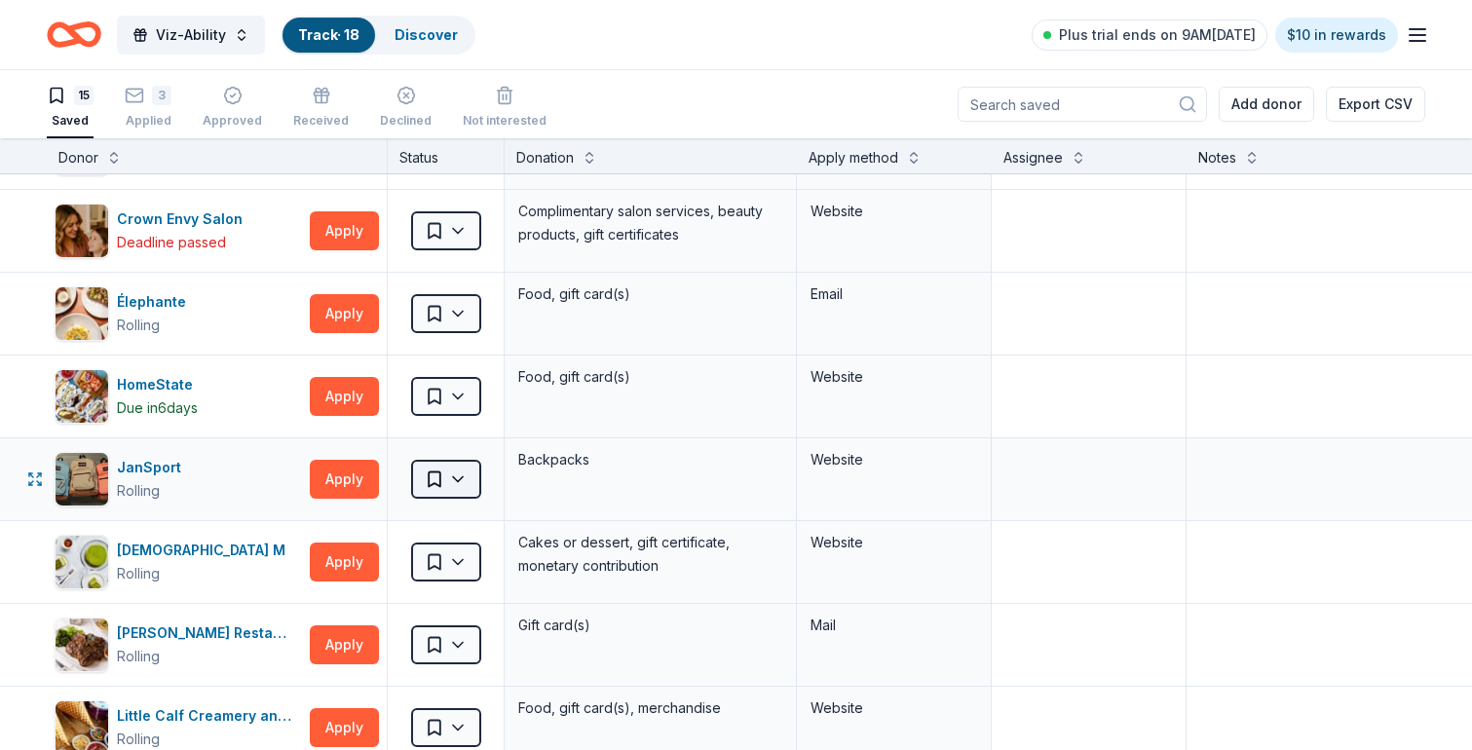
click at [470, 488] on html "Viz-Ability Track · 18 Discover Plus trial ends on 9AM[DATE] $10 in rewards 15 …" at bounding box center [736, 375] width 1472 height 750
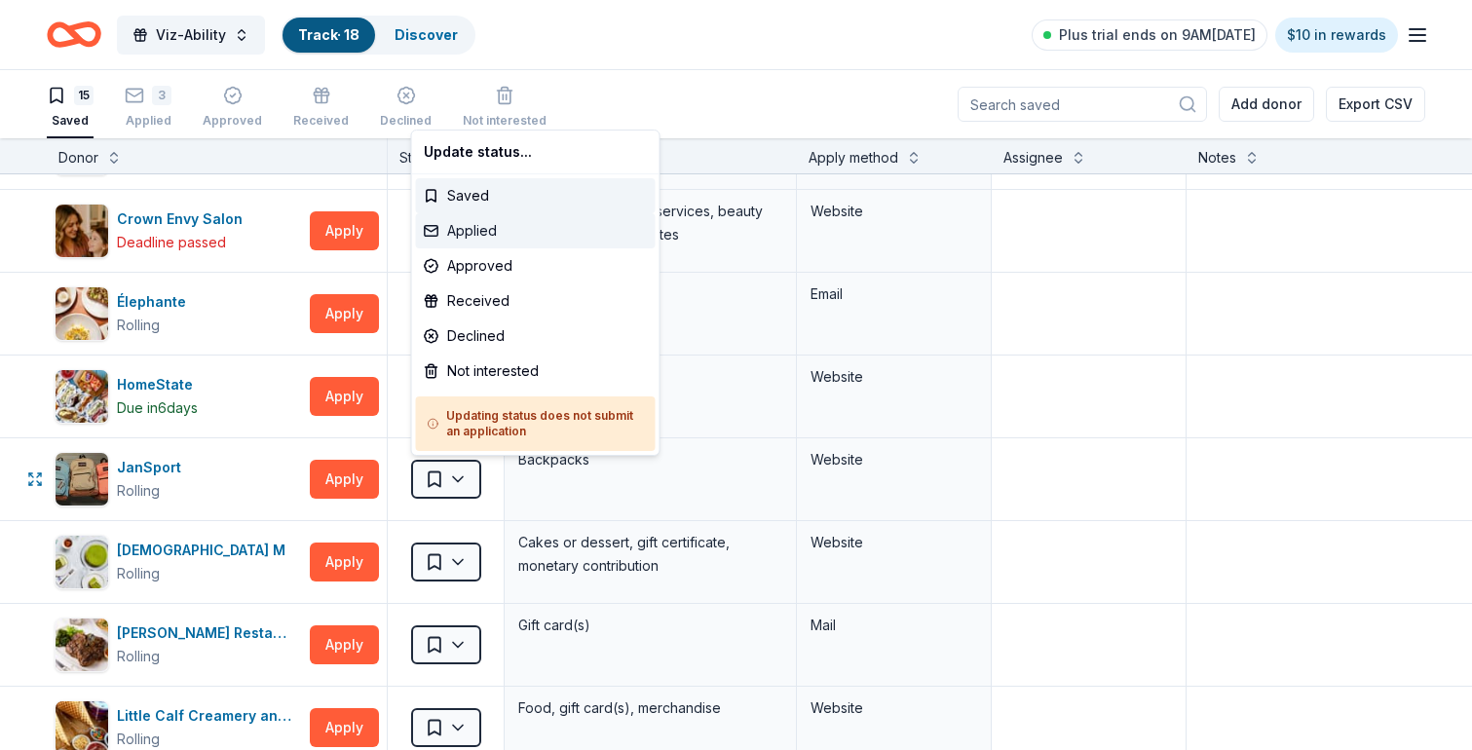
click at [497, 223] on div "Applied" at bounding box center [536, 230] width 240 height 35
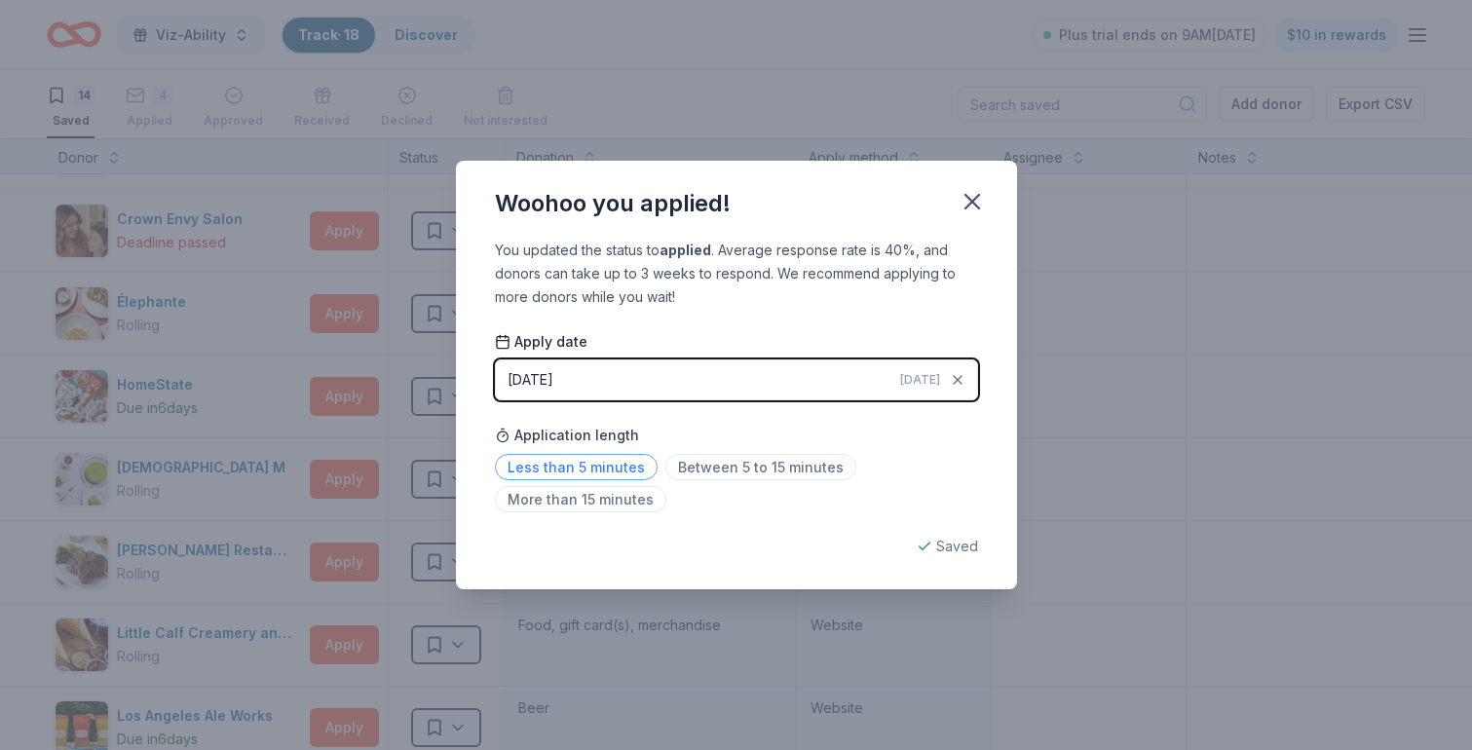
click at [590, 471] on span "Less than 5 minutes" at bounding box center [576, 467] width 163 height 26
click at [923, 550] on div "Saved" at bounding box center [736, 546] width 483 height 23
click at [938, 548] on div "Saved" at bounding box center [736, 546] width 483 height 23
click at [973, 203] on icon "button" at bounding box center [972, 202] width 14 height 14
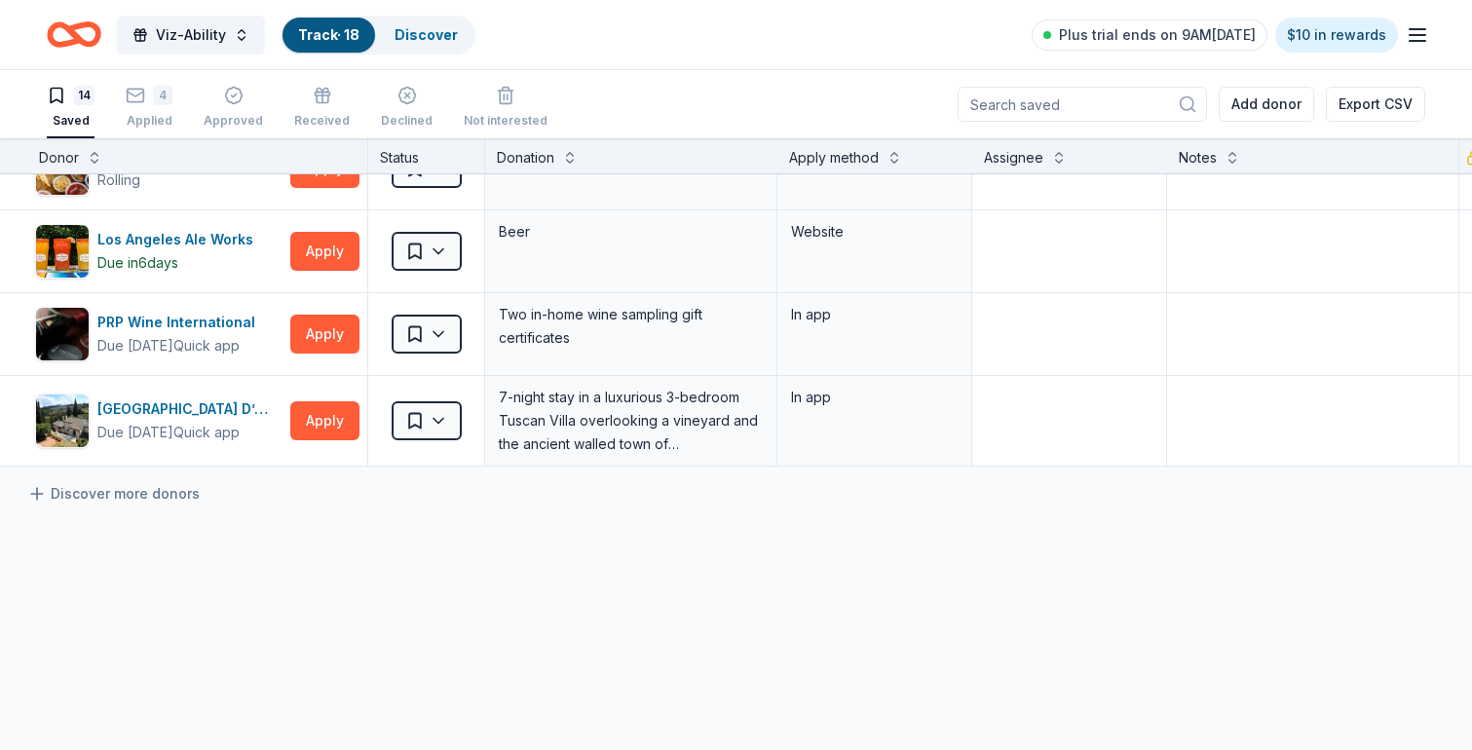
scroll to position [892, 19]
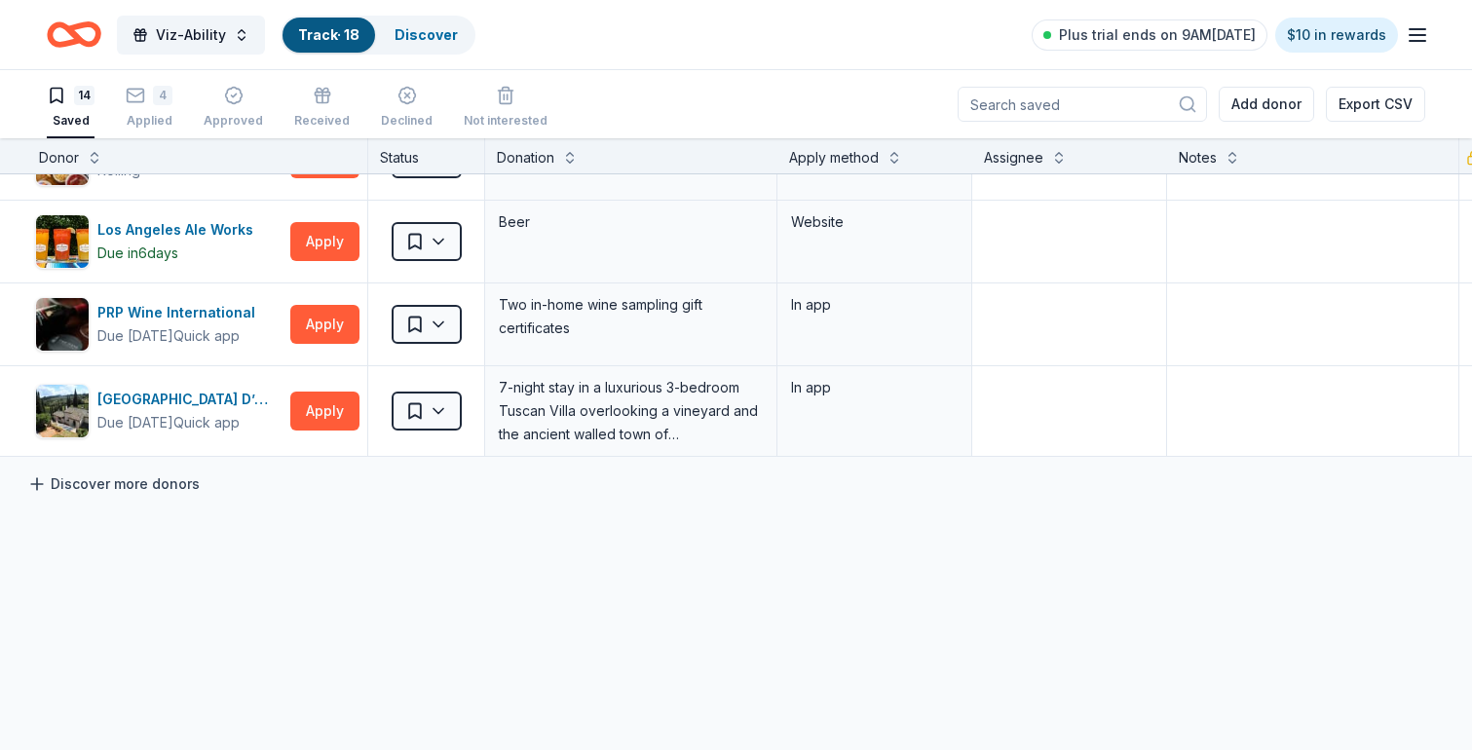
click at [117, 486] on link "Discover more donors" at bounding box center [113, 483] width 172 height 23
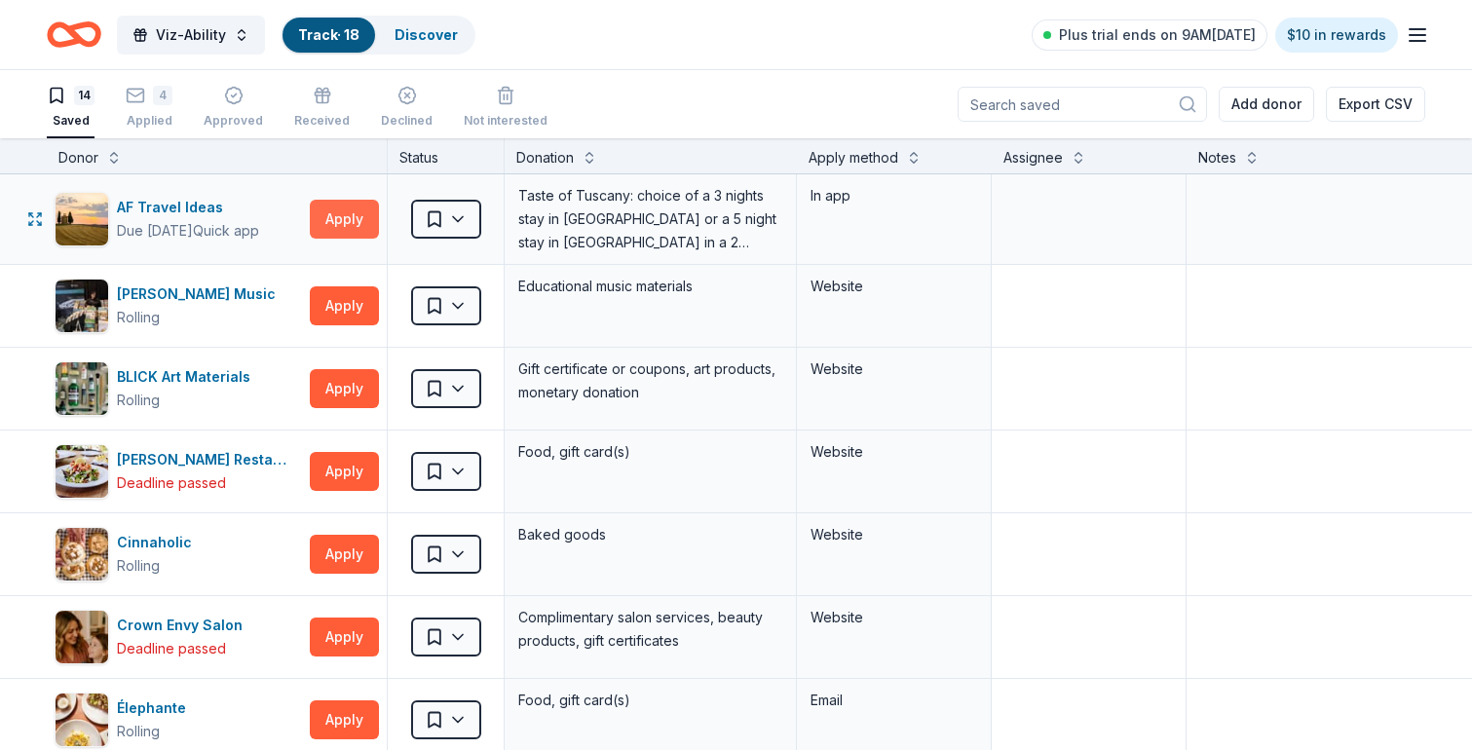
click at [337, 218] on button "Apply" at bounding box center [344, 219] width 69 height 39
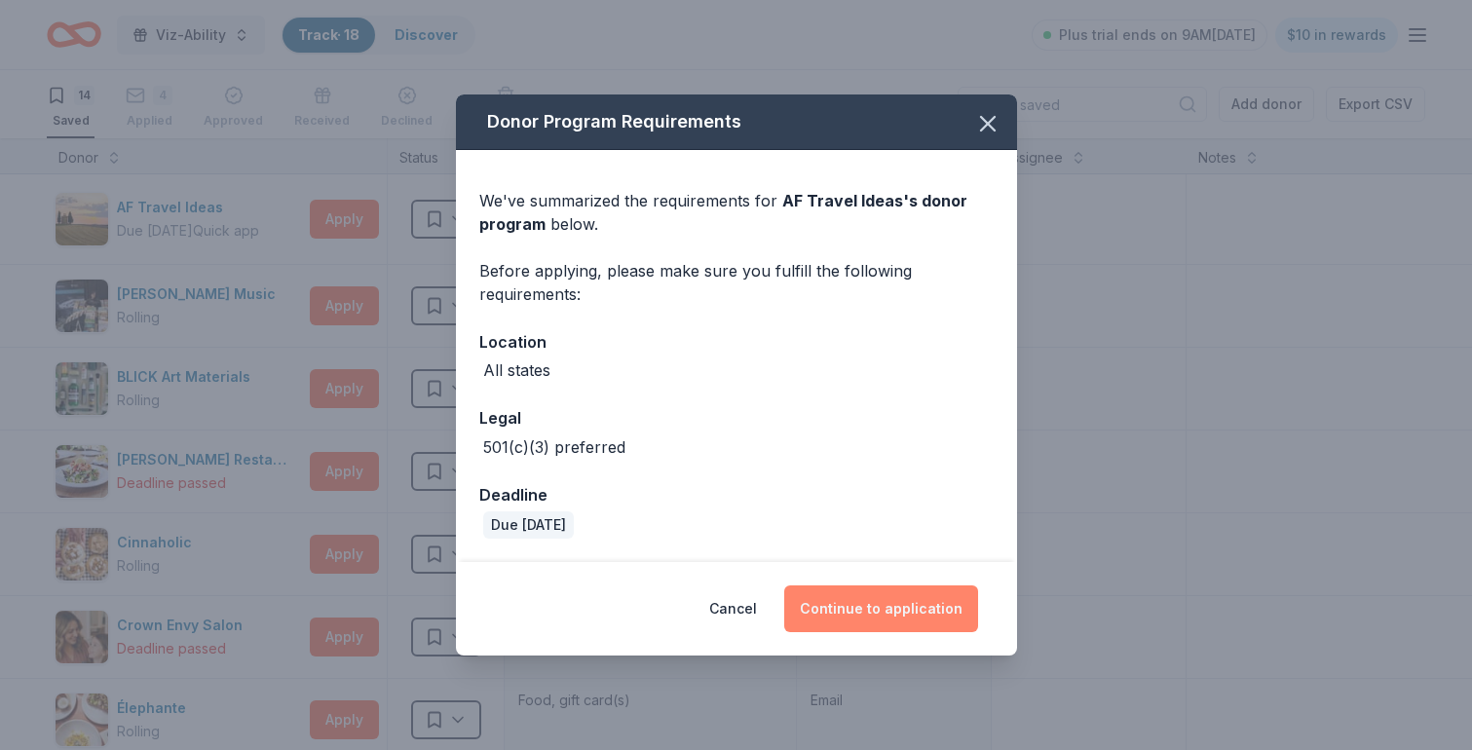
click at [873, 630] on button "Continue to application" at bounding box center [881, 609] width 194 height 47
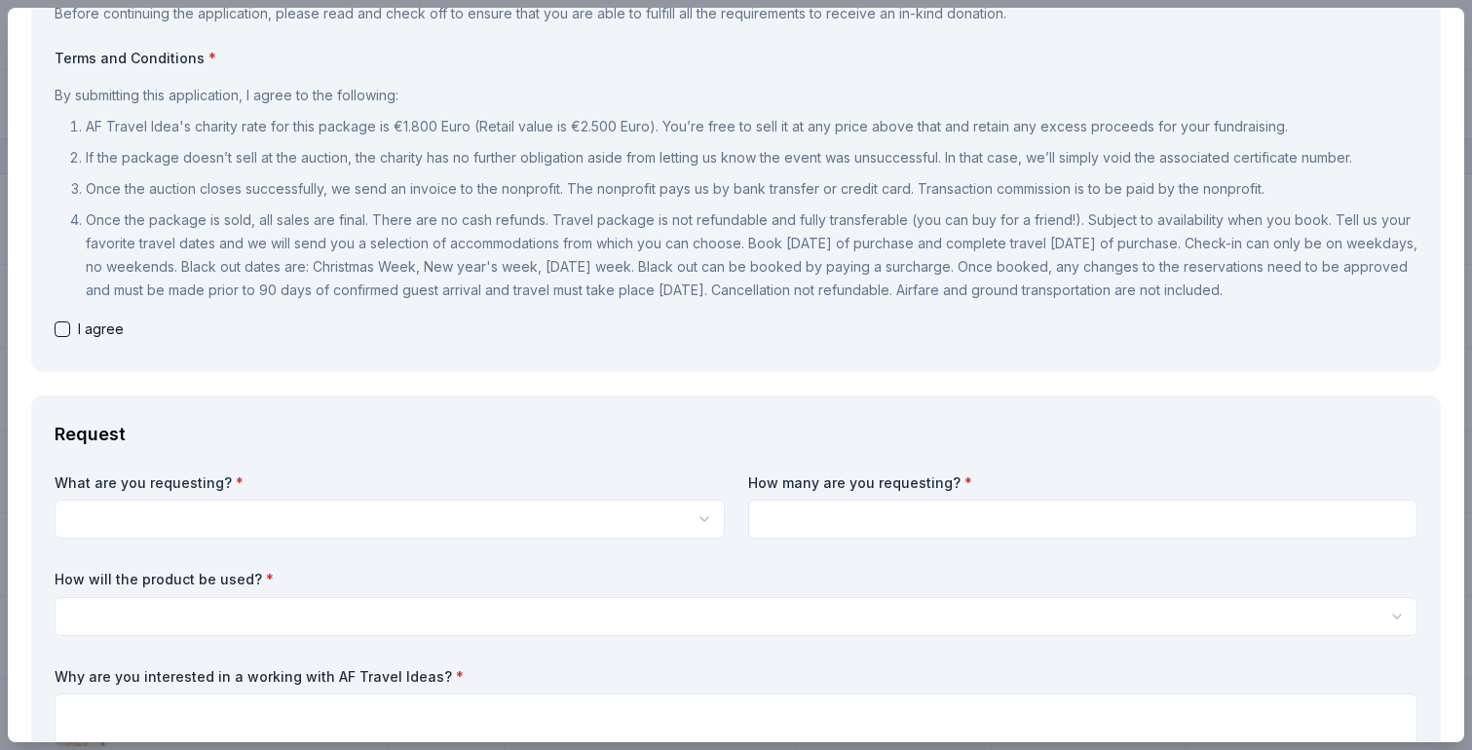
scroll to position [167, 0]
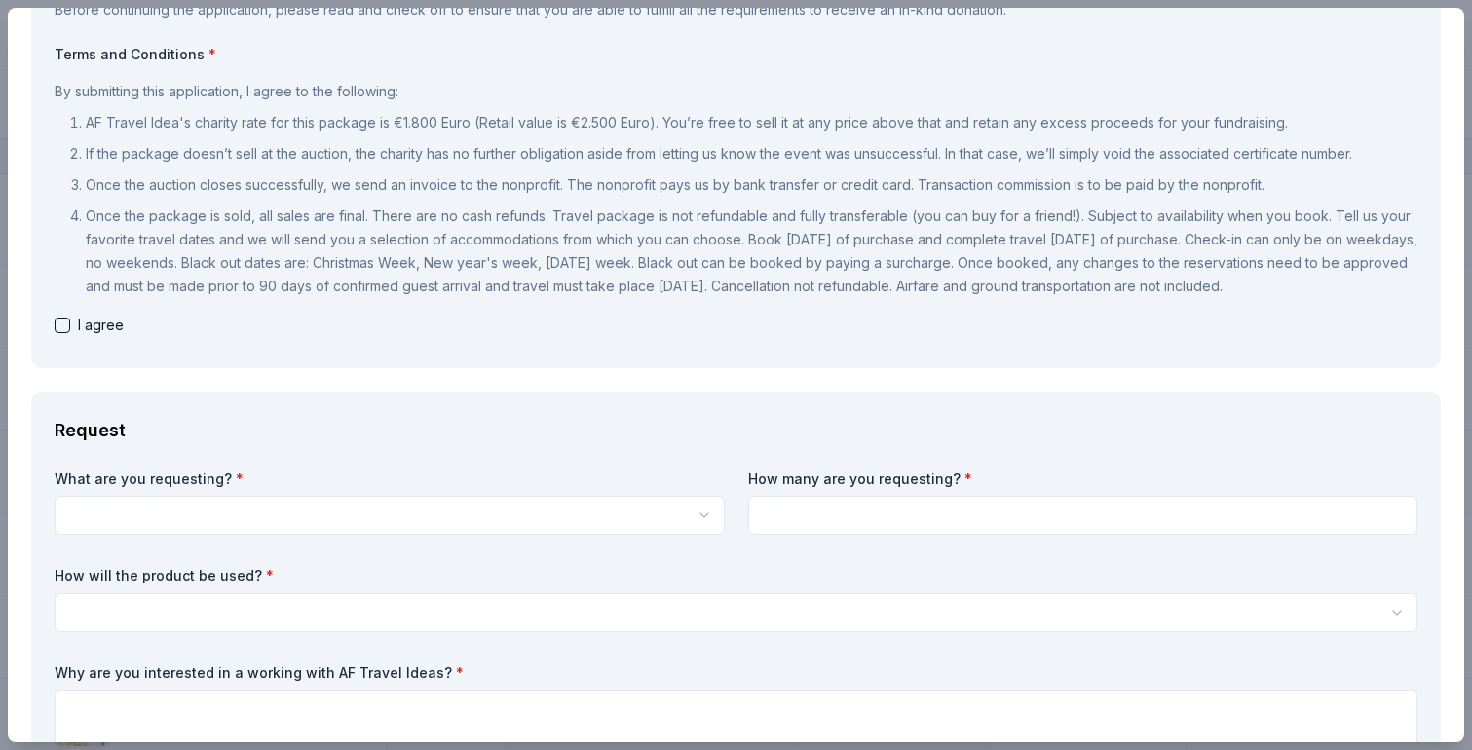
click at [60, 333] on button "button" at bounding box center [63, 326] width 16 height 16
checkbox input "true"
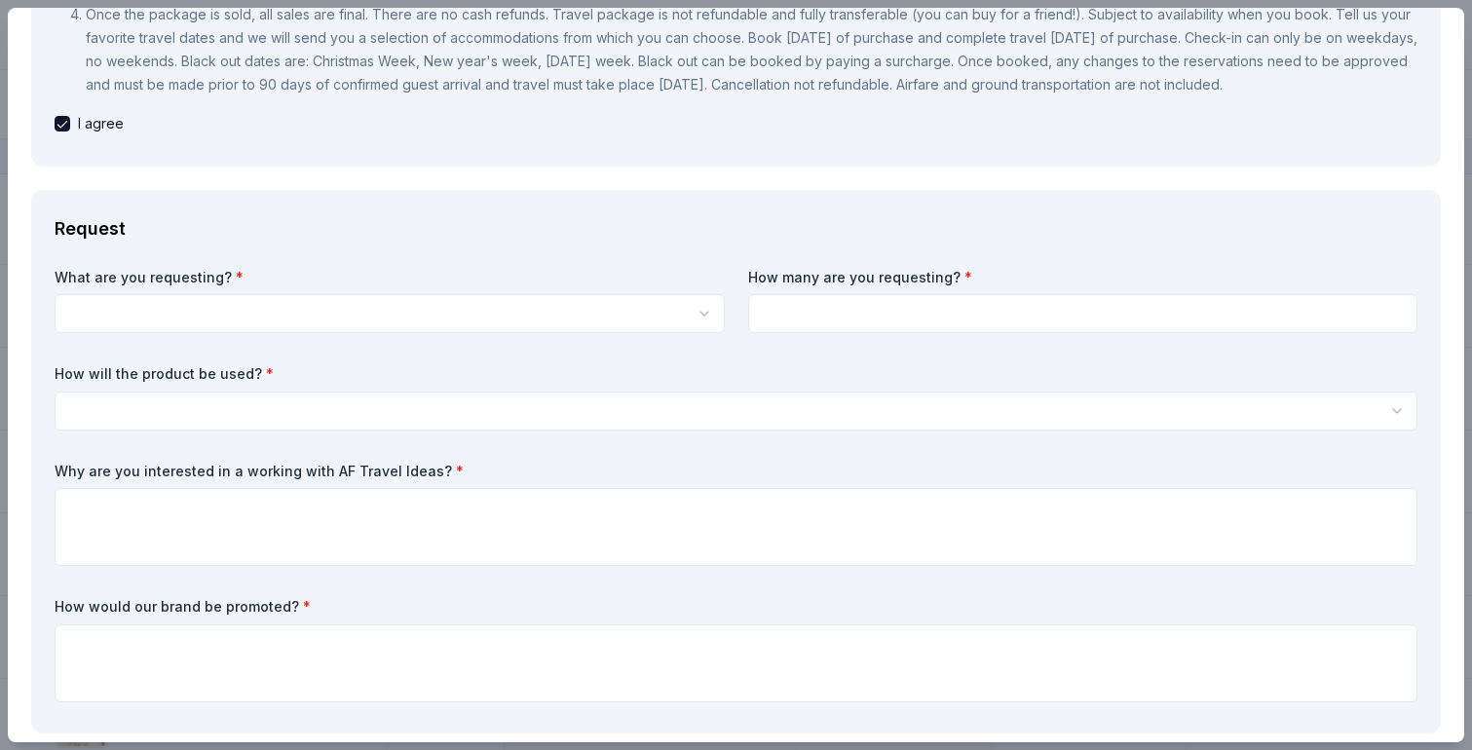
scroll to position [382, 0]
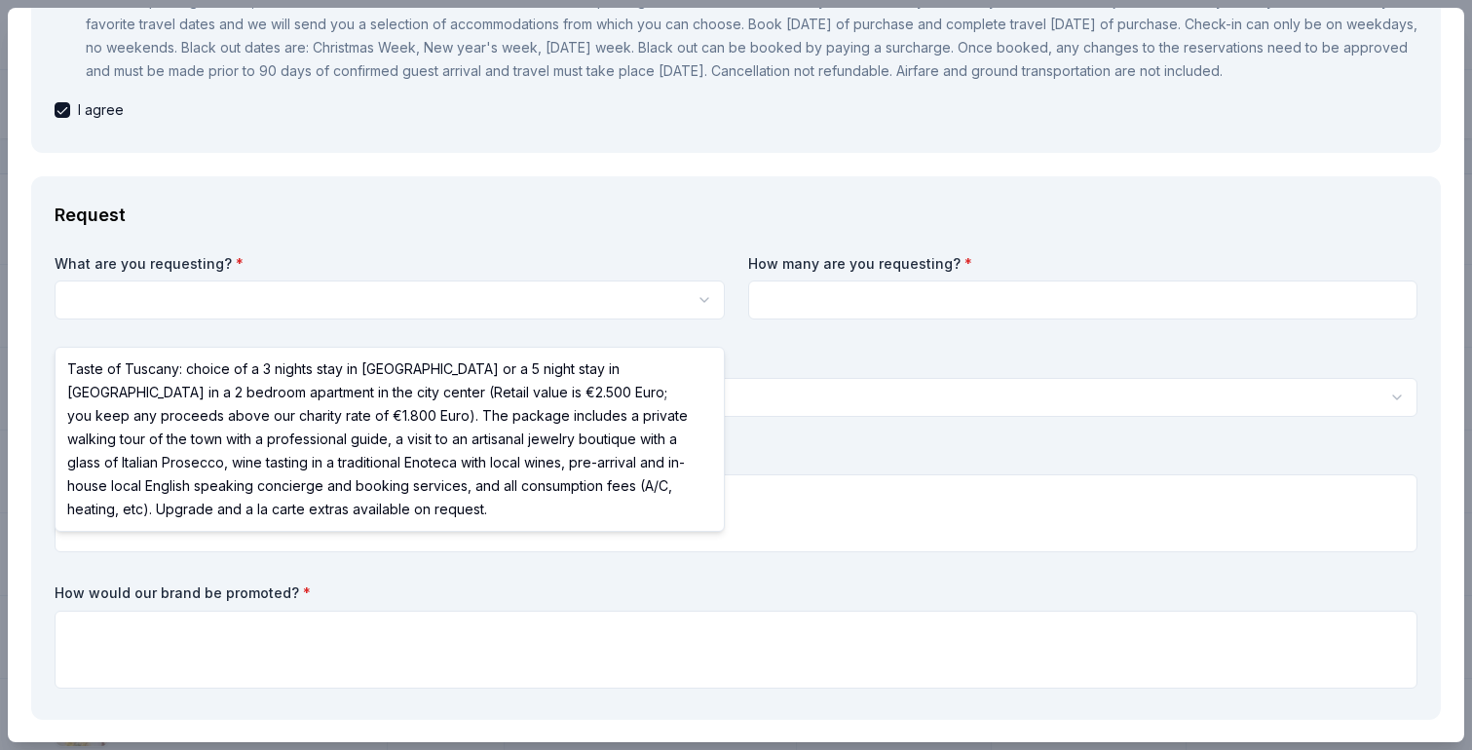
click at [133, 329] on html "Viz-Ability Track · 18 Discover Plus trial ends on 9AM[DATE] $10 in rewards 14 …" at bounding box center [736, 375] width 1472 height 750
select select "Taste of Tuscany: choice of a 3 nights stay in [GEOGRAPHIC_DATA] or a 5 night s…"
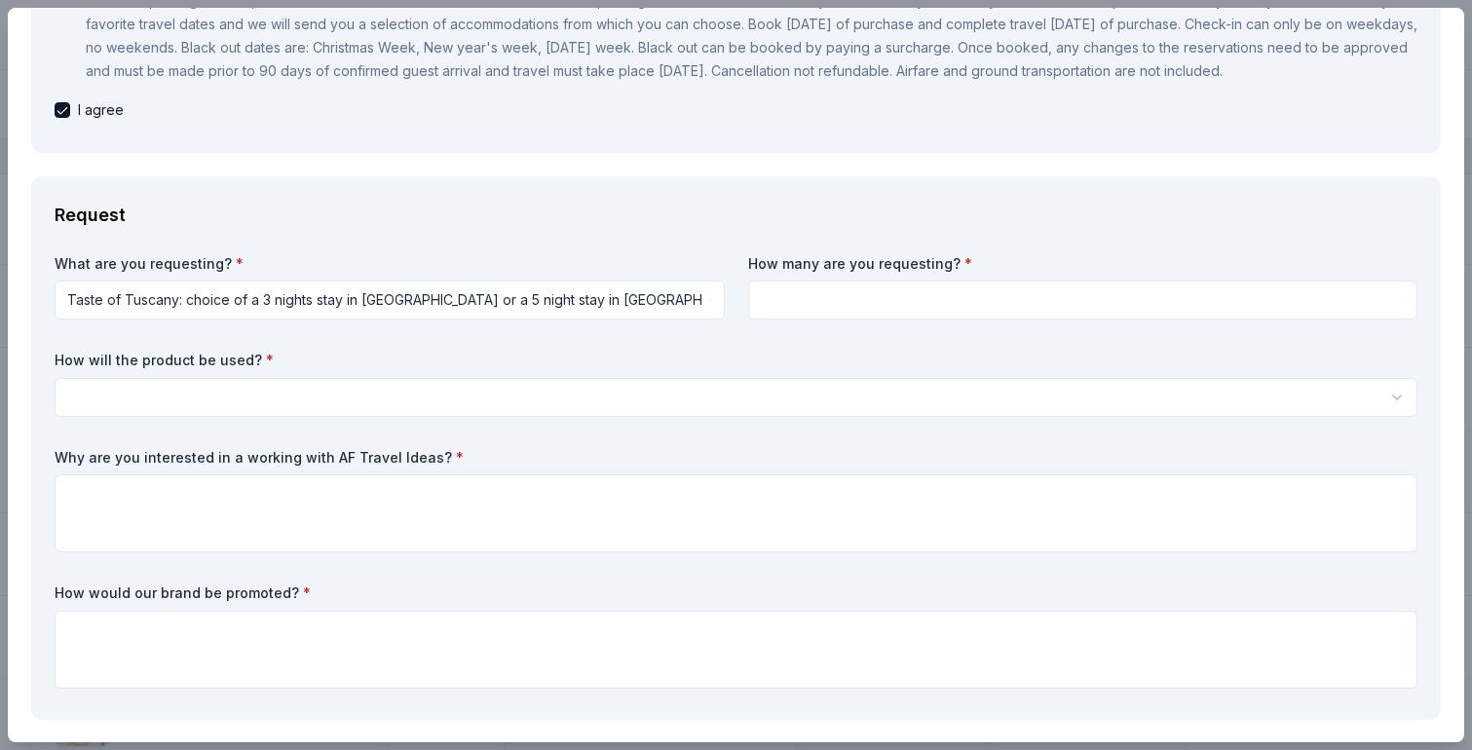
click at [797, 320] on input at bounding box center [1083, 300] width 670 height 39
type input "1"
click at [726, 370] on label "How will the product be used? *" at bounding box center [736, 360] width 1363 height 19
click at [374, 421] on html "Viz-Ability Track · 18 Discover Plus trial ends on 9AM[DATE] $10 in rewards 14 …" at bounding box center [736, 375] width 1472 height 750
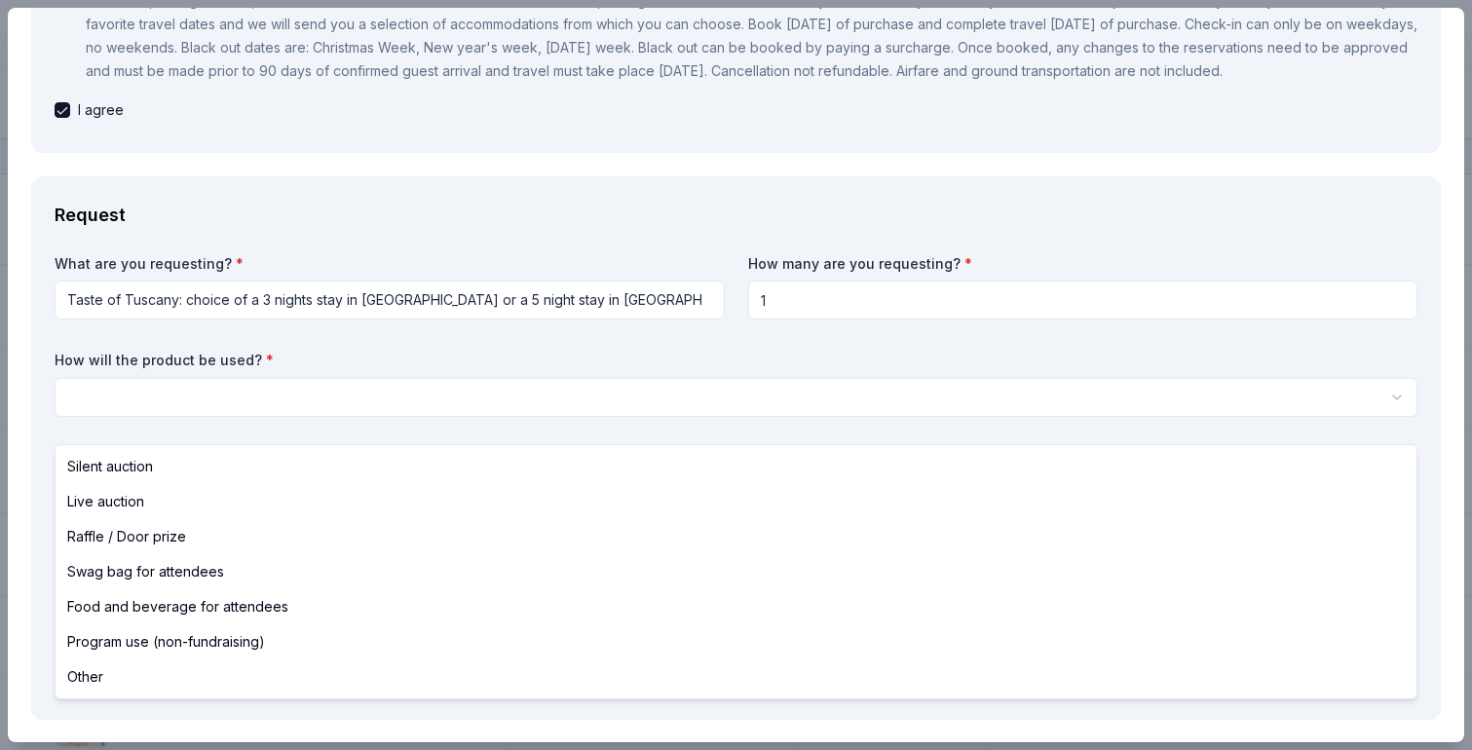
select select "silentAuction"
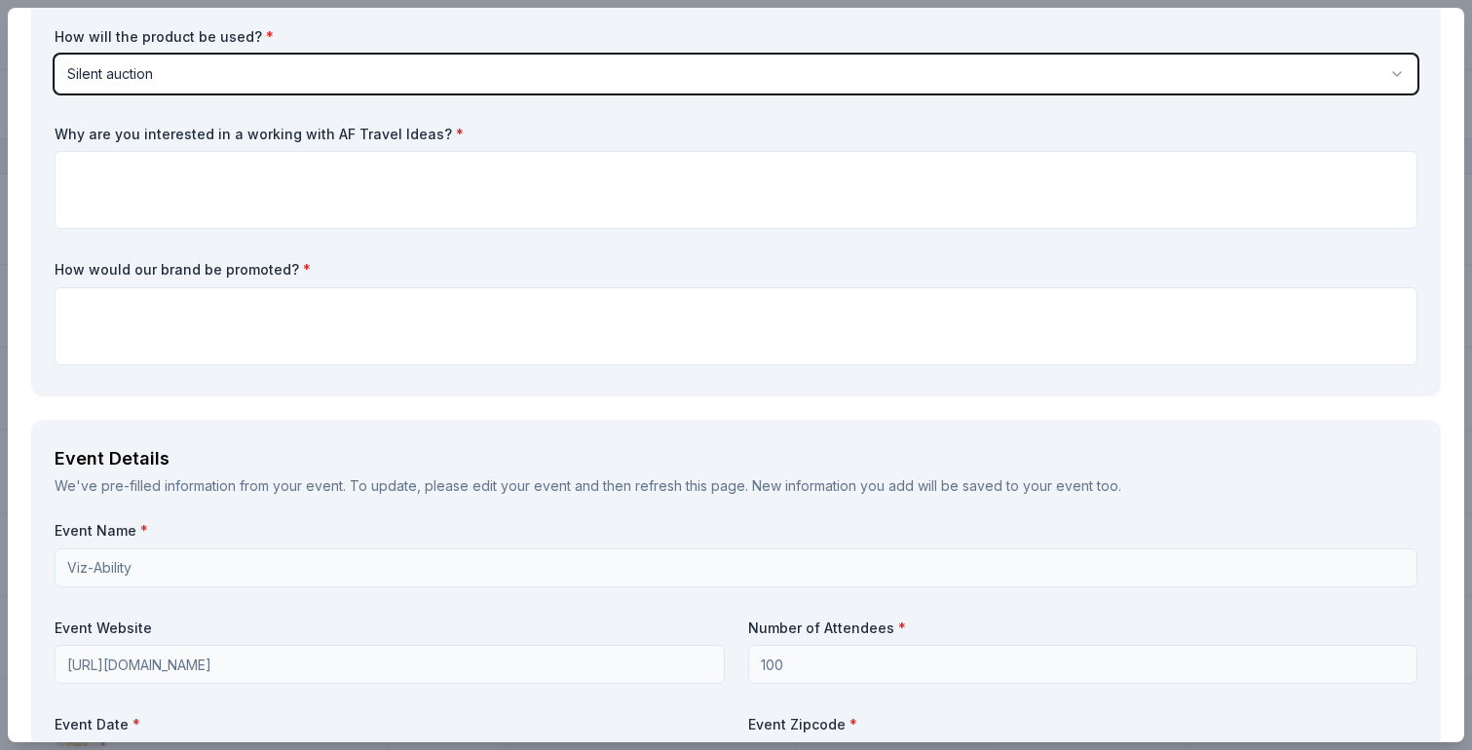
scroll to position [712, 0]
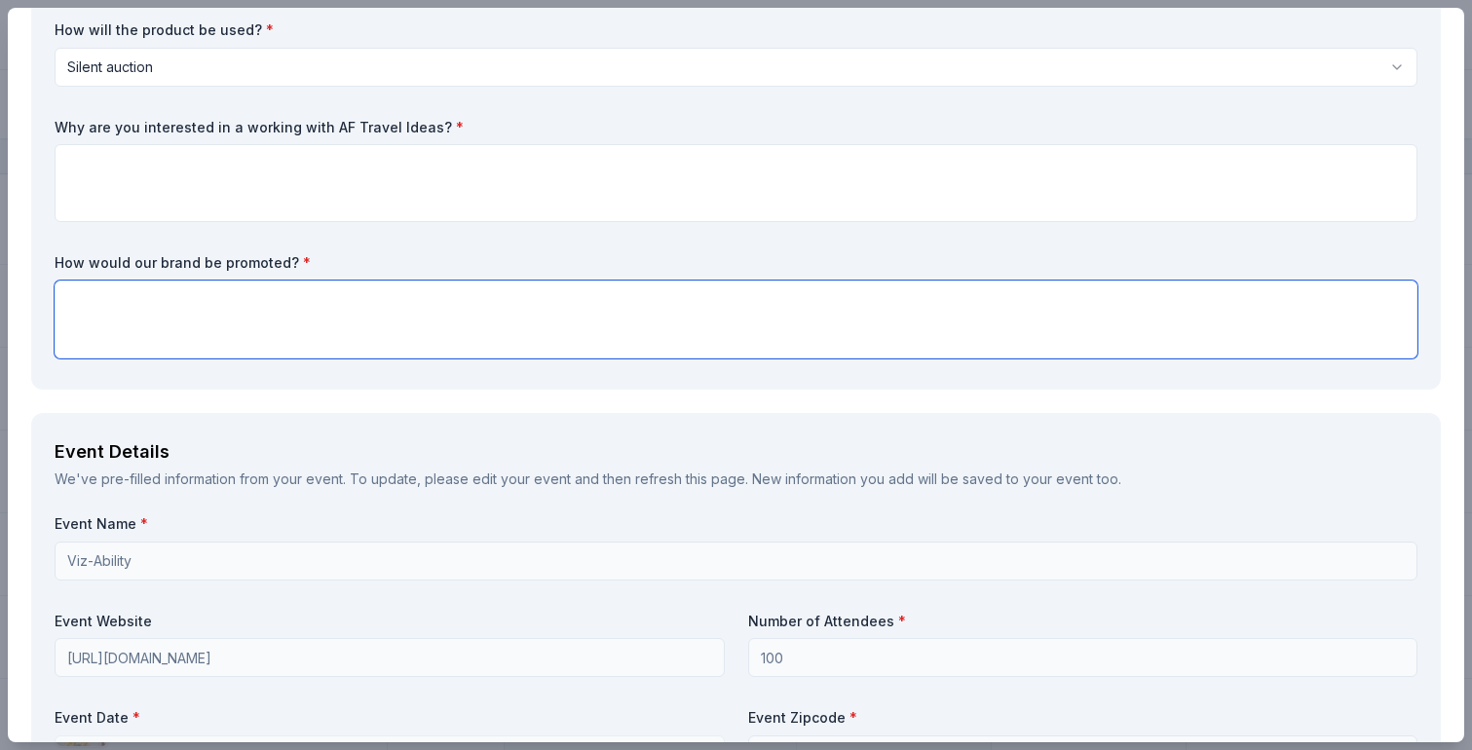
click at [310, 359] on textarea at bounding box center [736, 320] width 1363 height 78
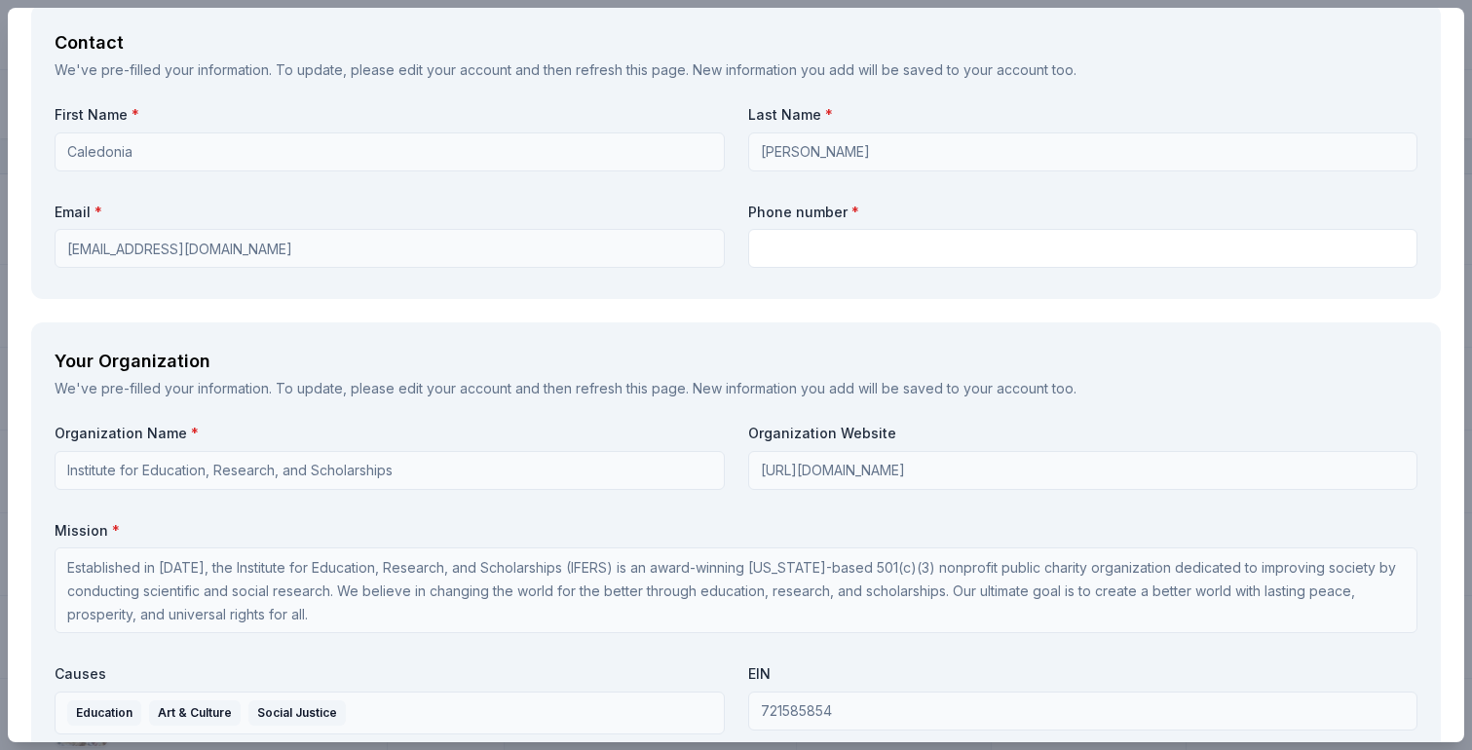
scroll to position [1864, 0]
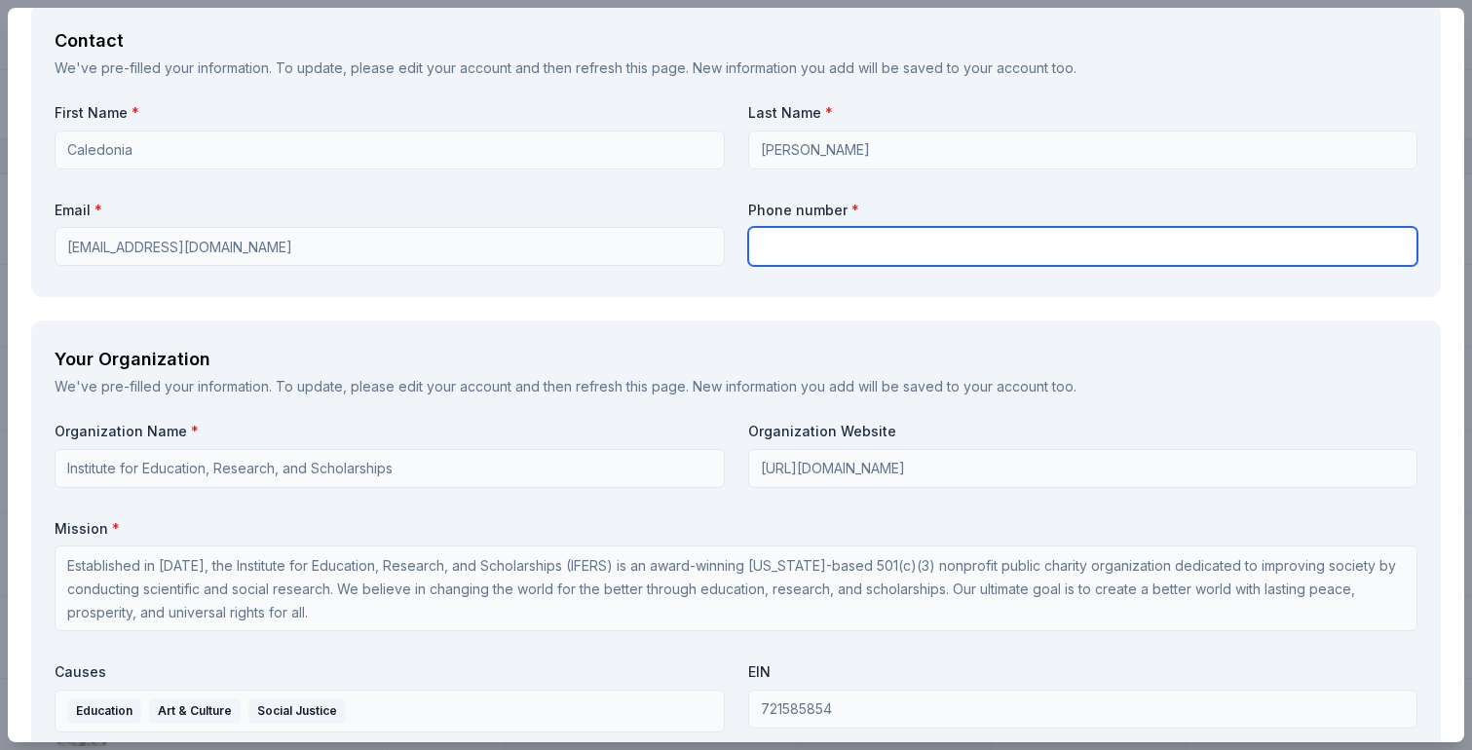
click at [796, 266] on input "text" at bounding box center [1083, 246] width 670 height 39
type input "9497519623"
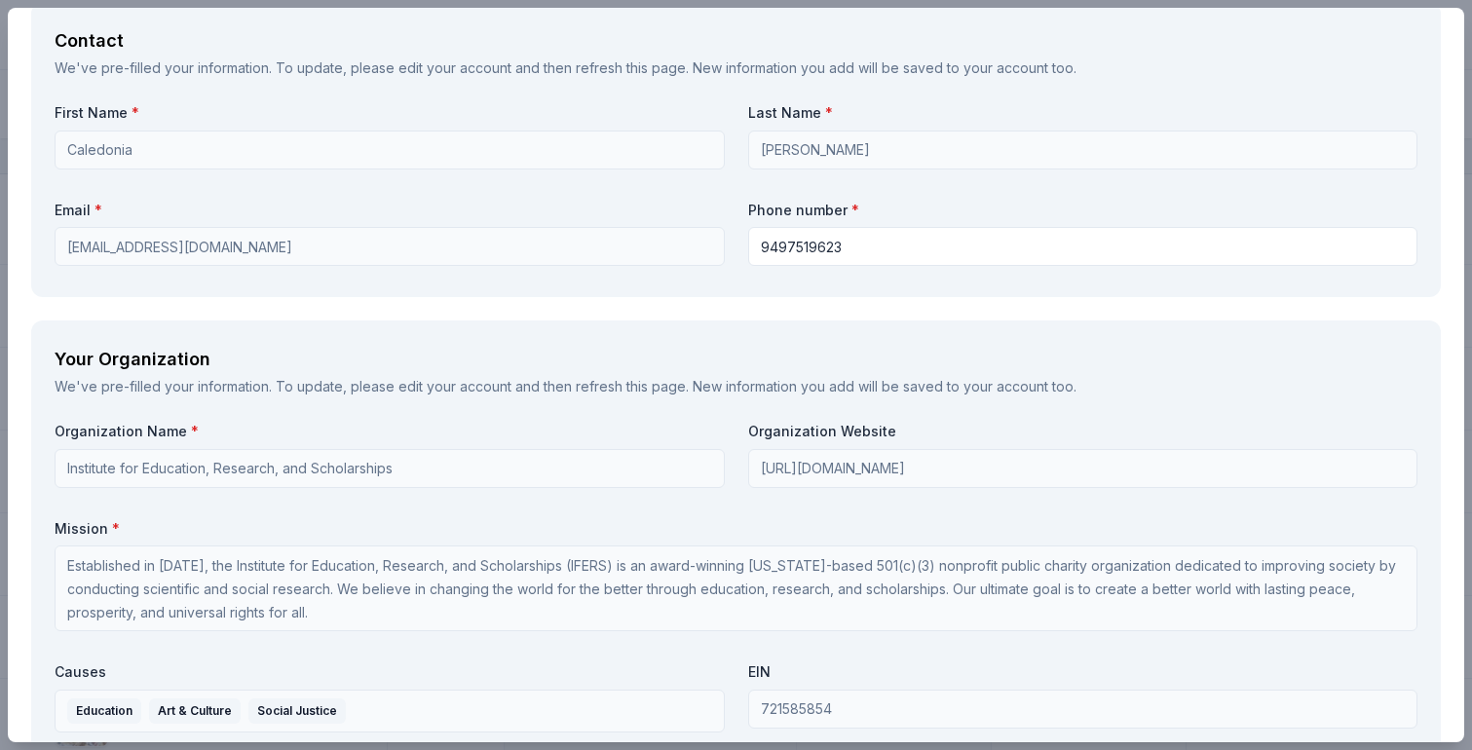
click at [757, 297] on div "Contact We've pre-filled your information. To update, please edit your account …" at bounding box center [736, 149] width 1410 height 295
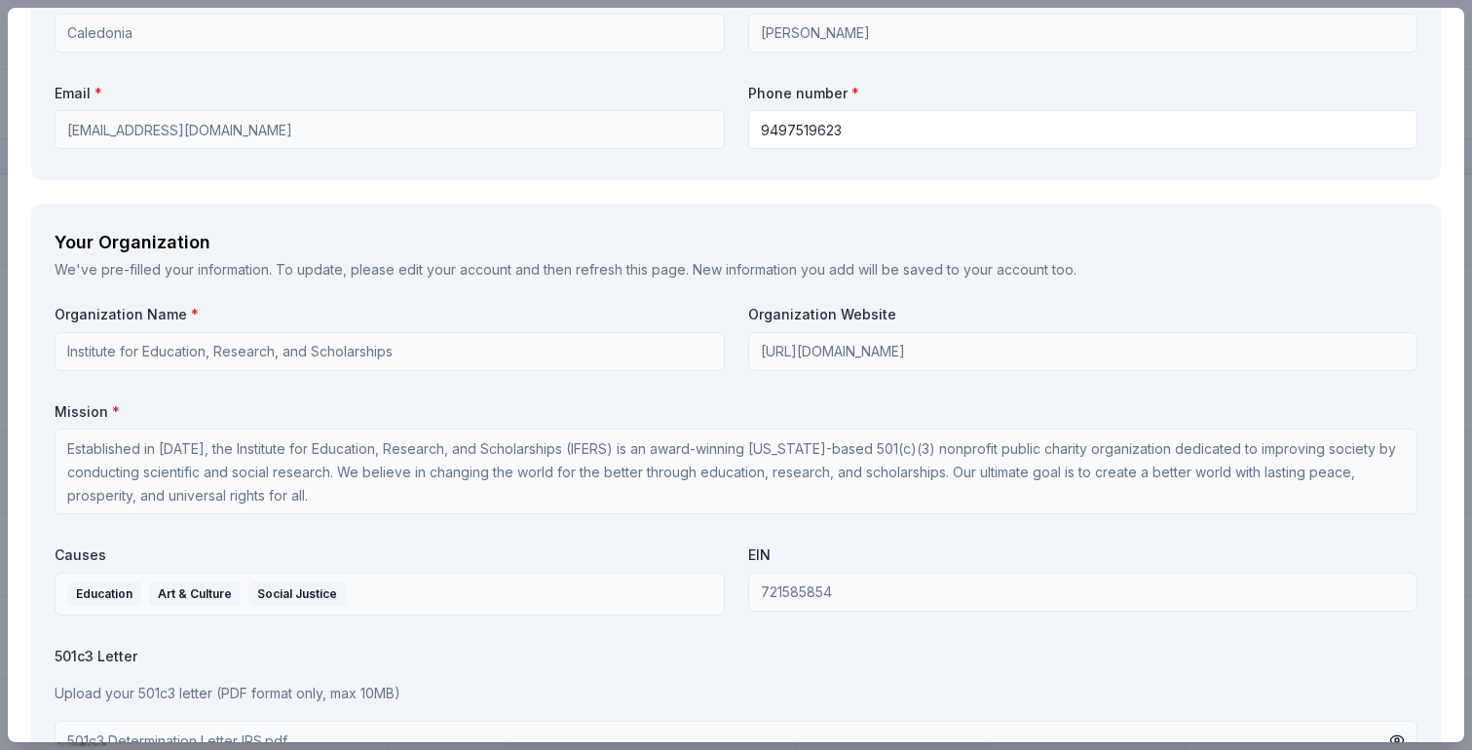
scroll to position [1975, 0]
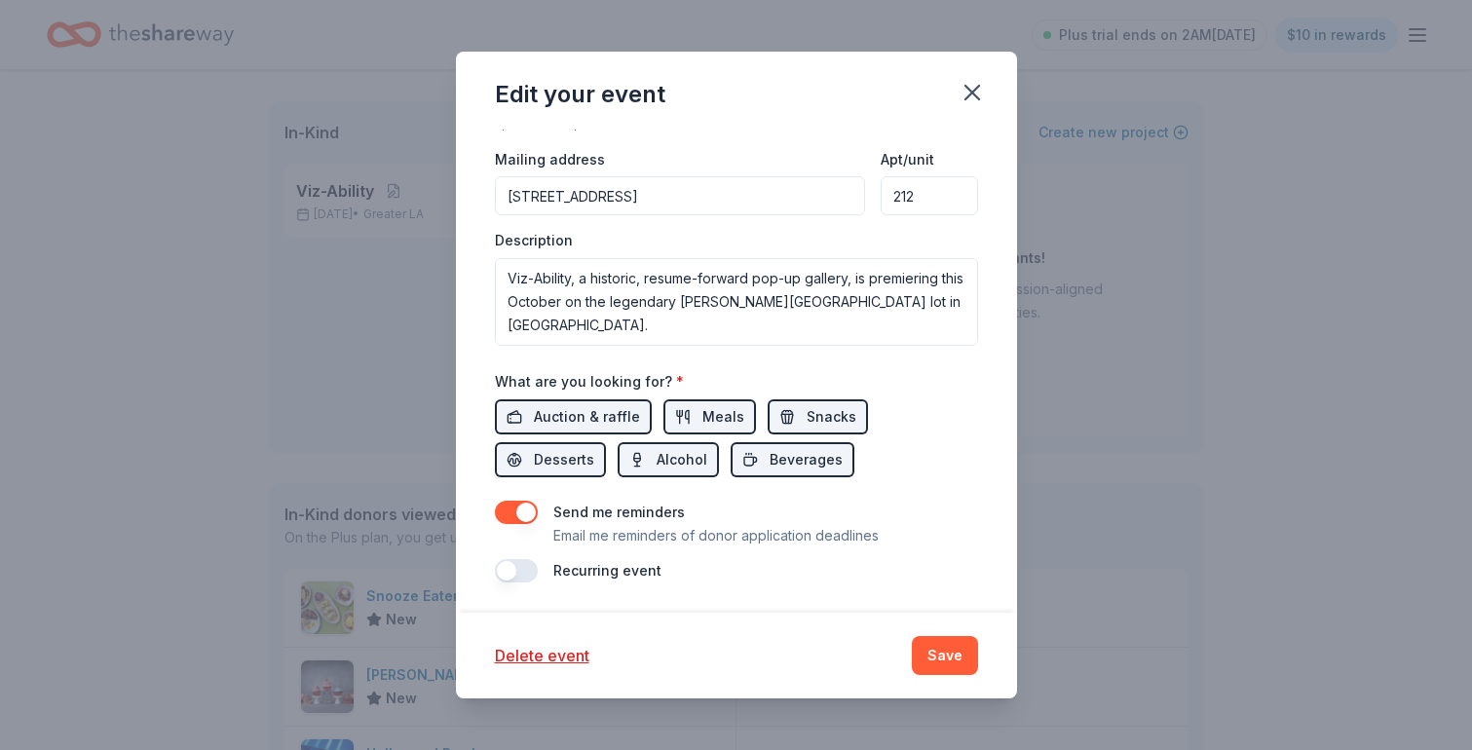
scroll to position [164, 0]
click at [975, 88] on icon "button" at bounding box center [972, 93] width 14 height 14
click at [935, 676] on div "Delete event Save" at bounding box center [736, 656] width 561 height 86
click at [935, 656] on button "Save" at bounding box center [945, 655] width 66 height 39
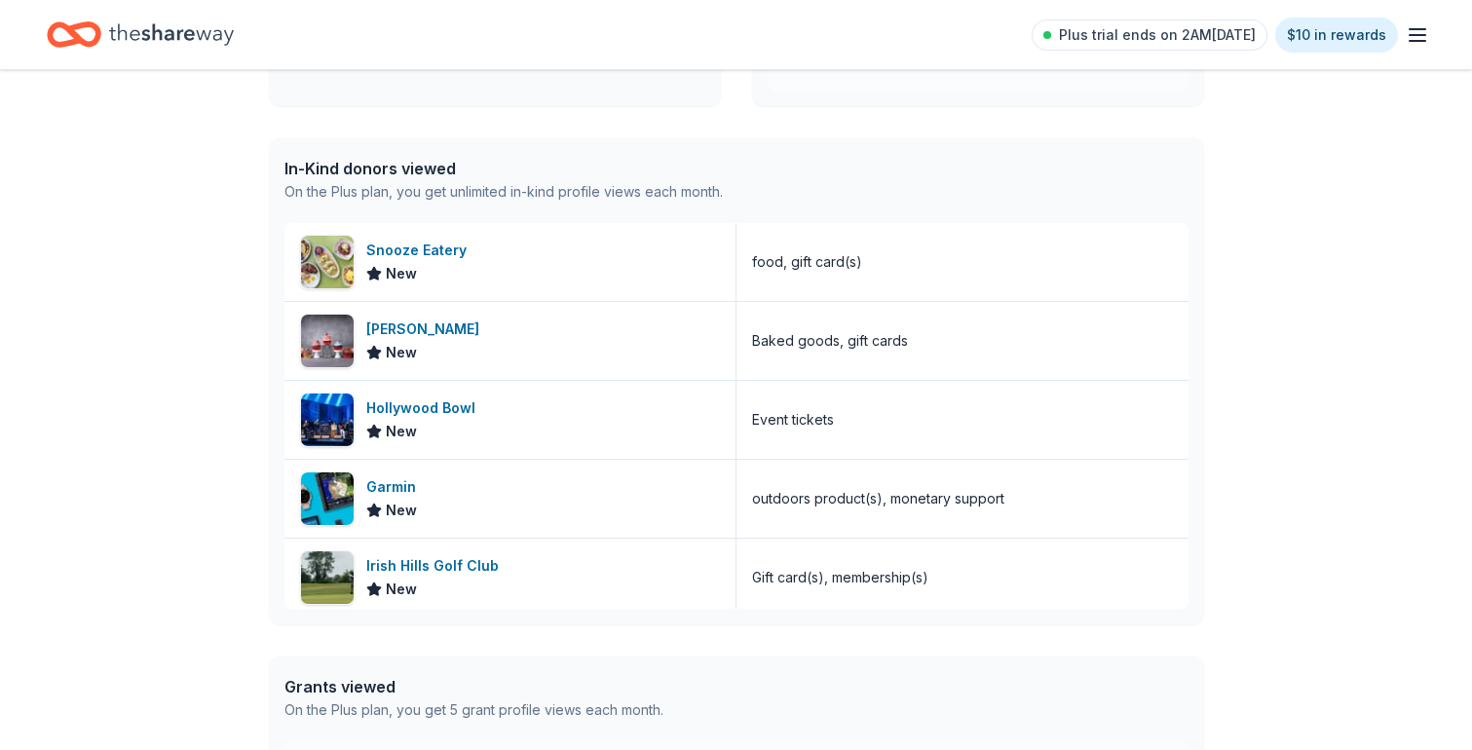
scroll to position [456, 0]
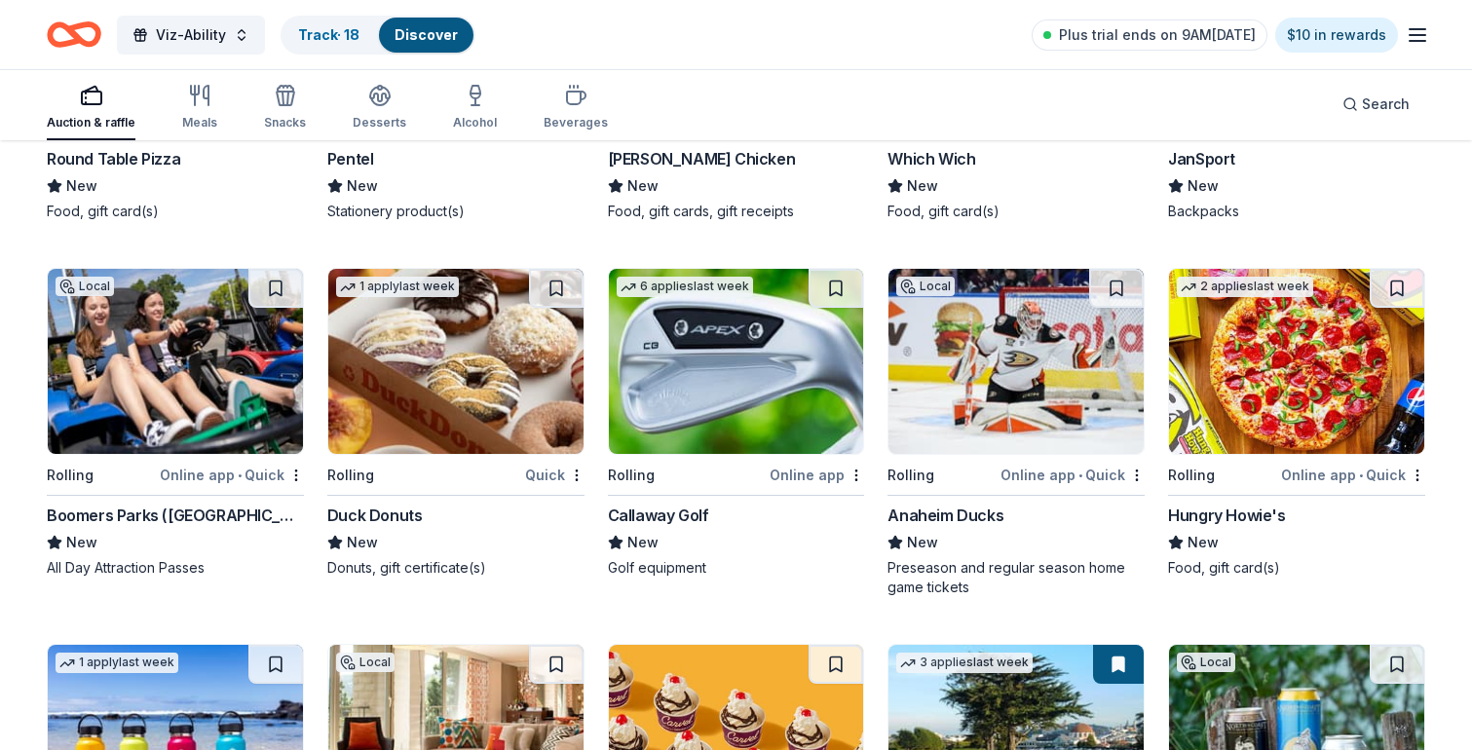
scroll to position [8270, 0]
